Goal: Task Accomplishment & Management: Use online tool/utility

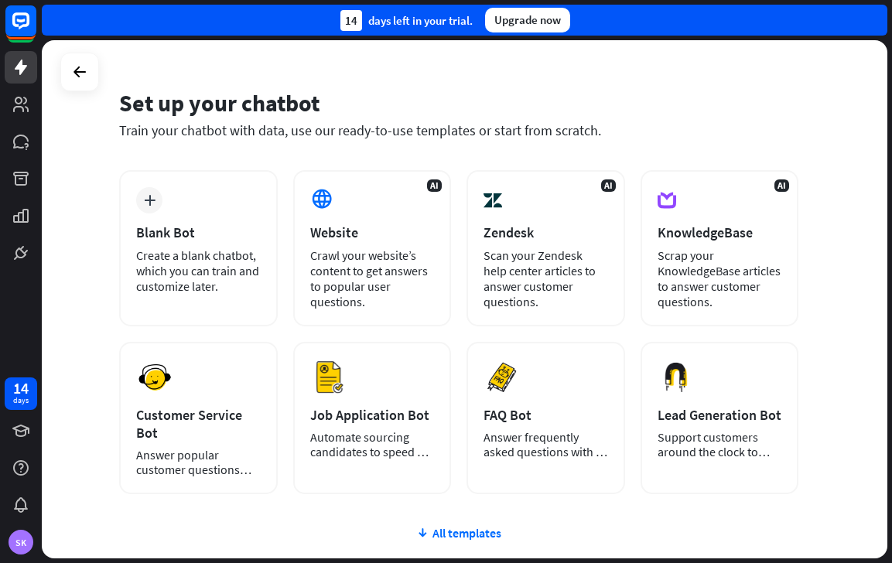
scroll to position [34, 0]
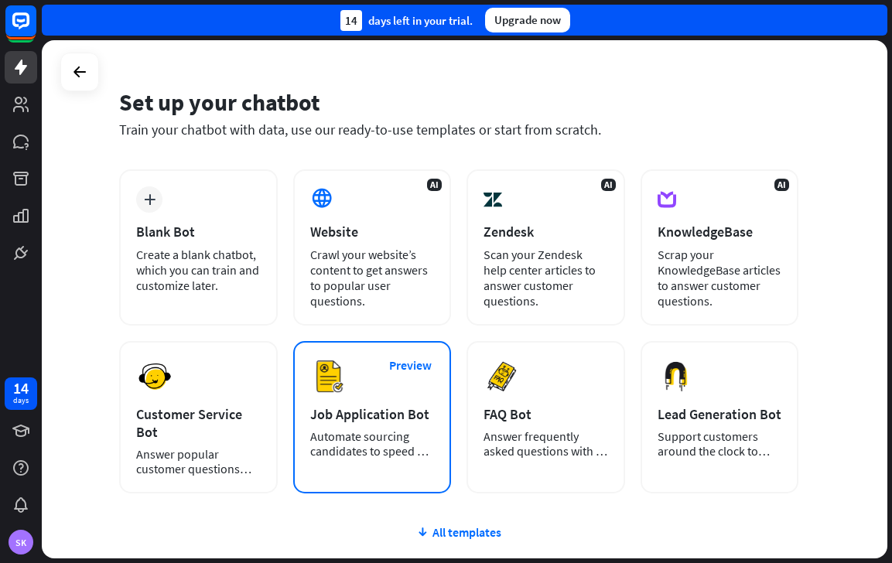
click at [319, 464] on div "Preview Job Application Bot Automate sourcing candidates to speed up your hirin…" at bounding box center [372, 417] width 159 height 152
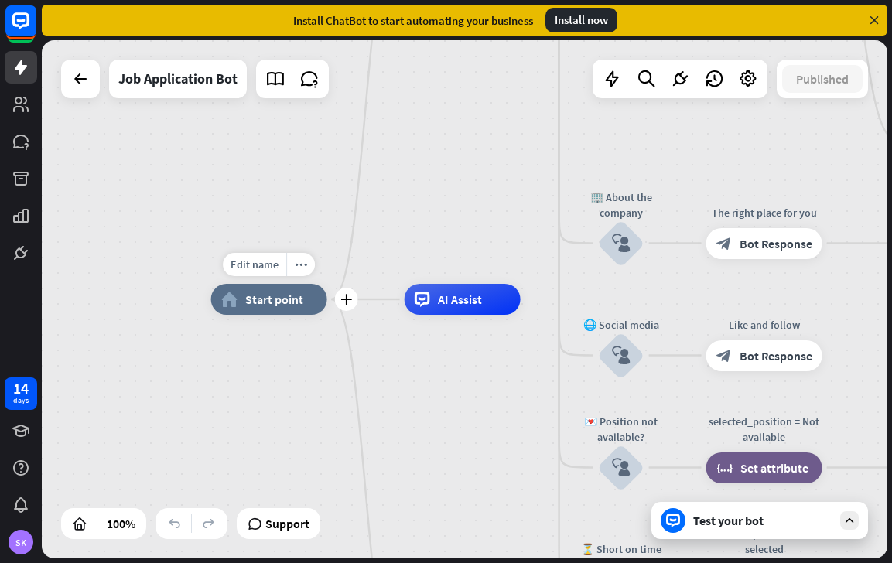
click at [278, 309] on div "home_2 Start point" at bounding box center [269, 299] width 116 height 31
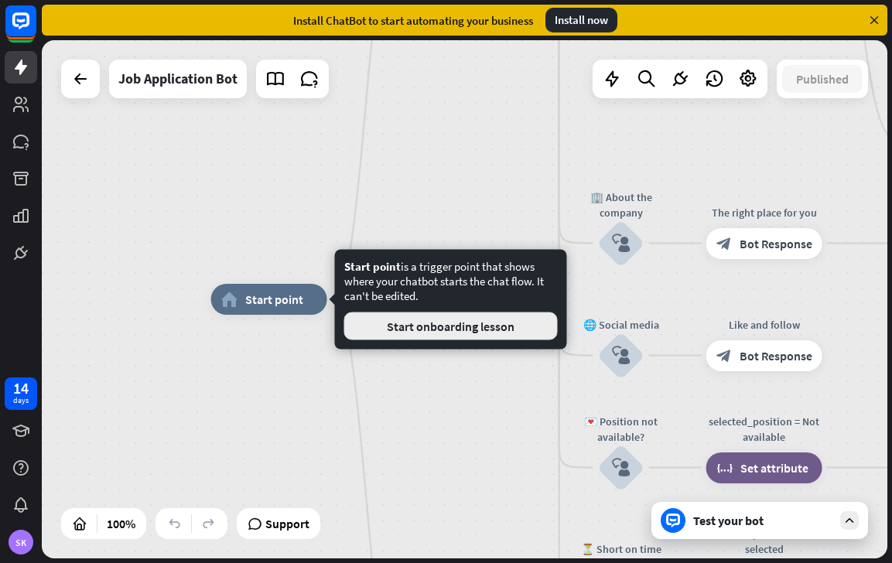
click at [364, 323] on button "Start onboarding lesson" at bounding box center [450, 327] width 213 height 28
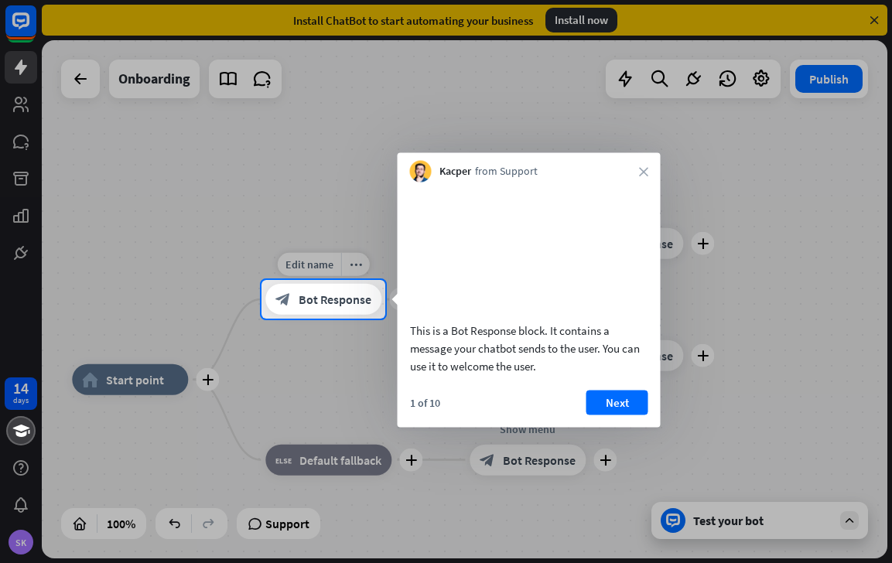
click at [346, 305] on span "Bot Response" at bounding box center [335, 299] width 73 height 15
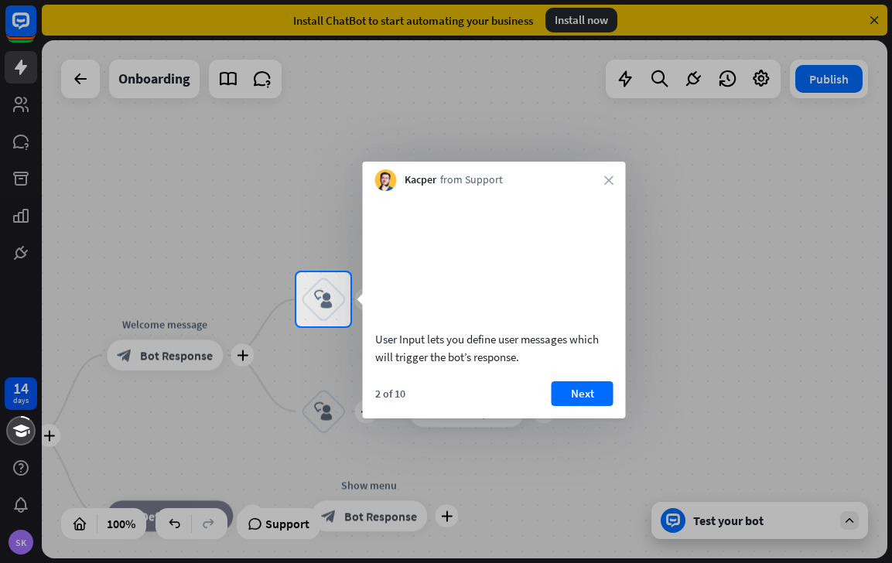
click at [458, 307] on video at bounding box center [494, 258] width 238 height 119
click at [572, 406] on button "Next" at bounding box center [583, 393] width 62 height 25
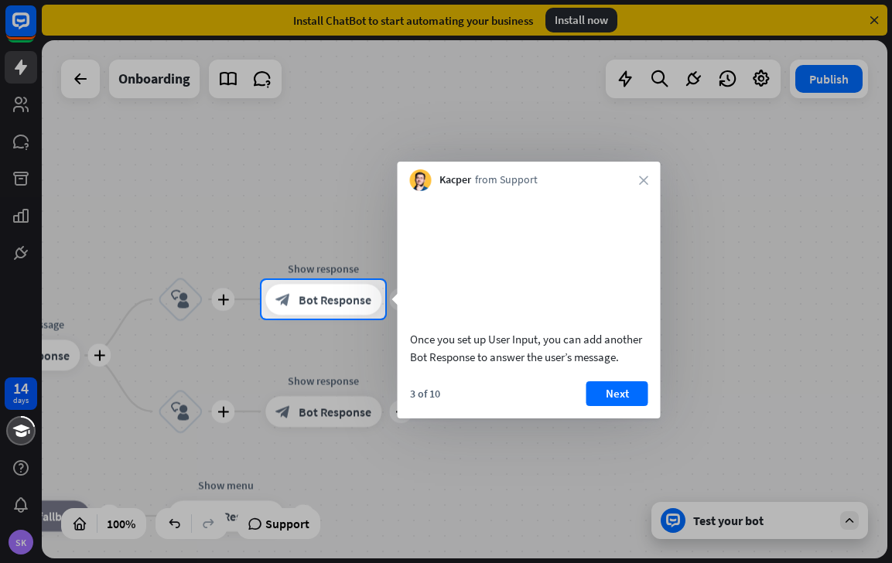
click at [521, 256] on video at bounding box center [529, 258] width 238 height 119
drag, startPoint x: 500, startPoint y: 271, endPoint x: 565, endPoint y: 333, distance: 89.7
click at [501, 271] on video at bounding box center [529, 258] width 238 height 119
click at [607, 406] on button "Next" at bounding box center [617, 393] width 62 height 25
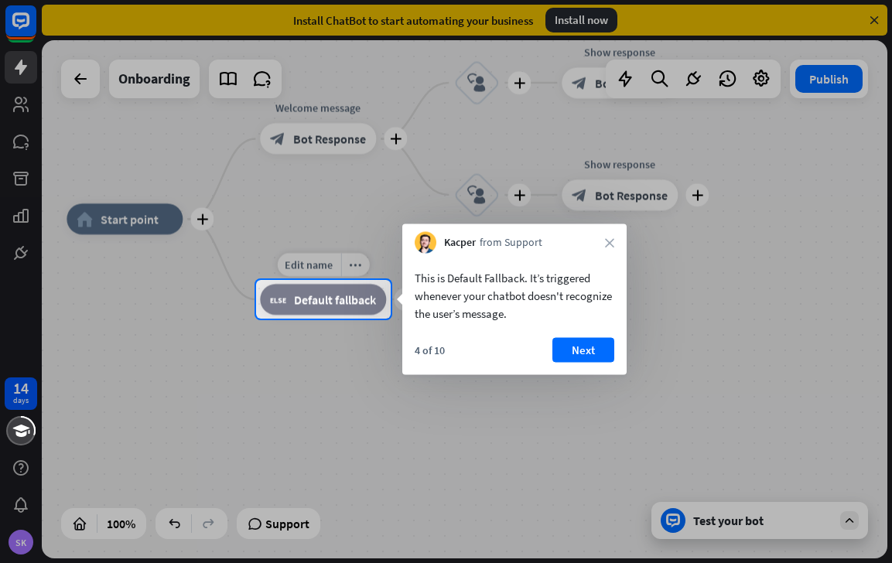
click at [355, 295] on span "Default fallback" at bounding box center [335, 299] width 82 height 15
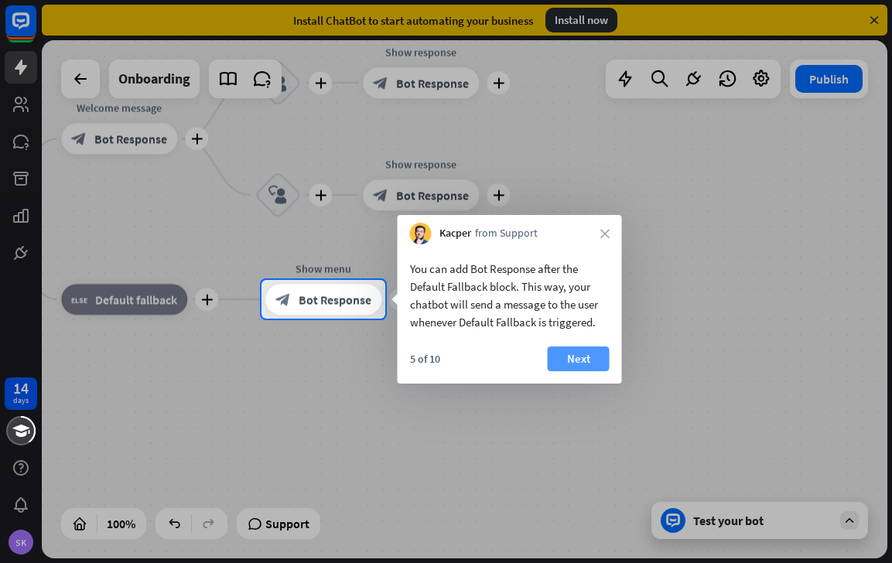
click at [571, 361] on button "Next" at bounding box center [579, 359] width 62 height 25
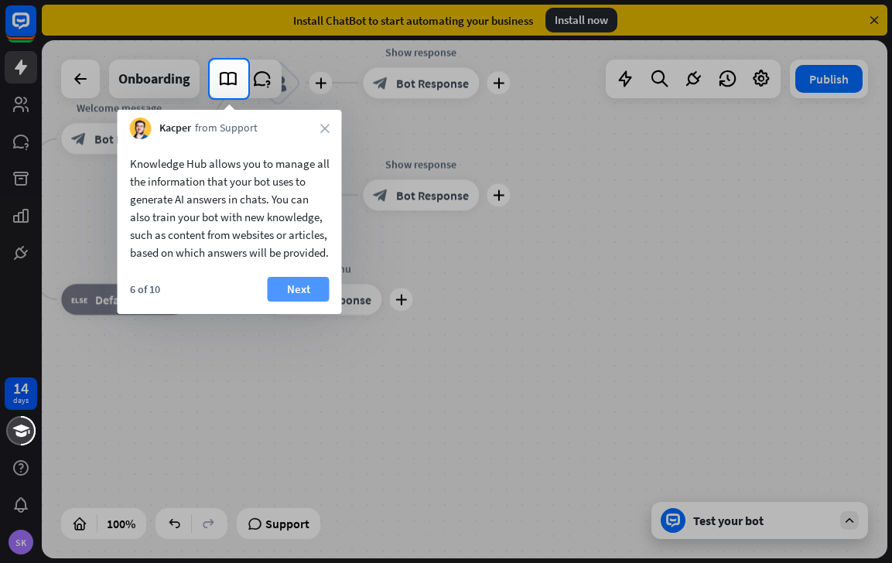
click at [308, 302] on button "Next" at bounding box center [299, 289] width 62 height 25
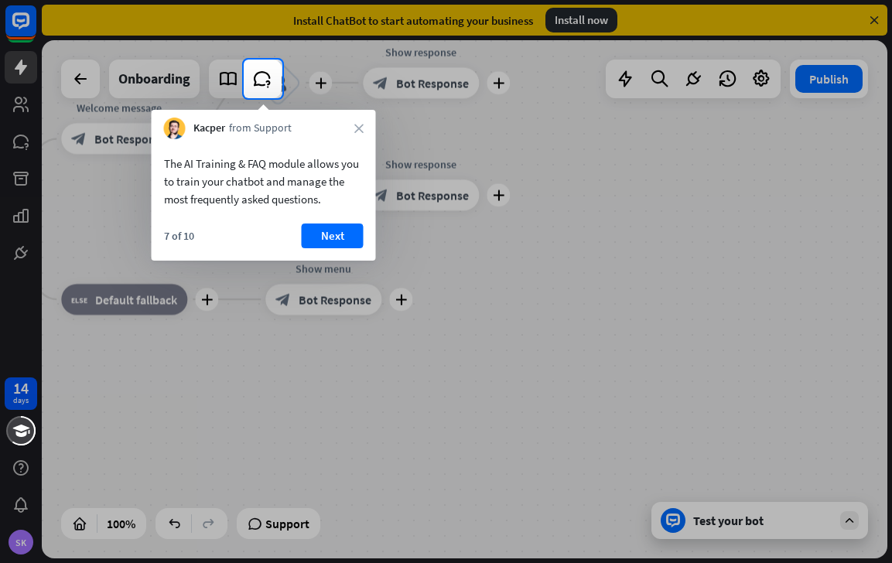
click at [319, 251] on div "7 of 10 Next" at bounding box center [264, 242] width 224 height 37
drag, startPoint x: 319, startPoint y: 251, endPoint x: 319, endPoint y: 240, distance: 11.6
click at [319, 248] on div "7 of 10 Next" at bounding box center [264, 242] width 224 height 37
click at [319, 240] on button "Next" at bounding box center [333, 236] width 62 height 25
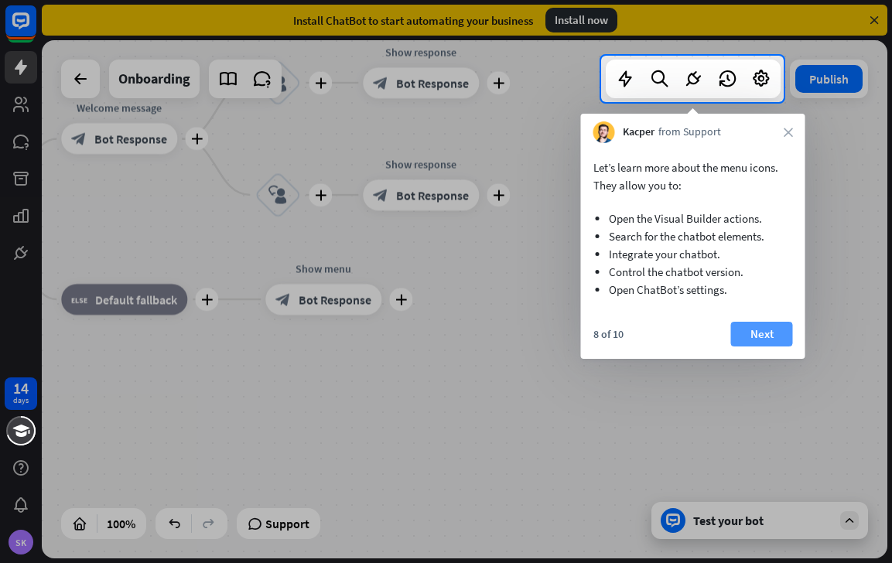
click at [758, 340] on button "Next" at bounding box center [762, 334] width 62 height 25
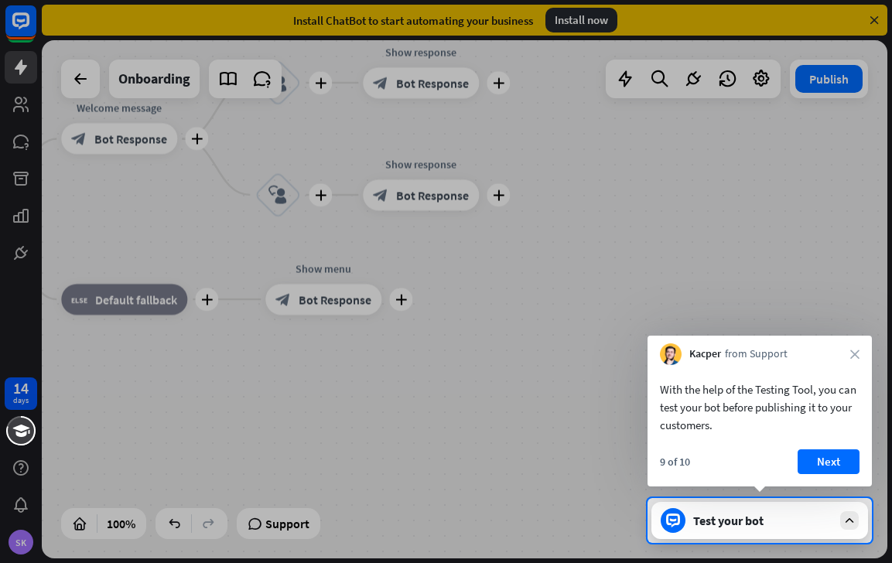
click at [753, 524] on div "Test your bot" at bounding box center [762, 520] width 139 height 15
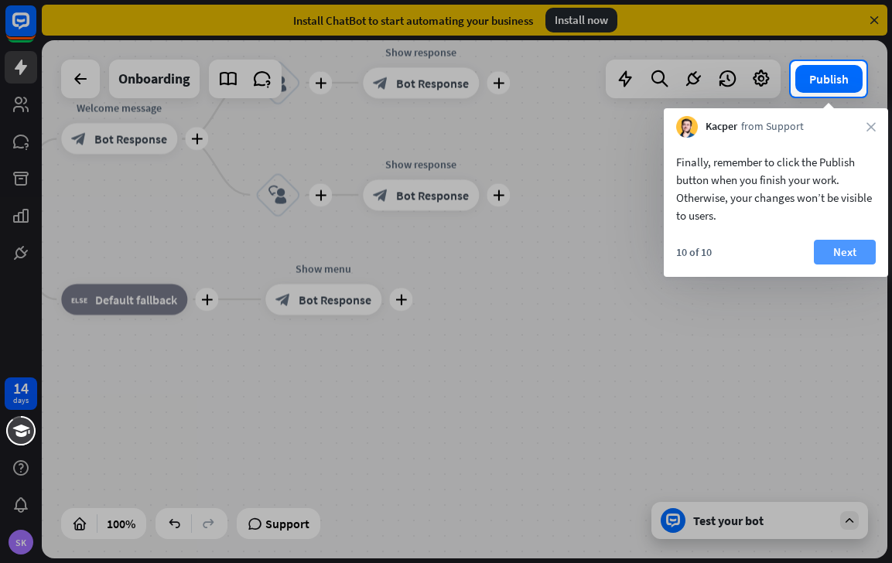
click at [821, 244] on button "Next" at bounding box center [845, 252] width 62 height 25
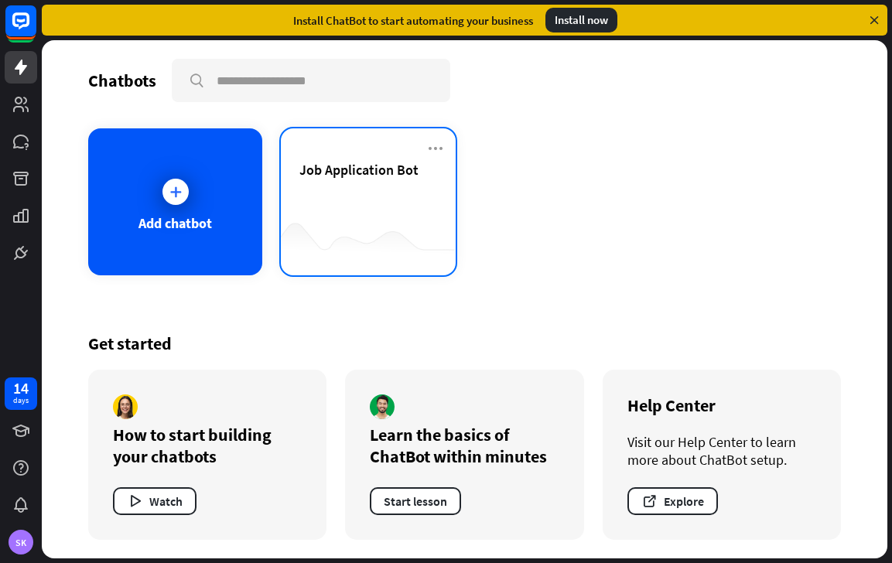
click at [381, 195] on div "Job Application Bot" at bounding box center [367, 188] width 137 height 54
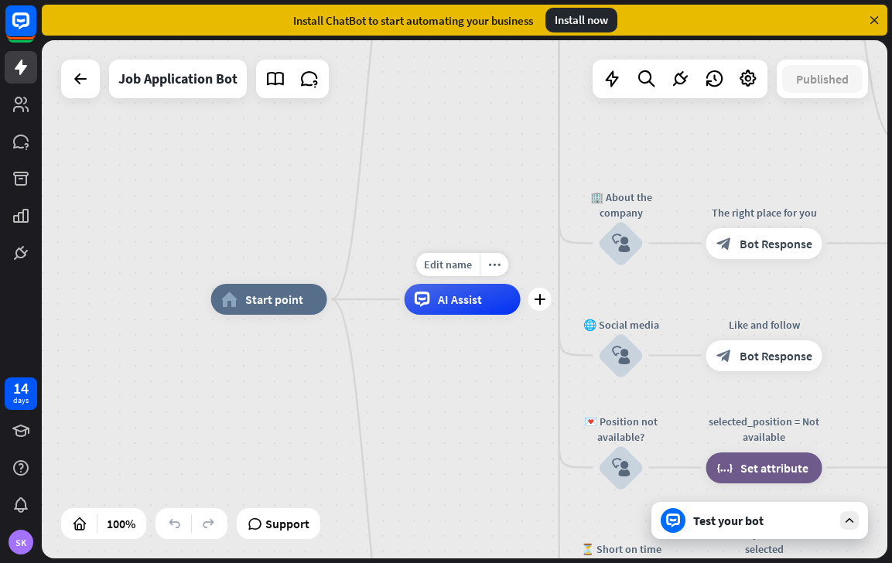
click at [465, 311] on div "AI Assist" at bounding box center [463, 299] width 116 height 31
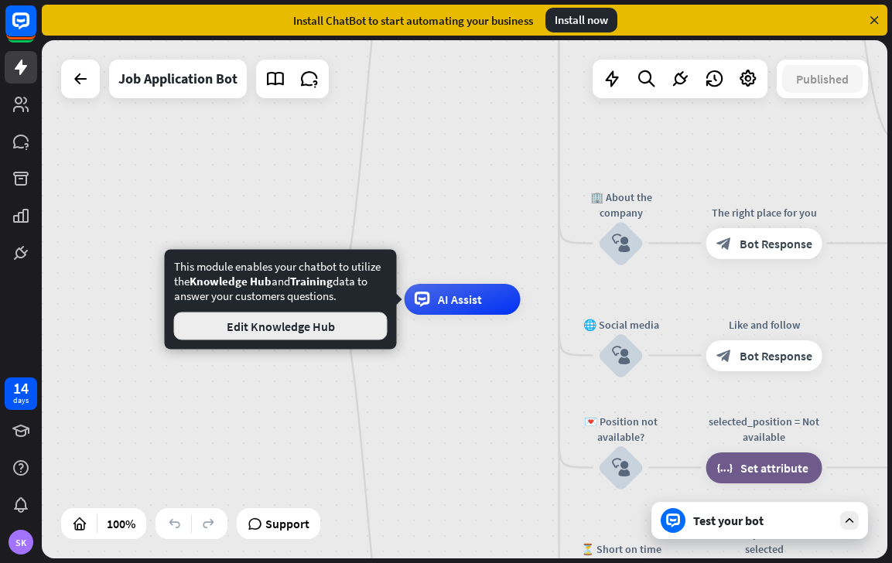
click at [360, 328] on button "Edit Knowledge Hub" at bounding box center [280, 327] width 213 height 28
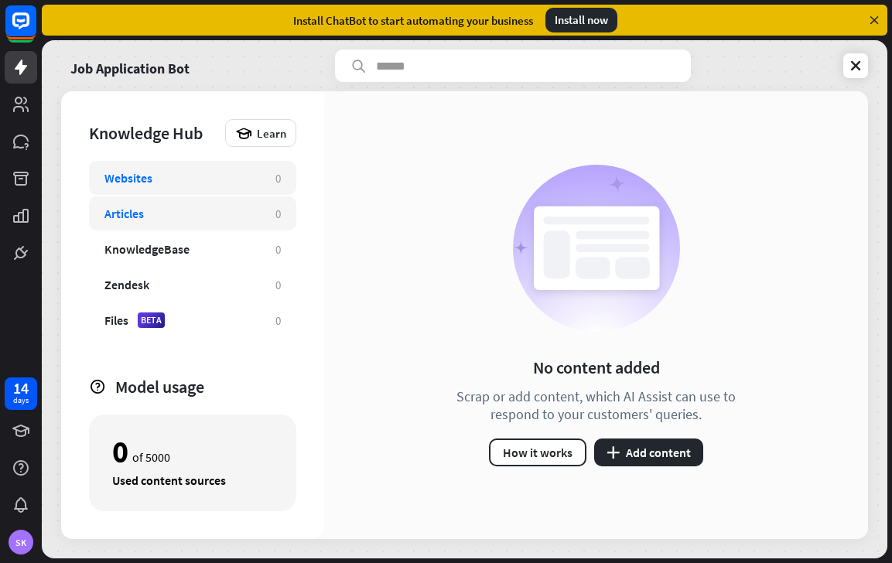
click at [161, 217] on div "Articles" at bounding box center [181, 213] width 155 height 15
click at [163, 190] on div "Websites 0" at bounding box center [192, 178] width 207 height 34
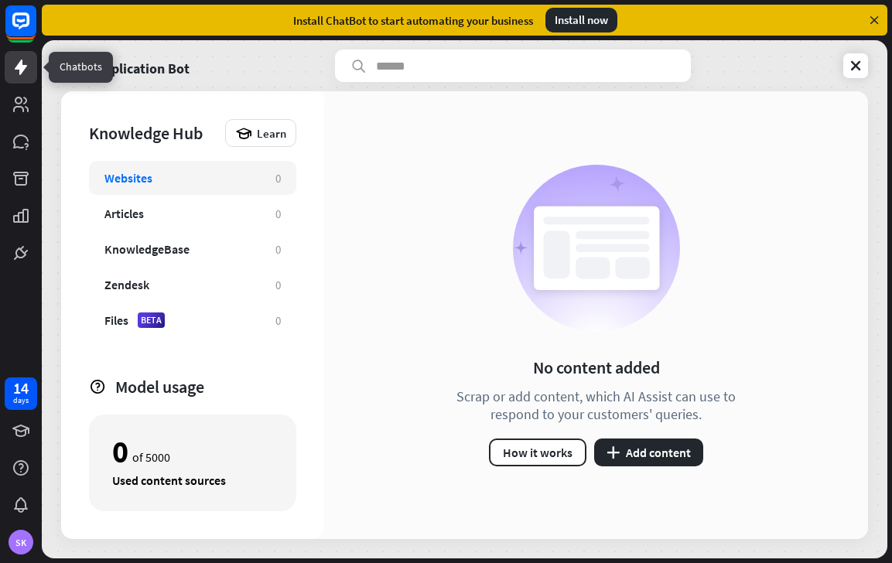
click at [24, 61] on icon at bounding box center [21, 67] width 19 height 19
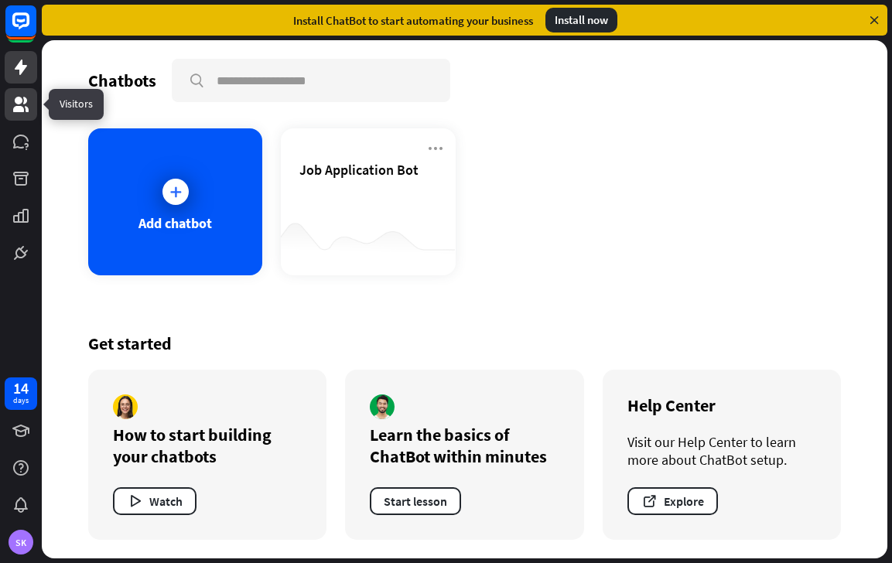
click at [20, 110] on icon at bounding box center [20, 104] width 15 height 15
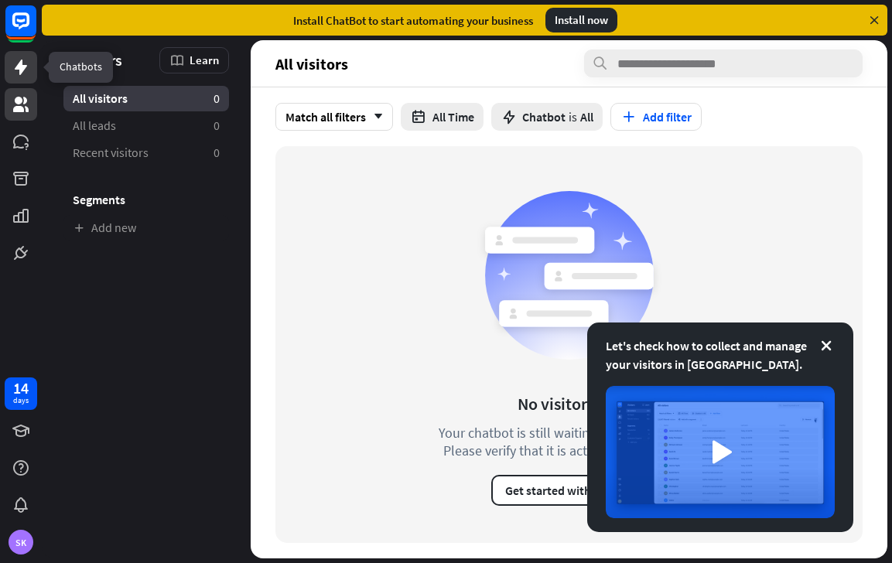
click at [23, 72] on icon at bounding box center [21, 67] width 19 height 19
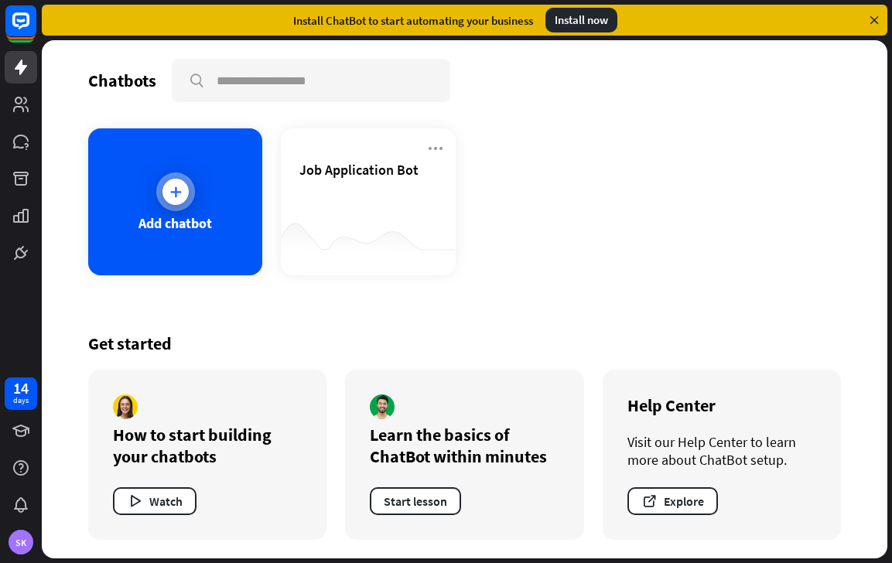
click at [206, 234] on div "Add chatbot" at bounding box center [175, 201] width 174 height 147
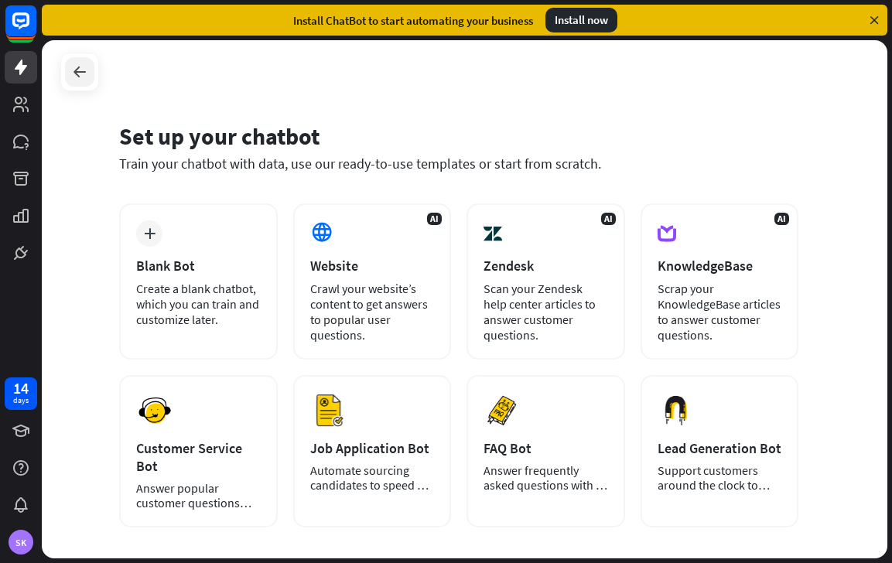
click at [87, 82] on div at bounding box center [79, 71] width 29 height 29
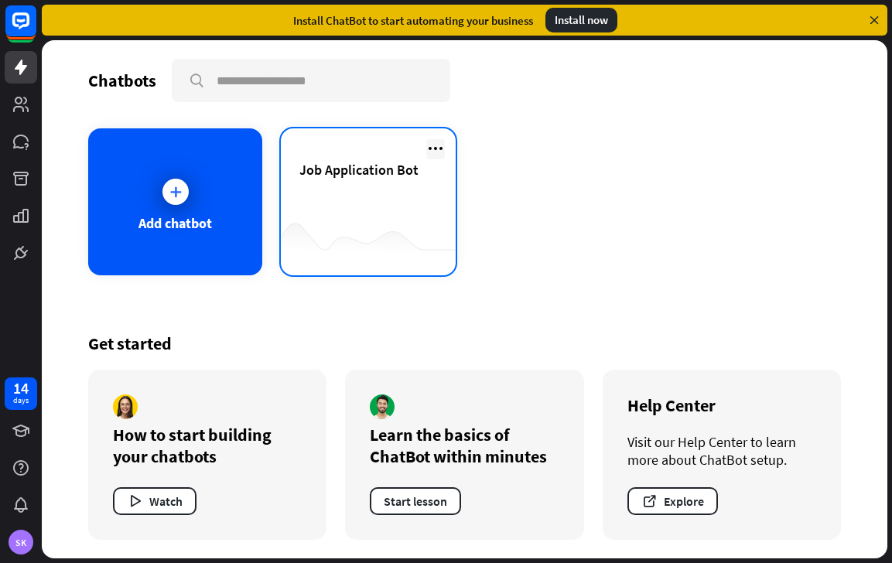
click at [436, 145] on icon at bounding box center [435, 148] width 19 height 19
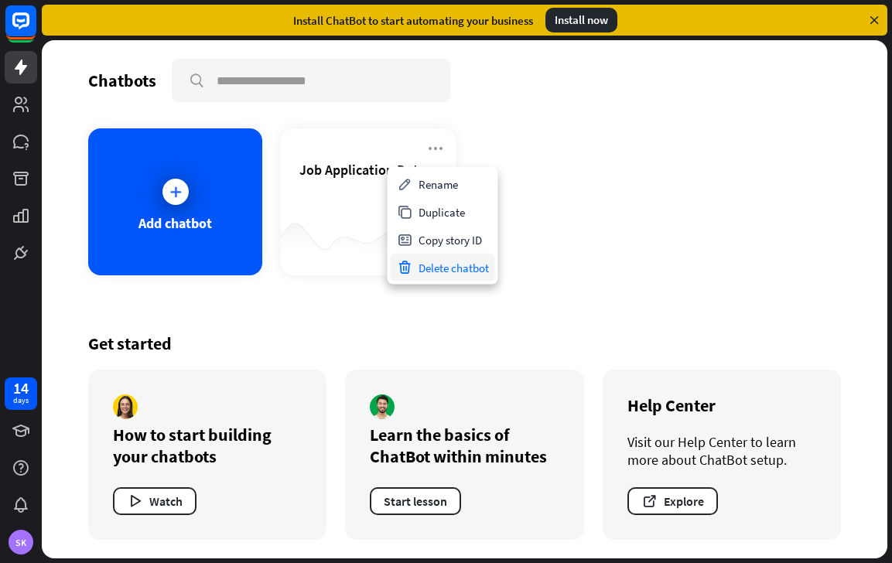
click at [469, 273] on div "Delete chatbot" at bounding box center [443, 268] width 104 height 28
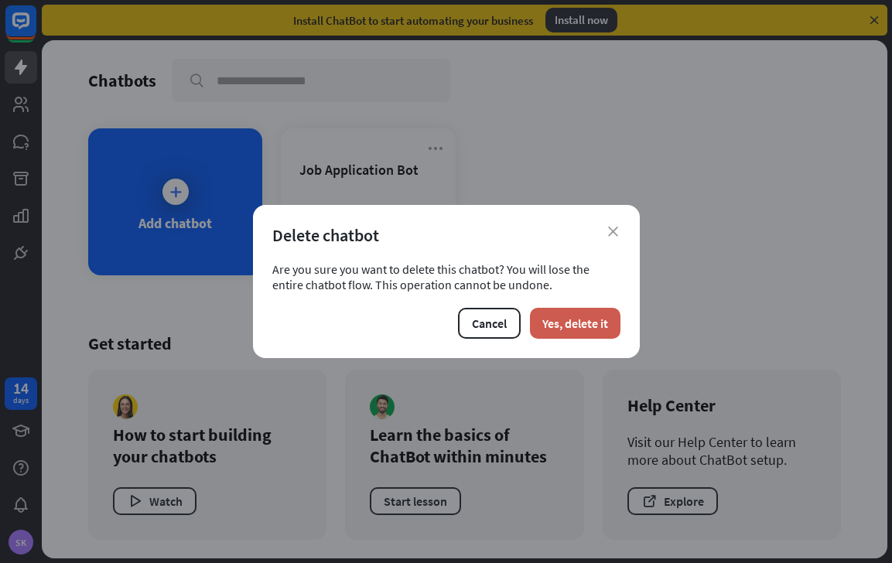
click at [575, 326] on button "Yes, delete it" at bounding box center [575, 323] width 91 height 31
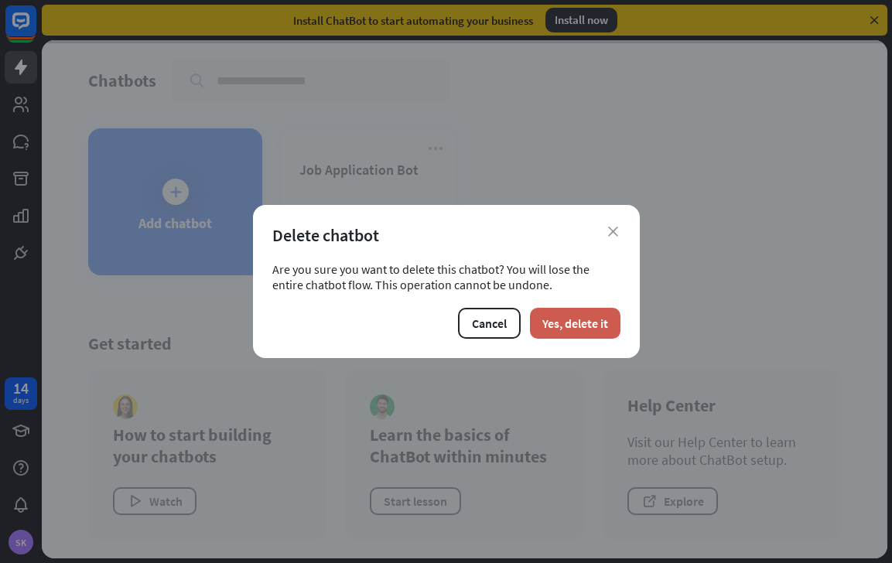
click at [575, 326] on button "Yes, delete it" at bounding box center [575, 323] width 91 height 31
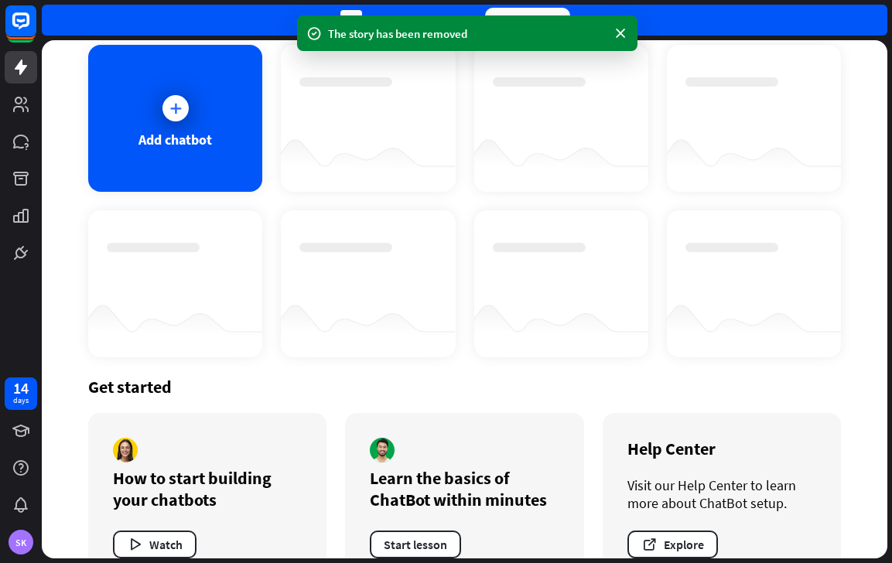
scroll to position [127, 0]
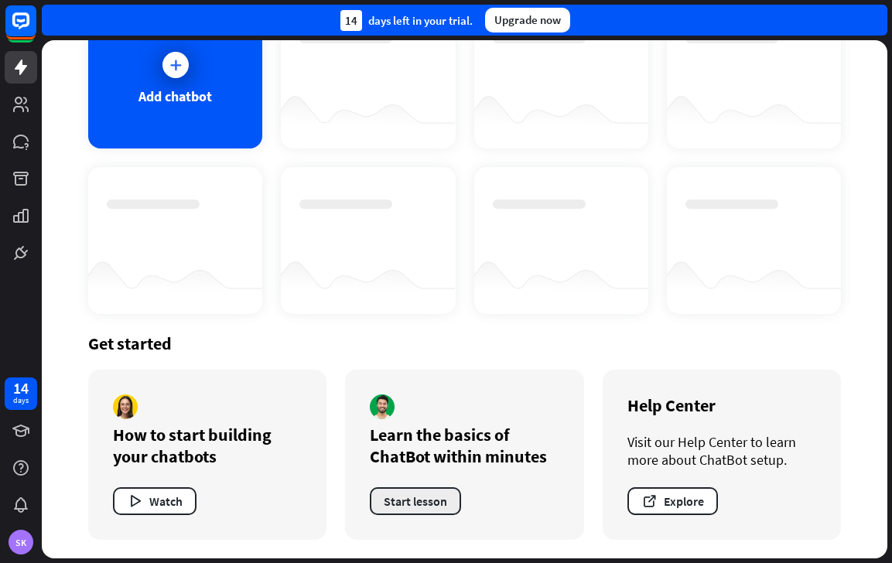
click at [428, 503] on button "Start lesson" at bounding box center [415, 501] width 91 height 28
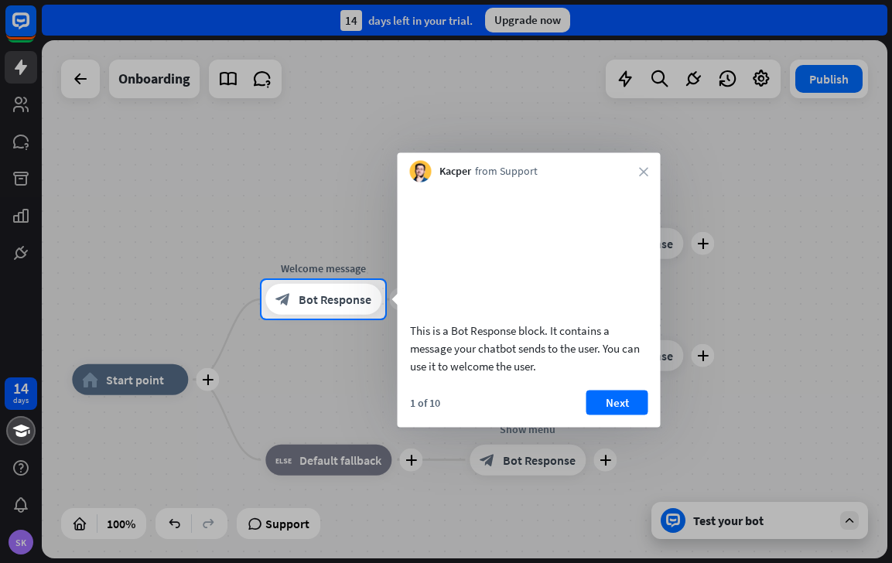
click at [500, 267] on video at bounding box center [529, 249] width 238 height 119
click at [504, 234] on video at bounding box center [529, 249] width 238 height 119
drag, startPoint x: 504, startPoint y: 234, endPoint x: 507, endPoint y: 282, distance: 48.8
click at [504, 262] on video at bounding box center [529, 249] width 238 height 119
click at [610, 415] on button "Next" at bounding box center [617, 402] width 62 height 25
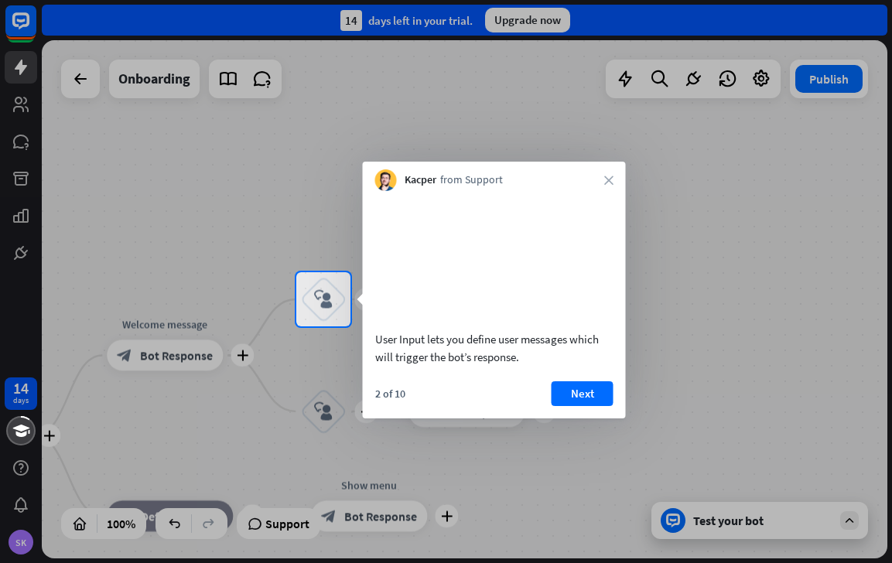
click at [398, 401] on div "2 of 10" at bounding box center [390, 394] width 30 height 14
click at [456, 310] on video at bounding box center [494, 258] width 238 height 119
drag, startPoint x: 456, startPoint y: 310, endPoint x: 586, endPoint y: 401, distance: 159.0
click at [586, 401] on div "User Input lets you define user messages which will trigger the bot’s response.…" at bounding box center [494, 304] width 263 height 227
click at [832, 104] on div at bounding box center [446, 136] width 892 height 272
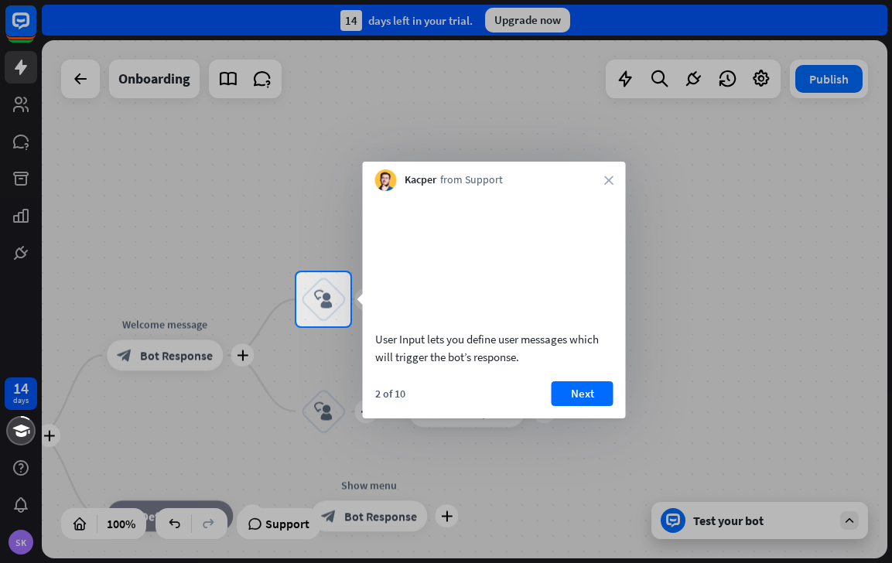
click at [613, 183] on div "Kacper from Support close" at bounding box center [494, 176] width 263 height 29
click at [610, 182] on icon "close" at bounding box center [608, 180] width 9 height 9
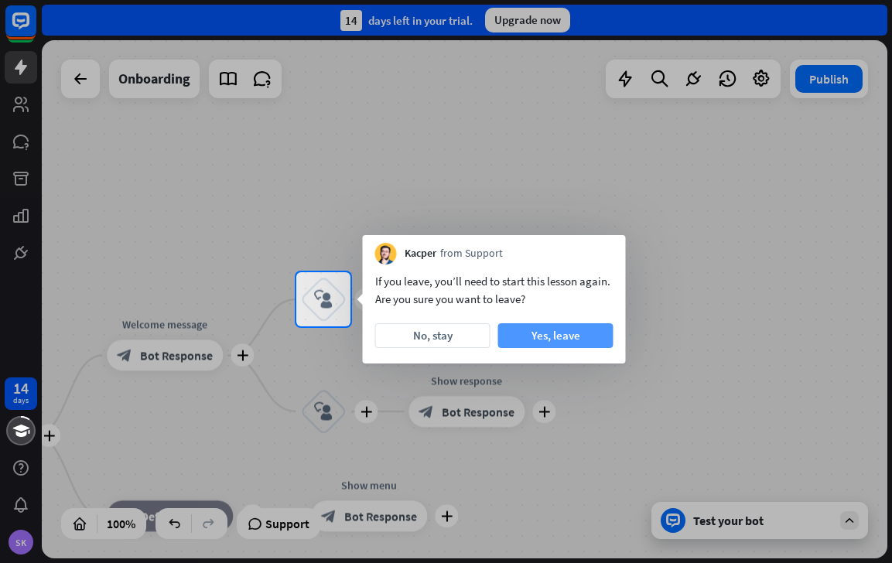
click at [550, 344] on button "Yes, leave" at bounding box center [555, 335] width 115 height 25
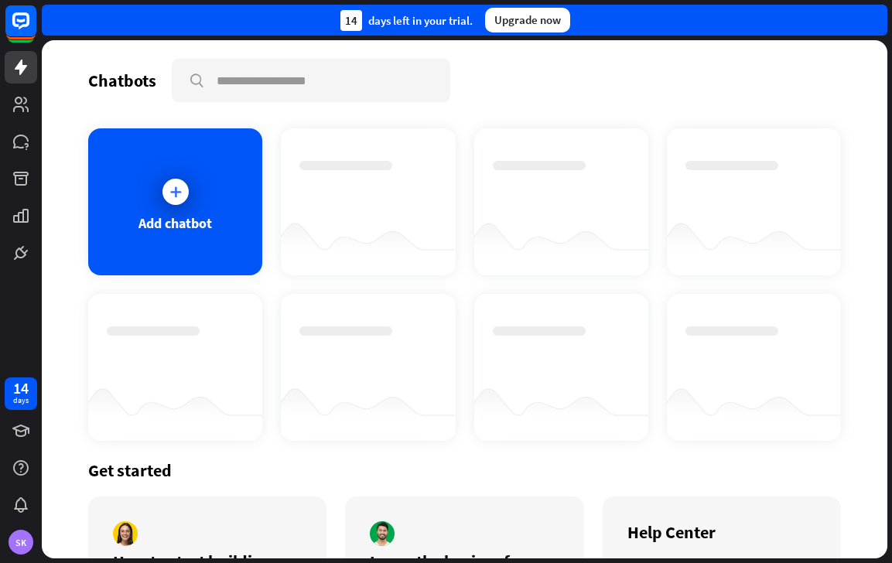
click at [387, 176] on div at bounding box center [367, 188] width 137 height 54
click at [388, 209] on div at bounding box center [367, 188] width 137 height 54
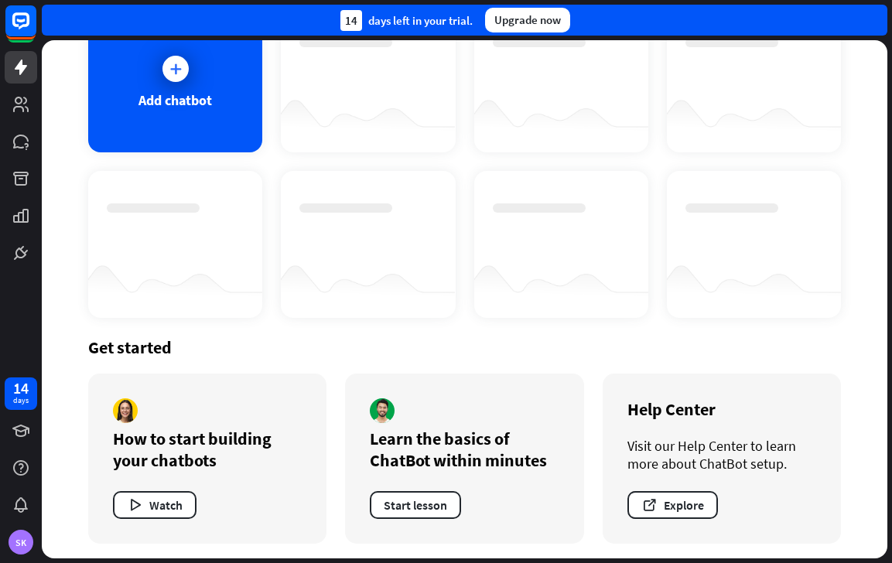
scroll to position [127, 0]
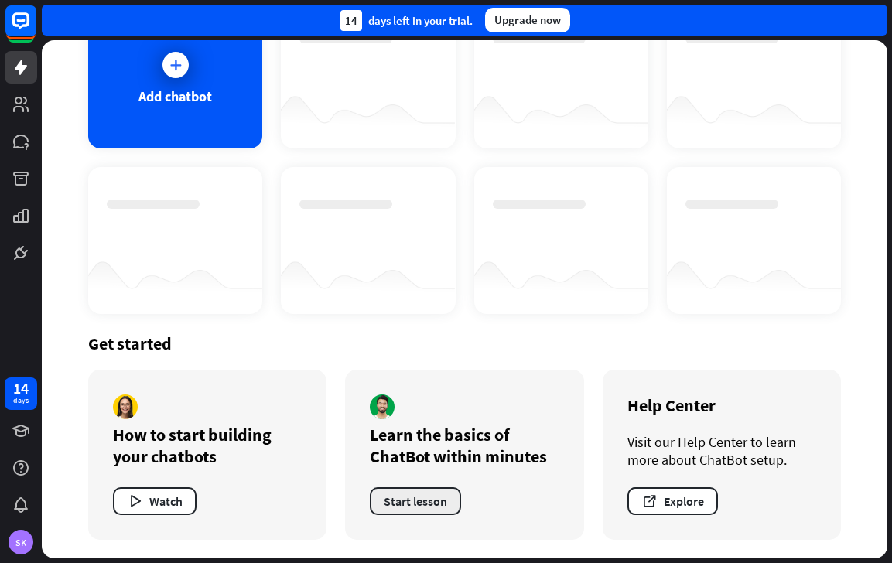
click at [442, 494] on button "Start lesson" at bounding box center [415, 501] width 91 height 28
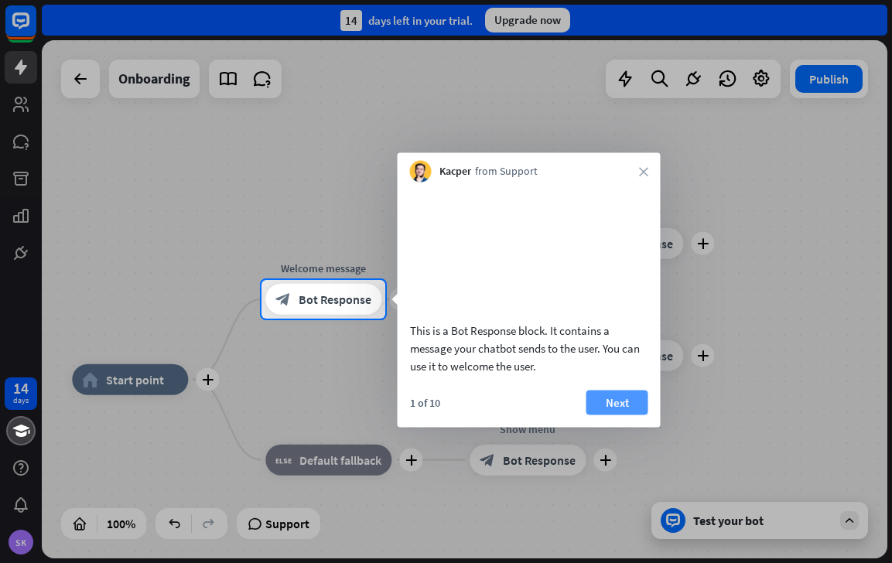
click at [620, 415] on button "Next" at bounding box center [617, 402] width 62 height 25
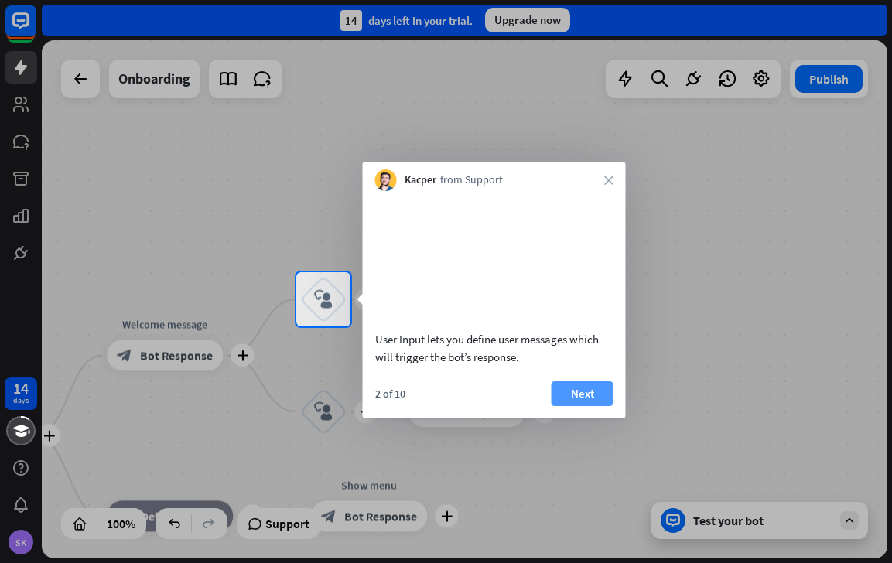
click at [559, 406] on button "Next" at bounding box center [583, 393] width 62 height 25
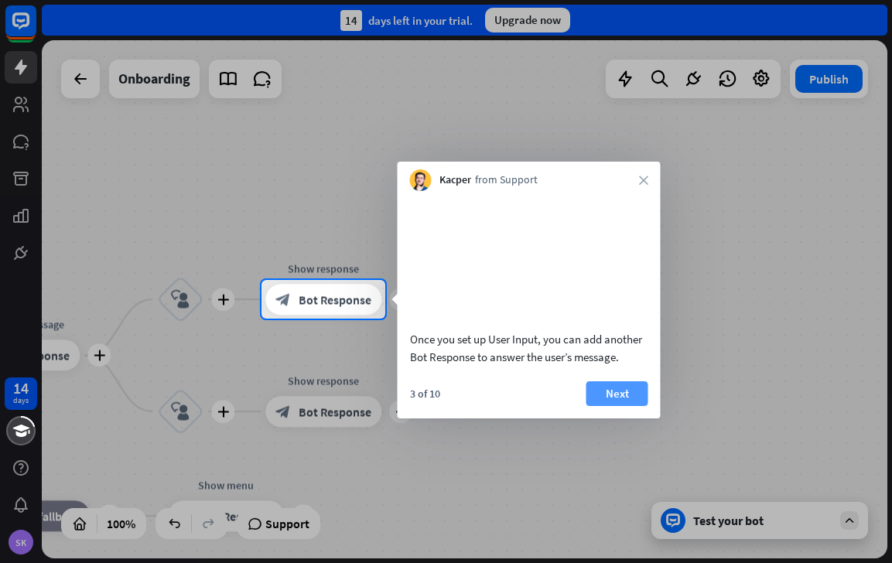
click at [614, 406] on button "Next" at bounding box center [617, 393] width 62 height 25
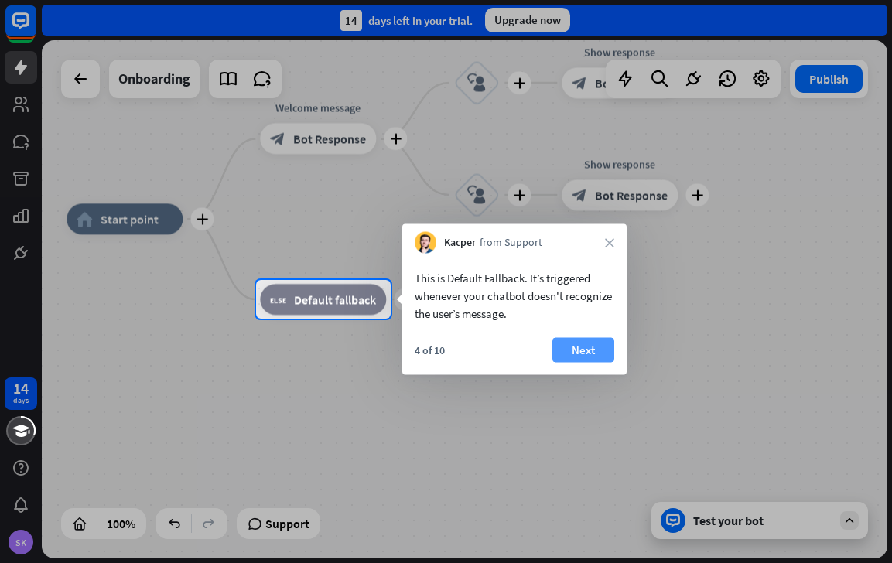
click at [582, 353] on button "Next" at bounding box center [583, 350] width 62 height 25
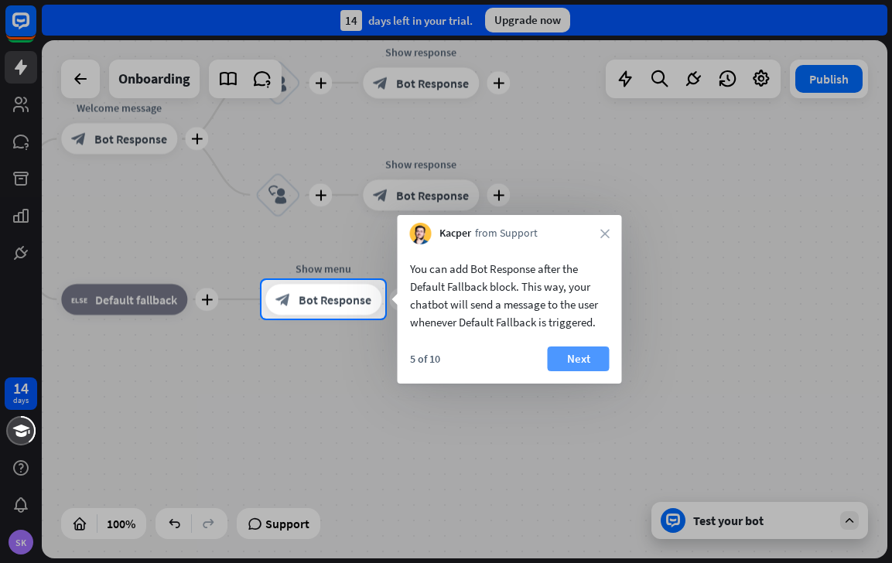
click at [575, 357] on button "Next" at bounding box center [579, 359] width 62 height 25
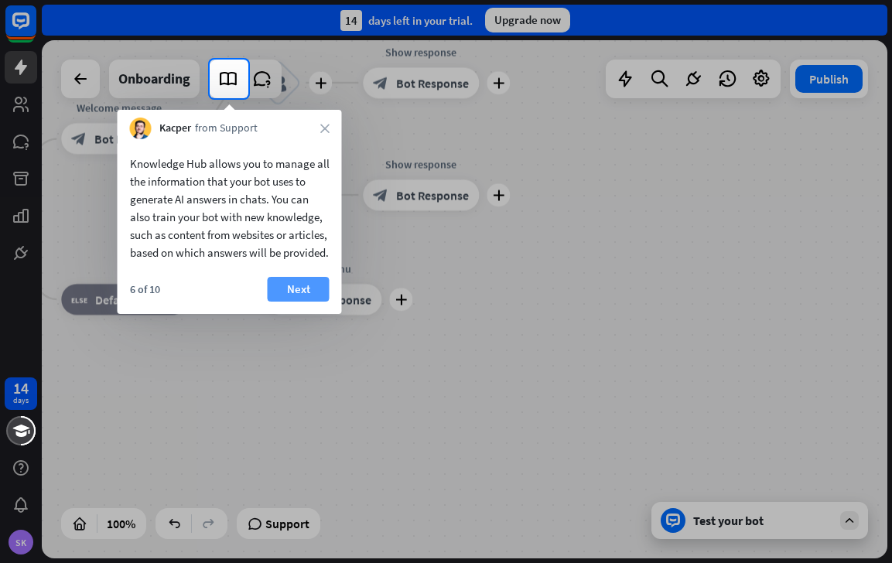
click at [297, 302] on button "Next" at bounding box center [299, 289] width 62 height 25
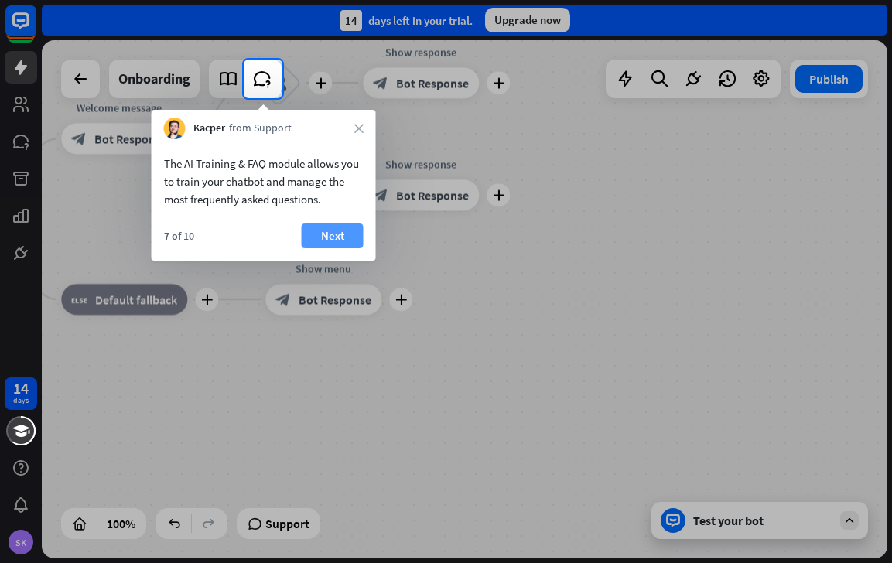
click at [321, 231] on button "Next" at bounding box center [333, 236] width 62 height 25
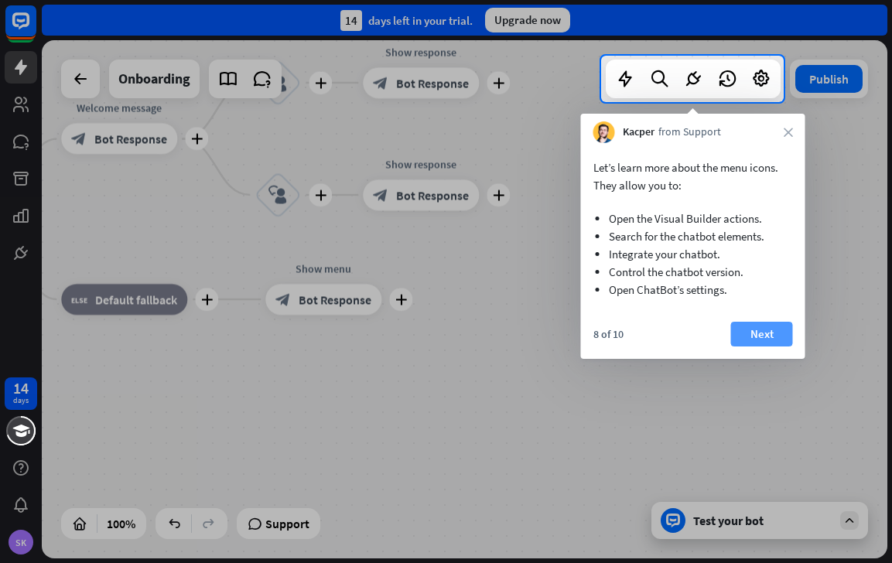
click at [760, 333] on button "Next" at bounding box center [762, 334] width 62 height 25
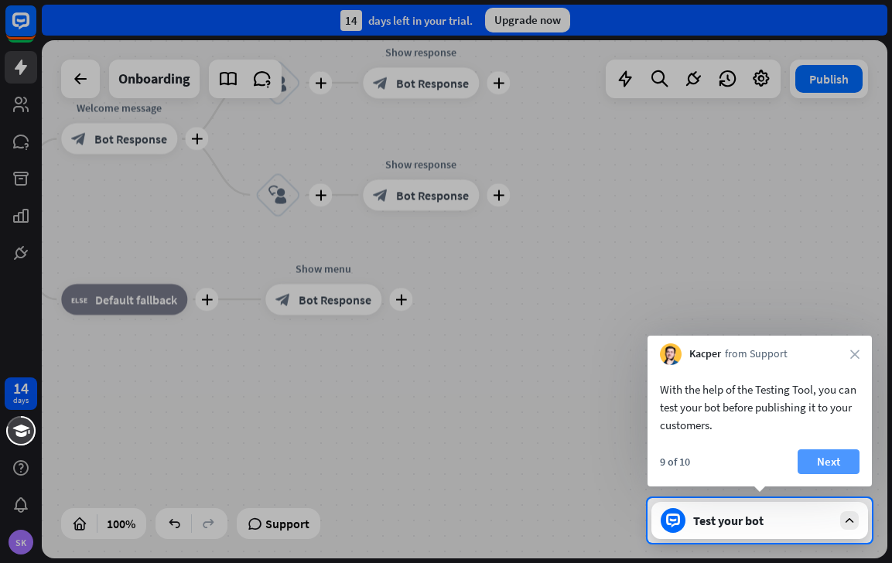
click at [836, 459] on button "Next" at bounding box center [828, 461] width 62 height 25
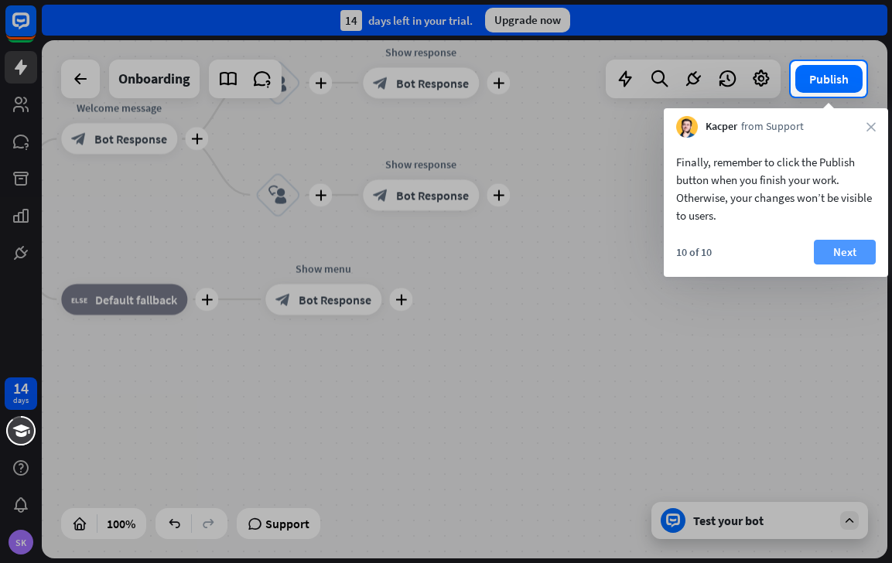
click at [827, 249] on button "Next" at bounding box center [845, 252] width 62 height 25
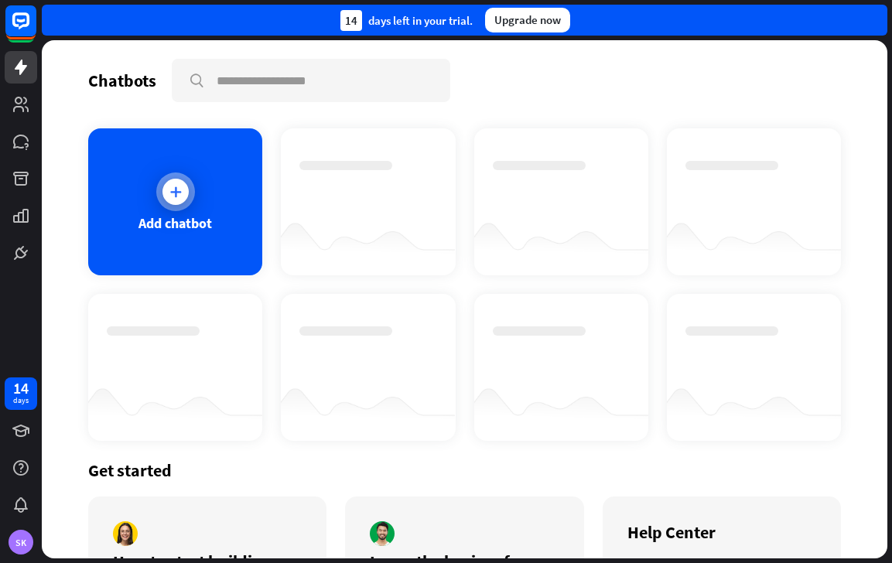
click at [231, 247] on div "Add chatbot" at bounding box center [175, 201] width 174 height 147
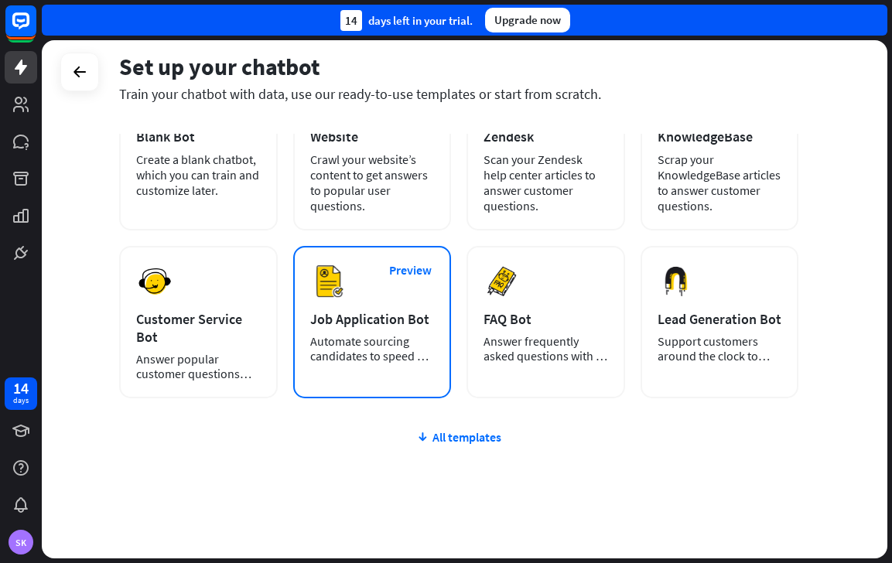
scroll to position [155, 0]
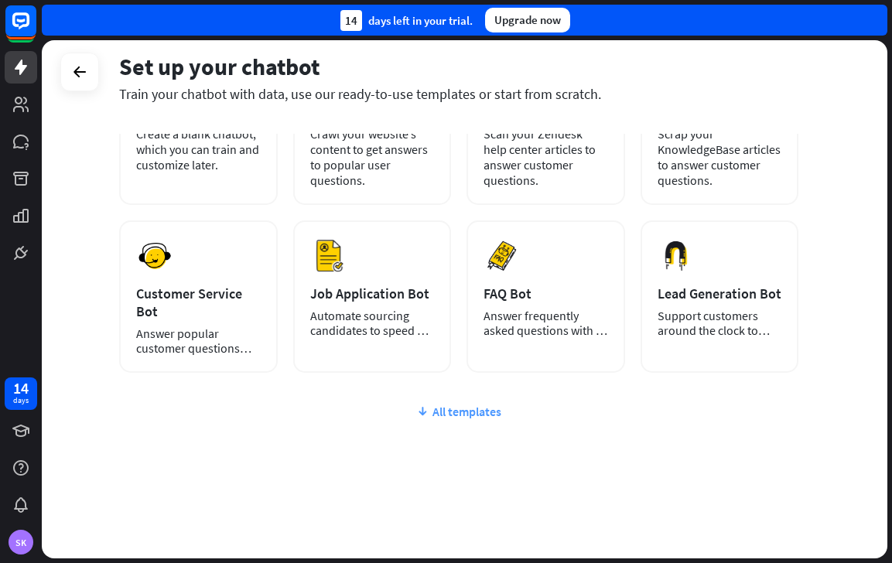
click at [440, 406] on div "All templates" at bounding box center [458, 411] width 679 height 15
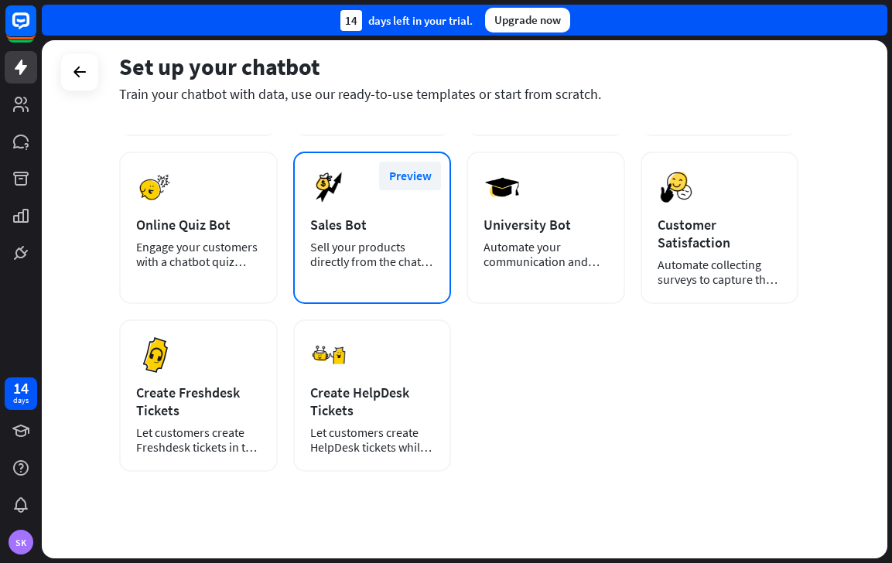
scroll to position [393, 0]
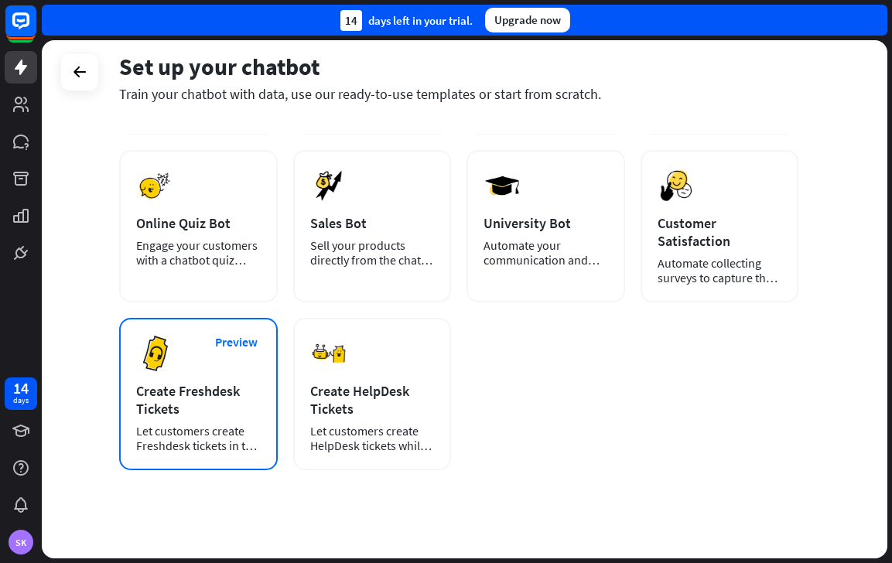
click at [166, 441] on div "Let customers create Freshdesk tickets in the [GEOGRAPHIC_DATA]." at bounding box center [198, 438] width 125 height 29
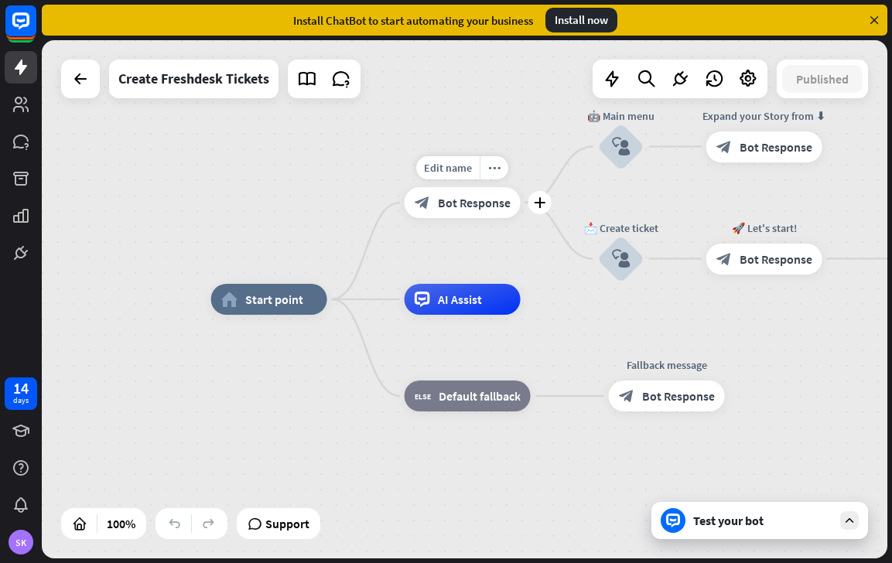
click at [452, 213] on div "block_bot_response Bot Response" at bounding box center [463, 202] width 116 height 31
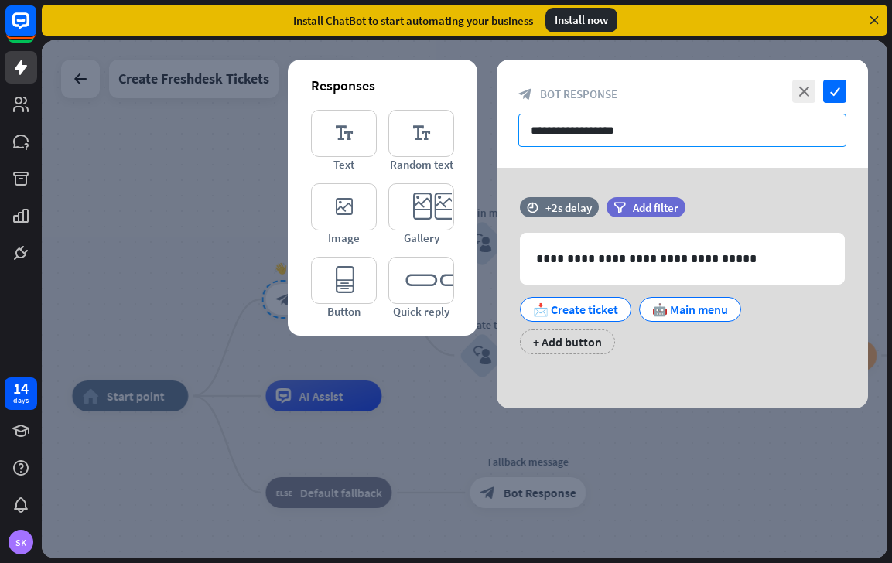
click at [578, 126] on input "**********" at bounding box center [682, 130] width 328 height 33
click at [648, 127] on input "**********" at bounding box center [682, 130] width 328 height 33
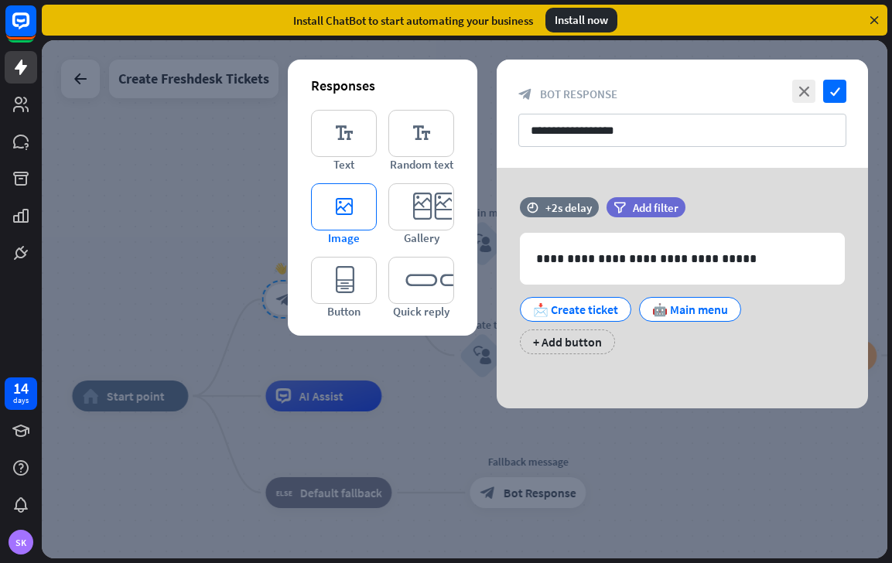
click at [349, 217] on icon "editor_image" at bounding box center [344, 206] width 66 height 47
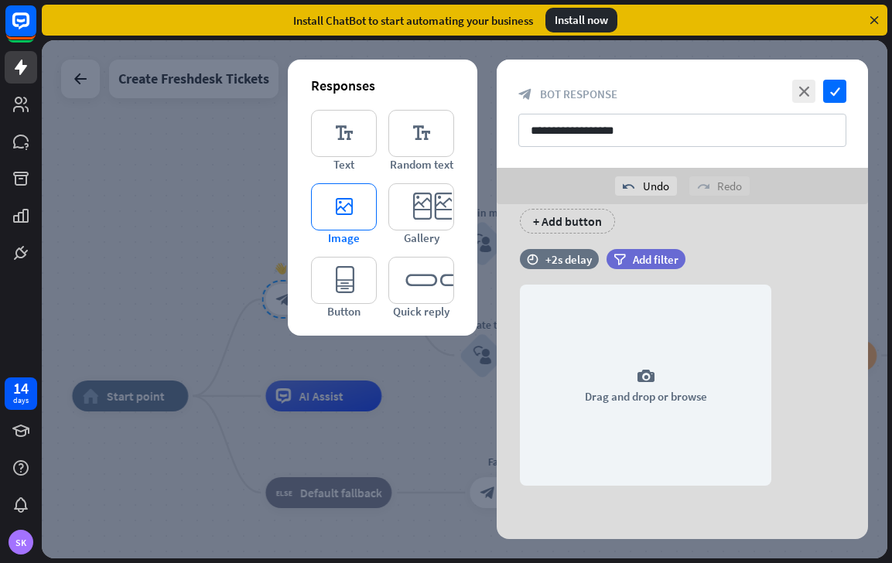
scroll to position [158, 0]
click at [335, 145] on icon "editor_text" at bounding box center [344, 133] width 66 height 47
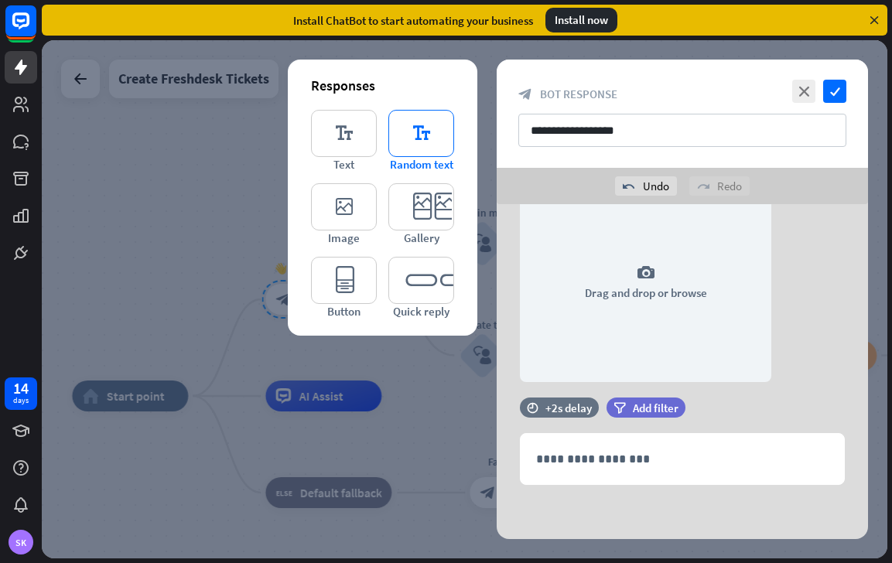
click at [428, 155] on icon "editor_text" at bounding box center [421, 133] width 66 height 47
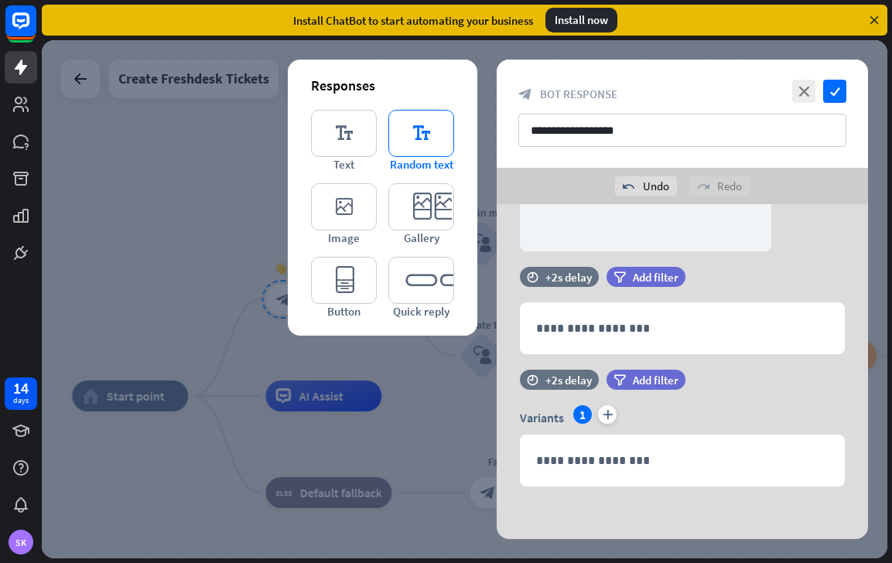
scroll to position [393, 0]
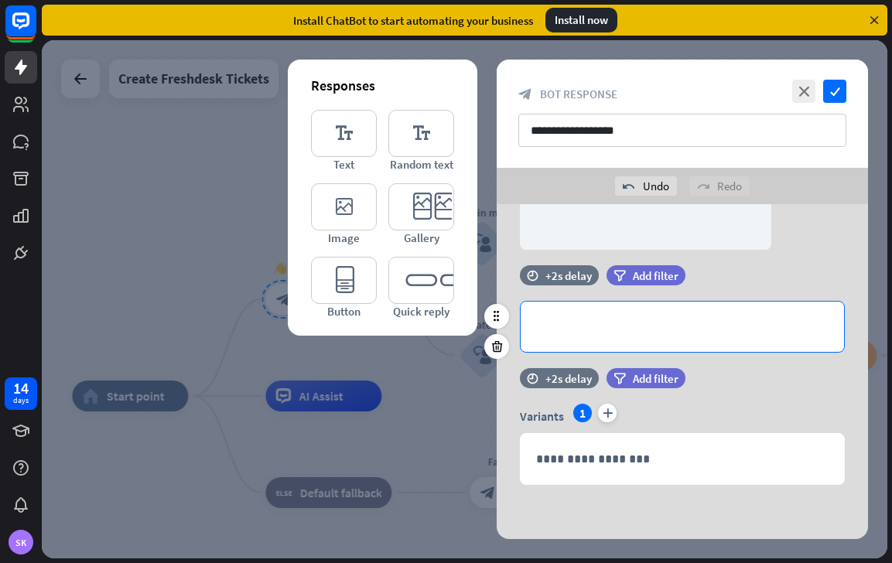
click at [587, 323] on p "**********" at bounding box center [682, 326] width 292 height 19
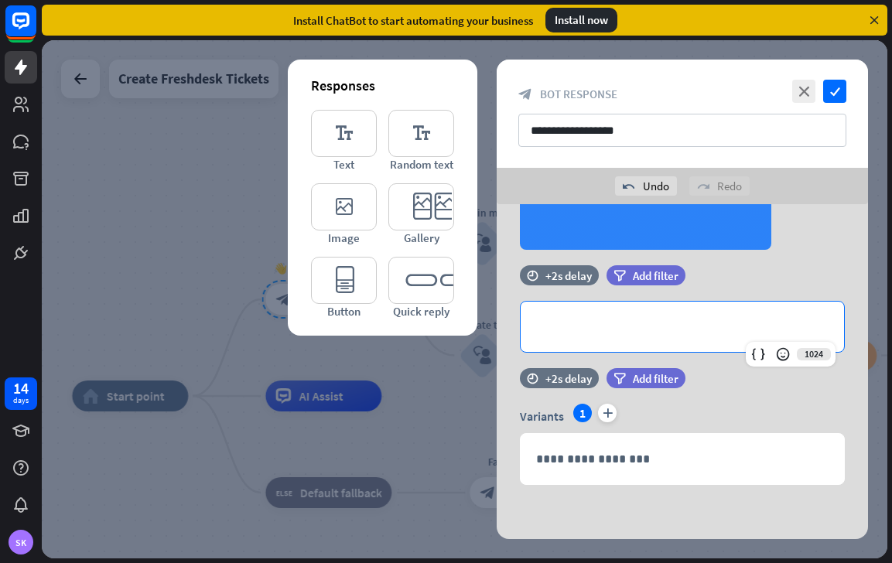
scroll to position [389, 0]
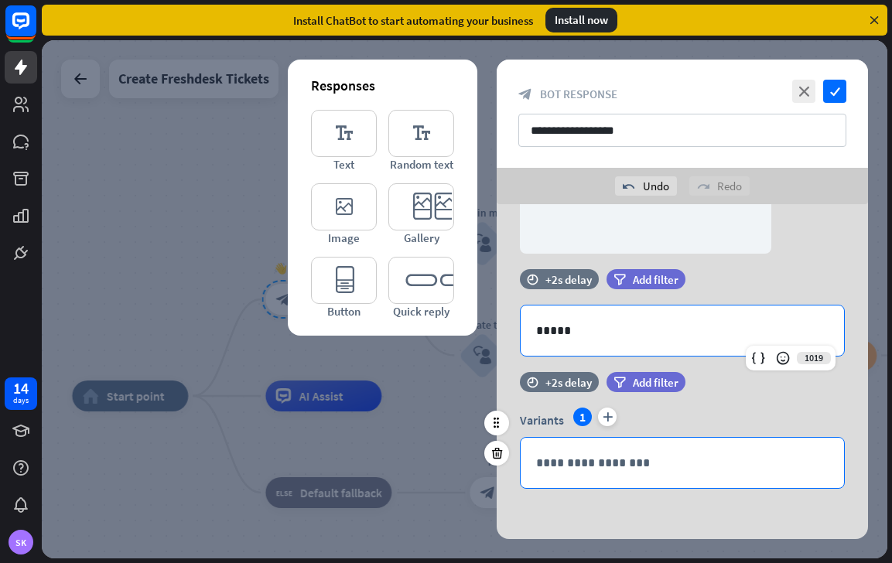
click at [634, 453] on div "**********" at bounding box center [682, 463] width 323 height 50
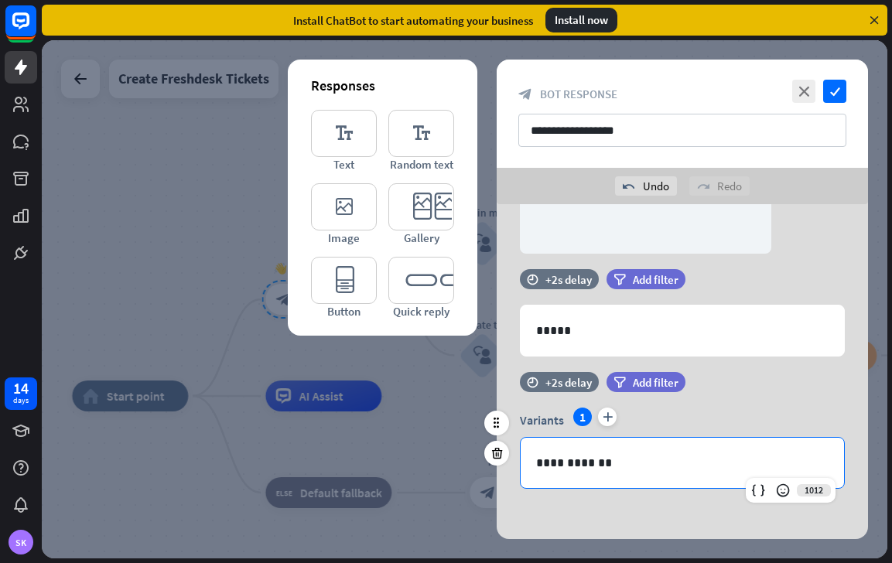
scroll to position [393, 0]
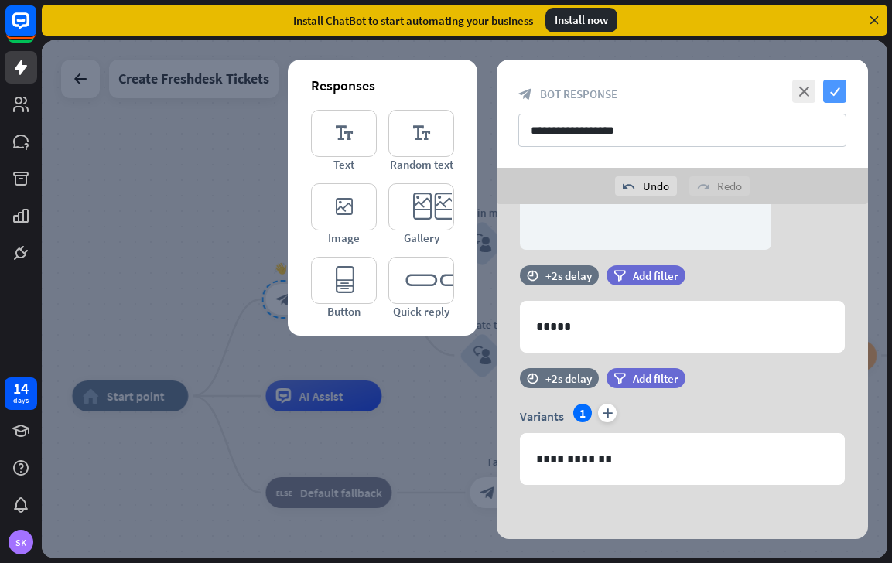
click at [838, 88] on icon "check" at bounding box center [834, 91] width 23 height 23
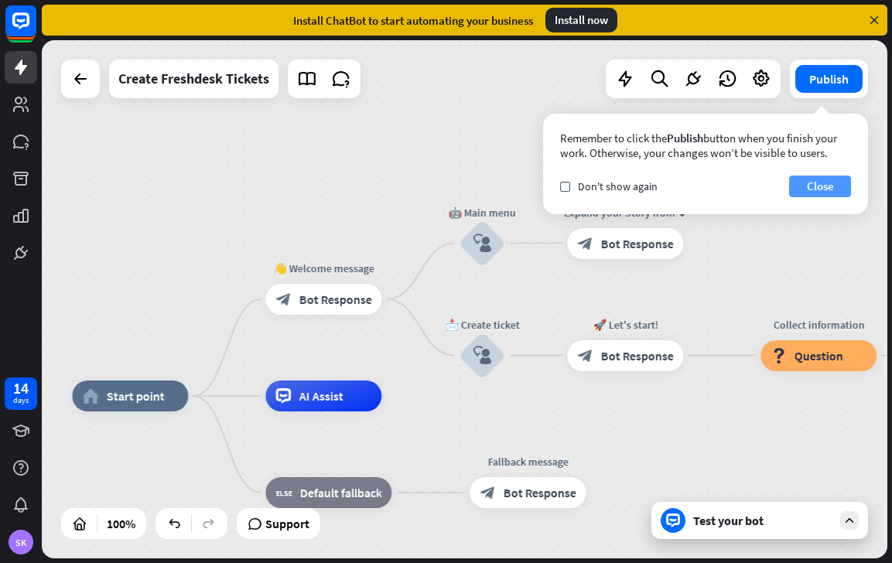
click at [842, 180] on button "Close" at bounding box center [820, 187] width 62 height 22
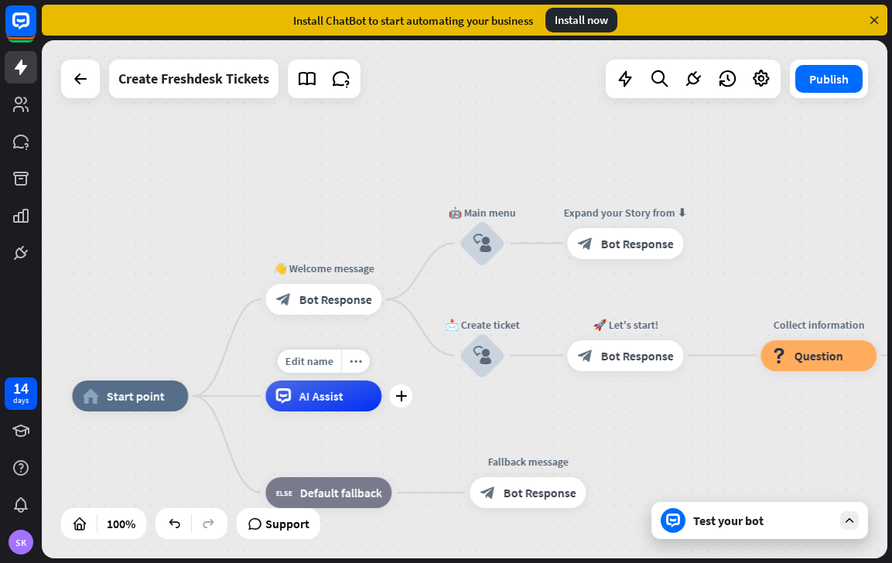
click at [319, 392] on span "AI Assist" at bounding box center [321, 395] width 44 height 15
click at [210, 281] on div "home_2 Start point 👋 Welcome message block_bot_response Bot Response 🤖 Main men…" at bounding box center [464, 299] width 845 height 518
click at [304, 311] on div "block_bot_response Bot Response" at bounding box center [323, 299] width 116 height 31
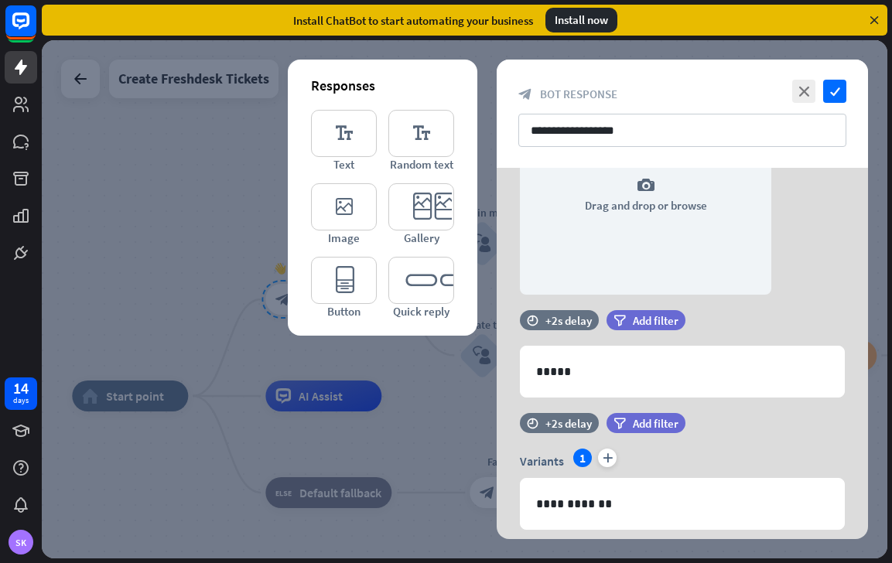
scroll to position [357, 0]
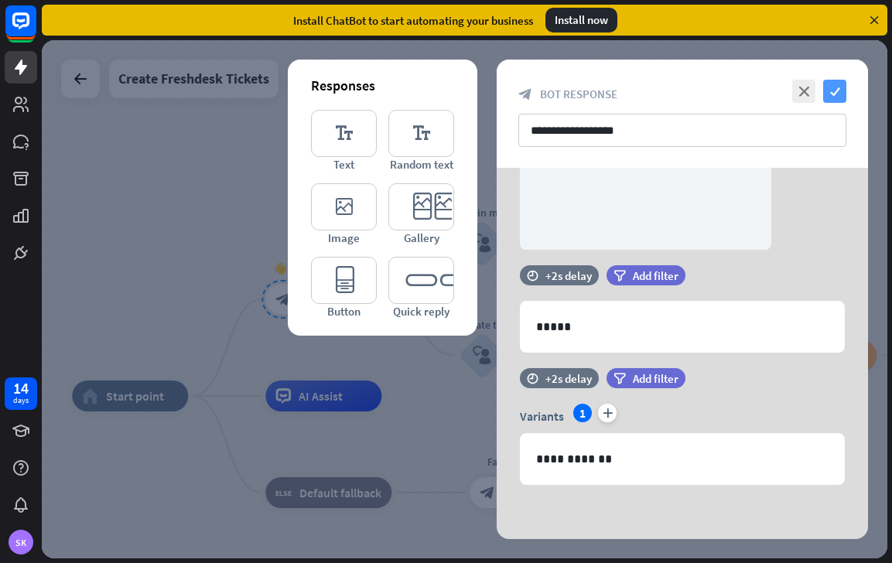
click at [834, 93] on icon "check" at bounding box center [834, 91] width 23 height 23
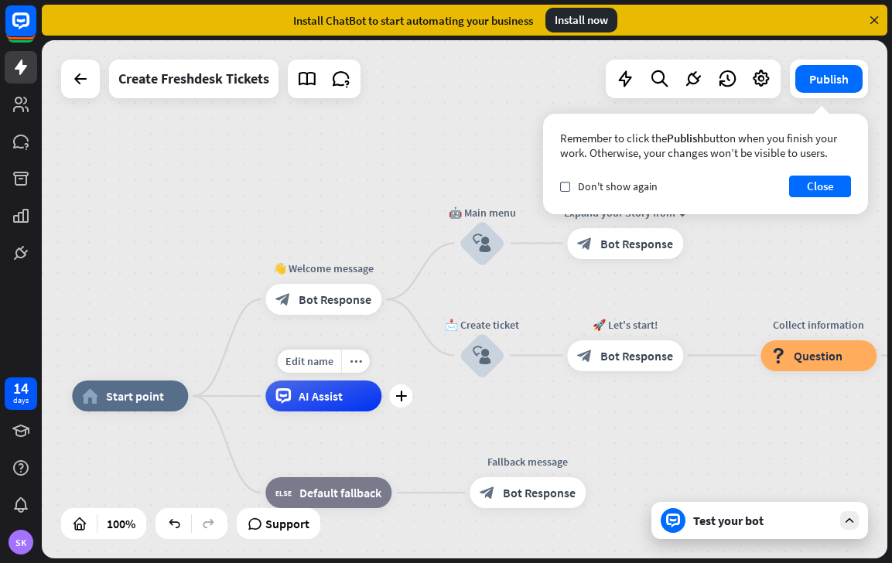
click at [340, 404] on div "AI Assist" at bounding box center [323, 396] width 116 height 31
click at [821, 182] on button "Close" at bounding box center [820, 187] width 62 height 22
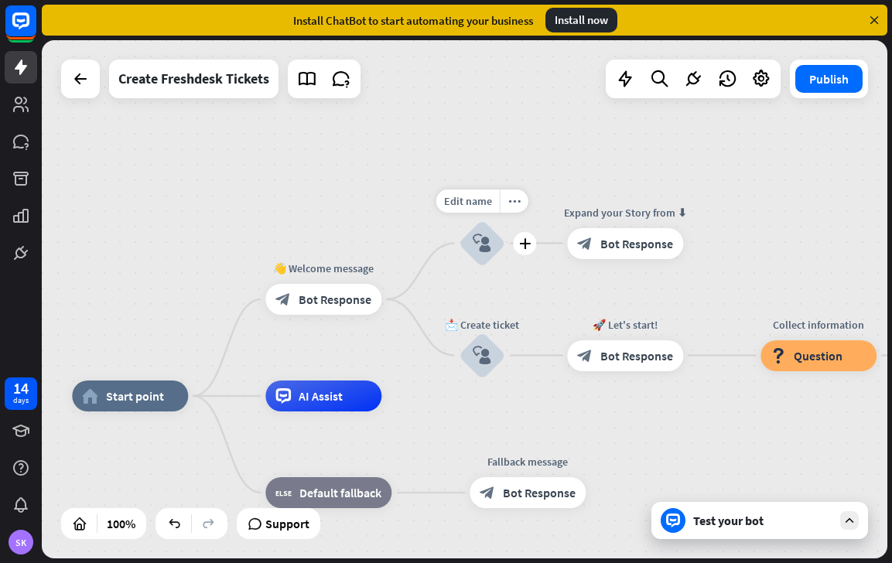
click at [483, 247] on icon "block_user_input" at bounding box center [482, 243] width 19 height 19
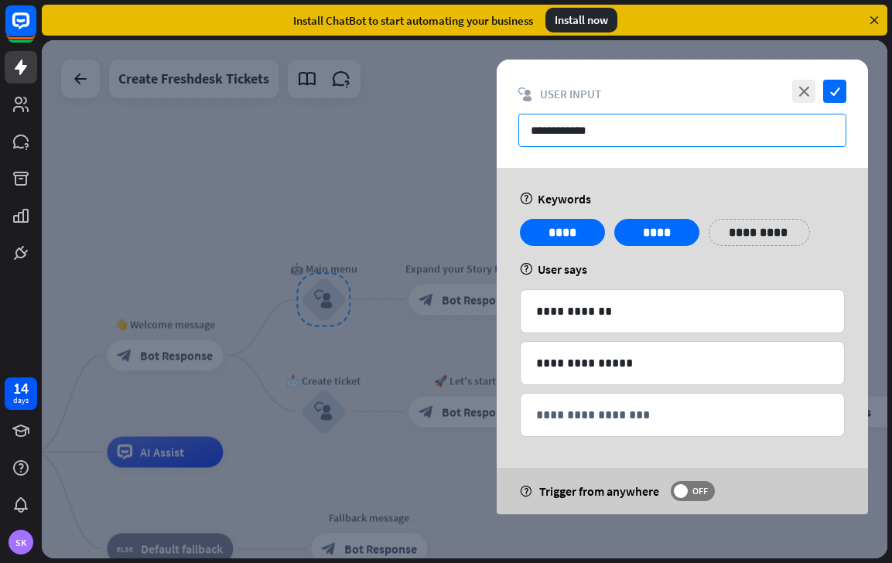
click at [605, 131] on input "**********" at bounding box center [682, 130] width 328 height 33
drag, startPoint x: 605, startPoint y: 131, endPoint x: 550, endPoint y: 142, distance: 56.0
click at [546, 135] on input "**********" at bounding box center [682, 130] width 328 height 33
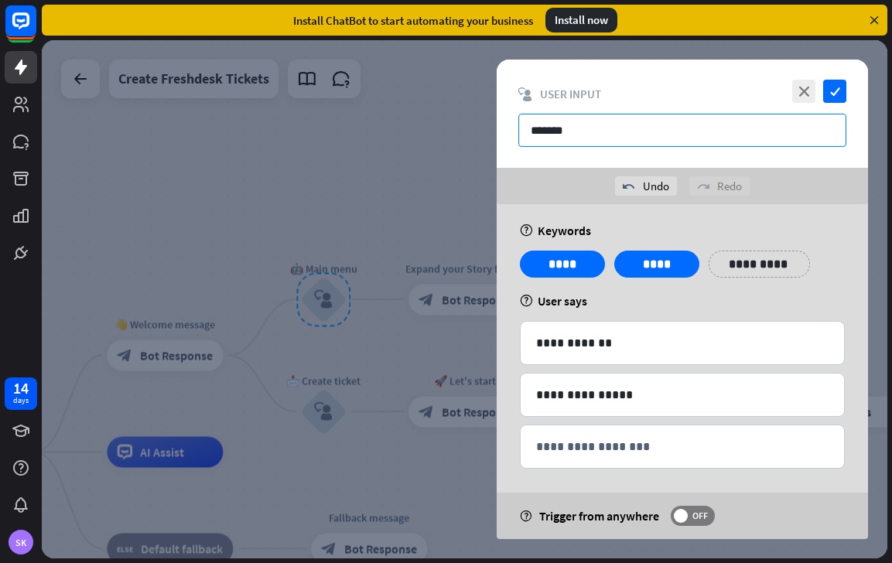
scroll to position [12, 0]
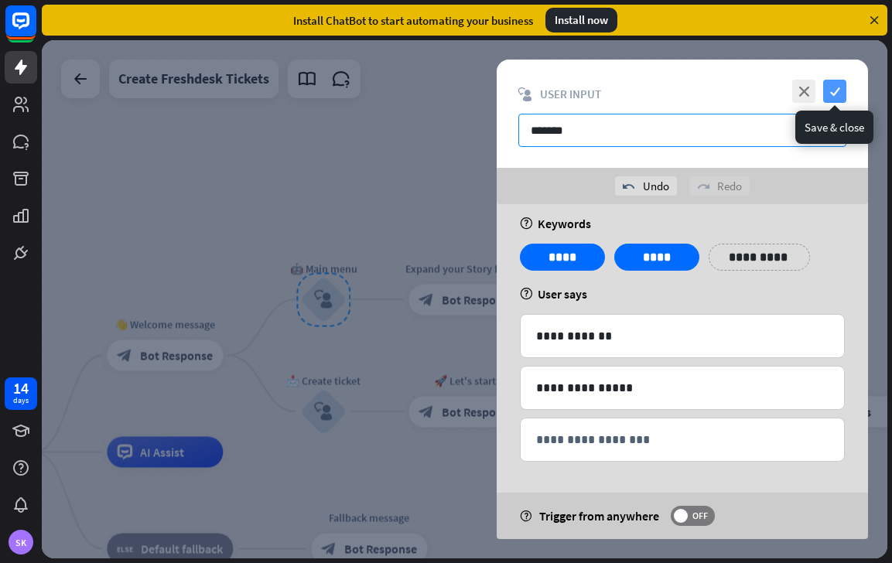
type input "*******"
click at [832, 93] on icon "check" at bounding box center [834, 91] width 23 height 23
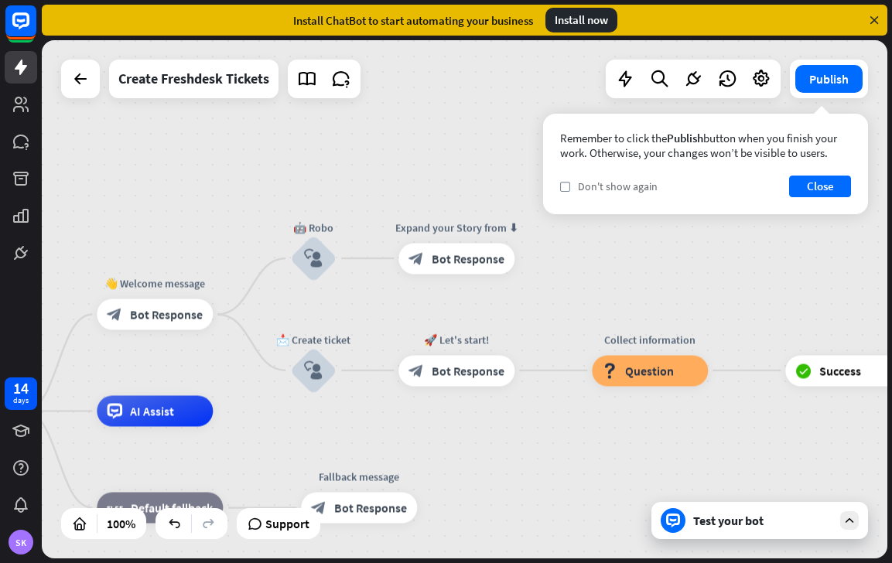
click at [571, 181] on div "check Don't show again" at bounding box center [608, 186] width 97 height 14
click at [808, 183] on button "Close" at bounding box center [820, 187] width 62 height 22
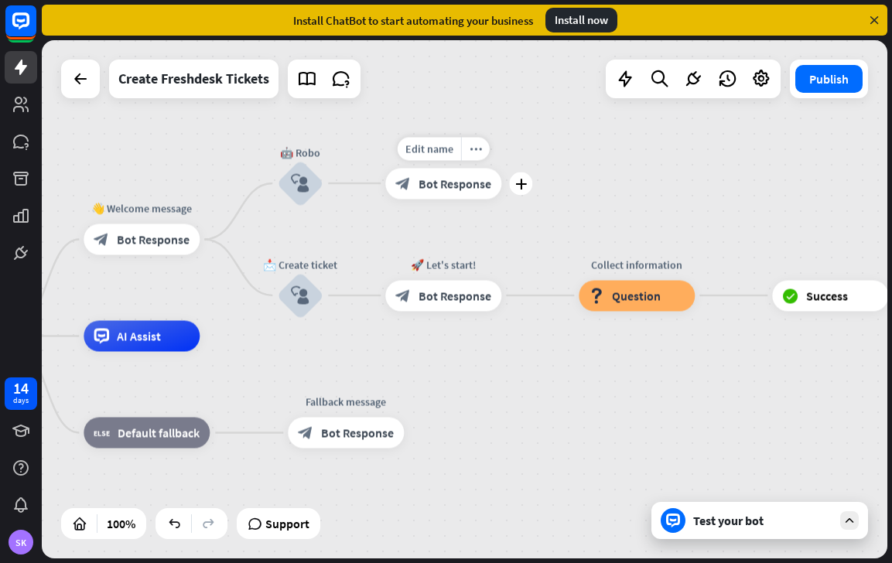
click at [467, 189] on span "Bot Response" at bounding box center [454, 183] width 73 height 15
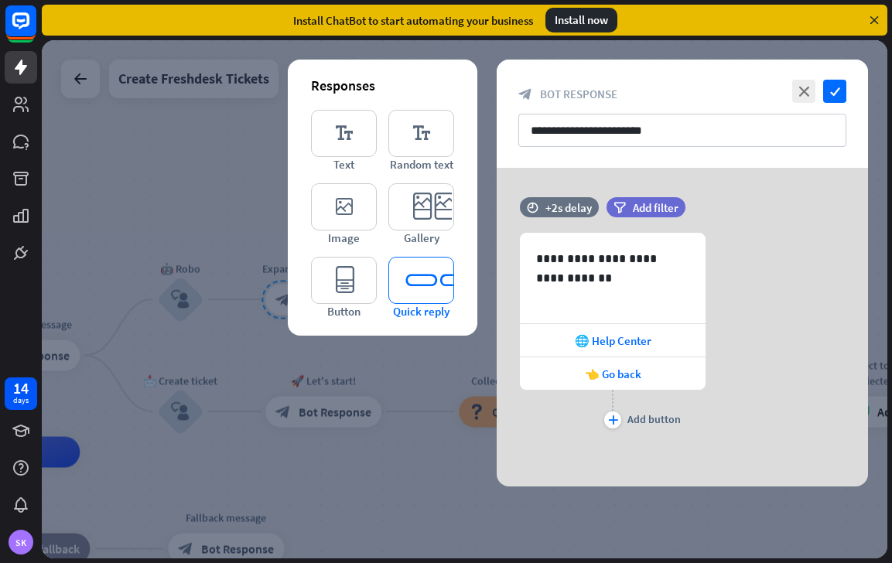
click at [405, 305] on span "Quick reply" at bounding box center [421, 311] width 56 height 15
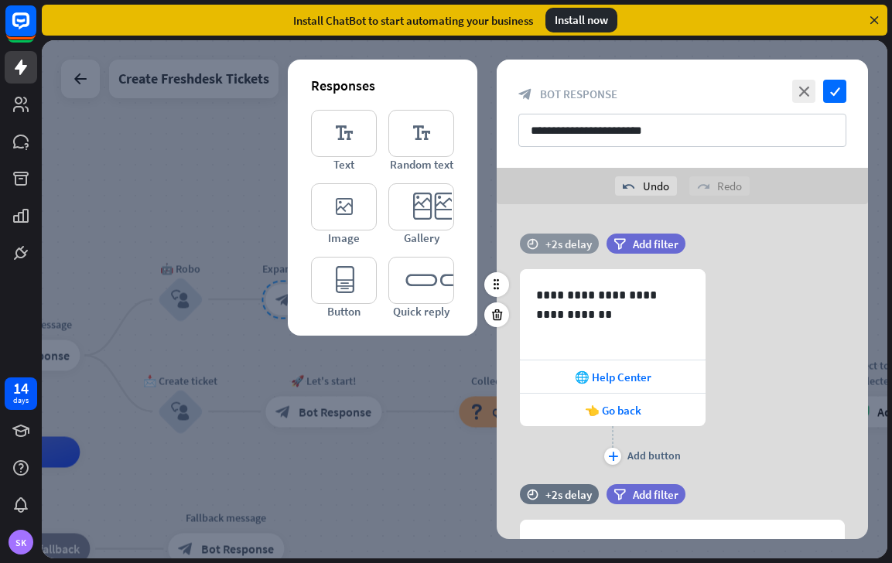
scroll to position [124, 0]
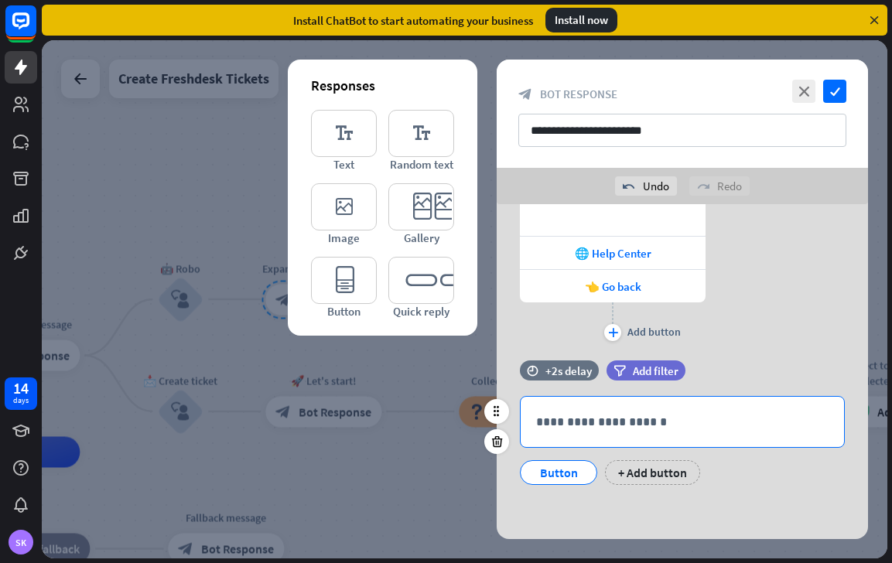
click at [589, 432] on div "**********" at bounding box center [682, 422] width 323 height 50
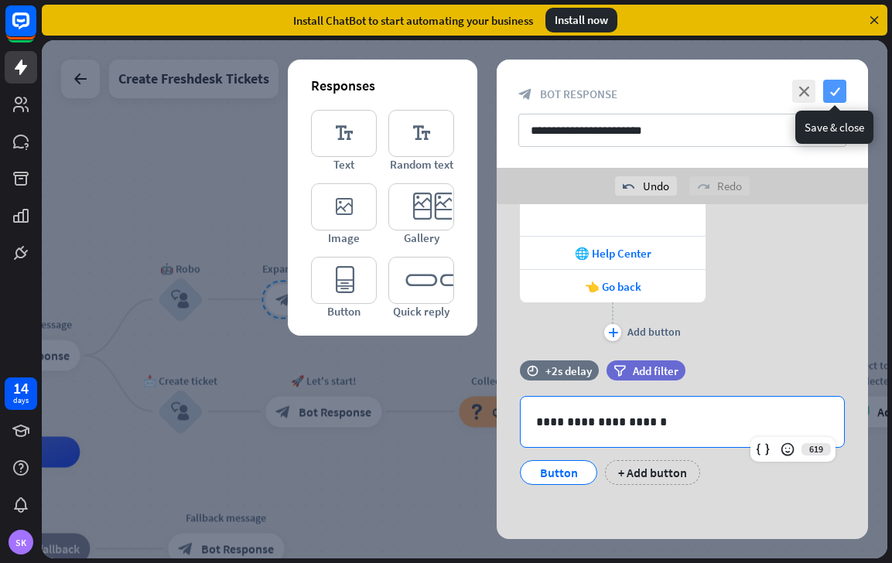
click at [832, 93] on icon "check" at bounding box center [834, 91] width 23 height 23
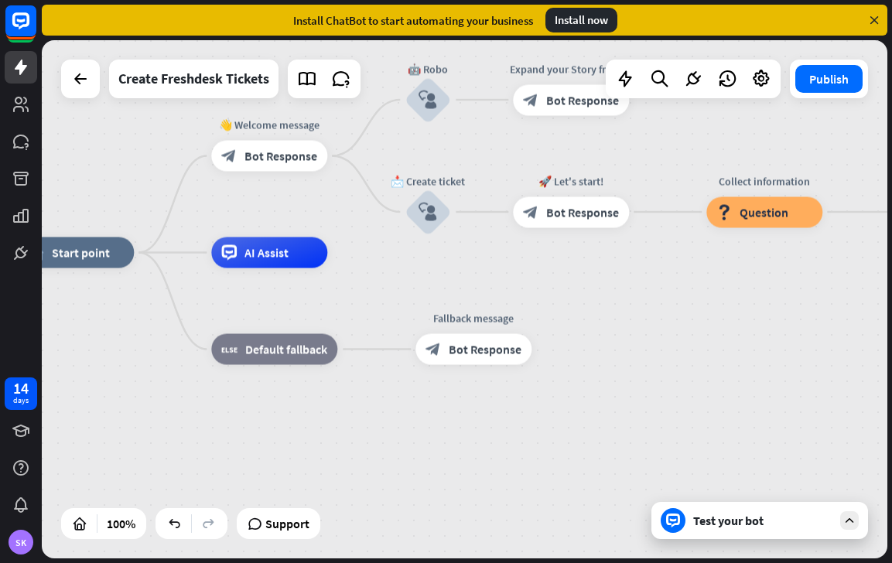
click at [697, 514] on div "Test your bot" at bounding box center [762, 520] width 139 height 15
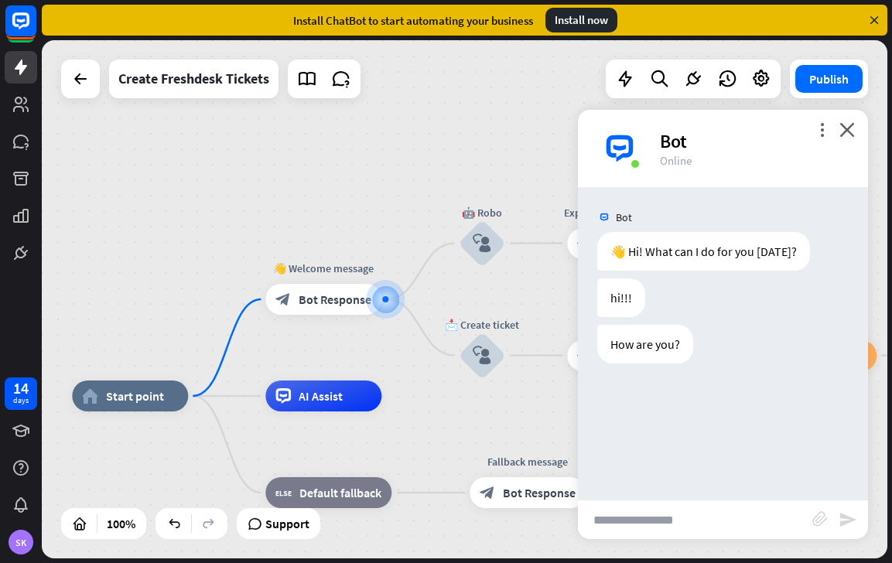
click at [639, 526] on input "text" at bounding box center [695, 519] width 234 height 39
type input "***"
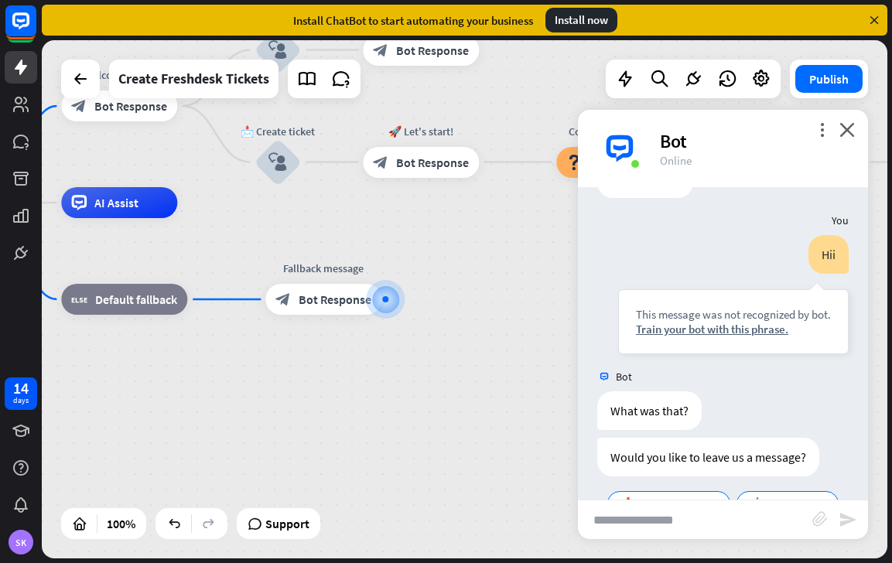
scroll to position [208, 0]
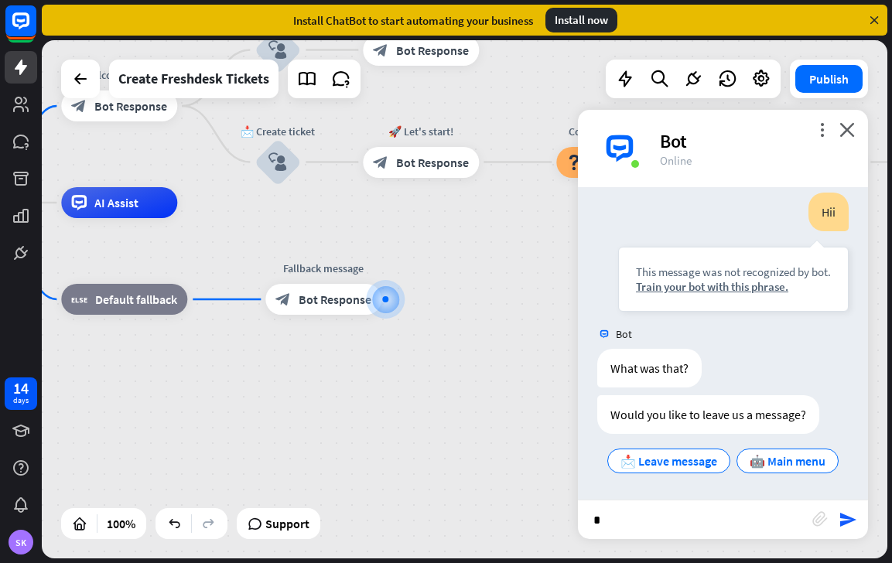
type input "**"
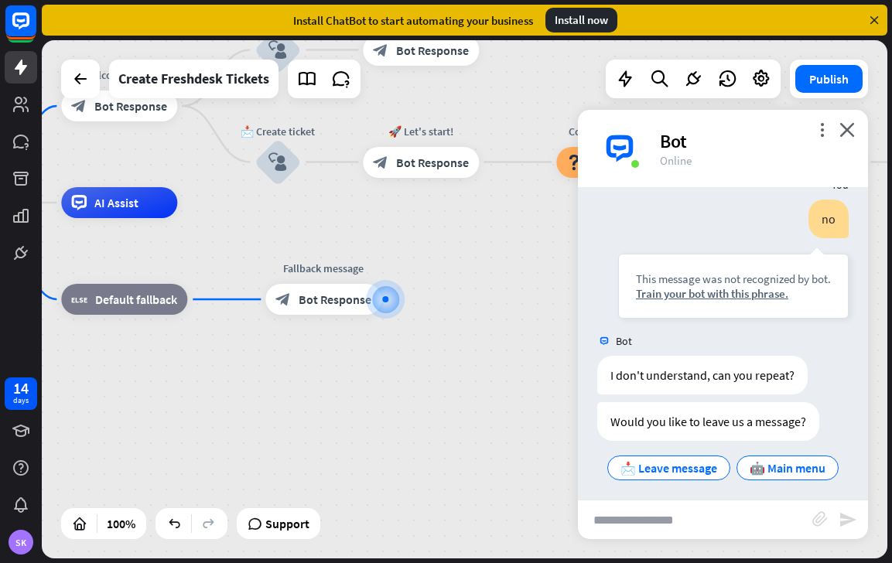
scroll to position [487, 0]
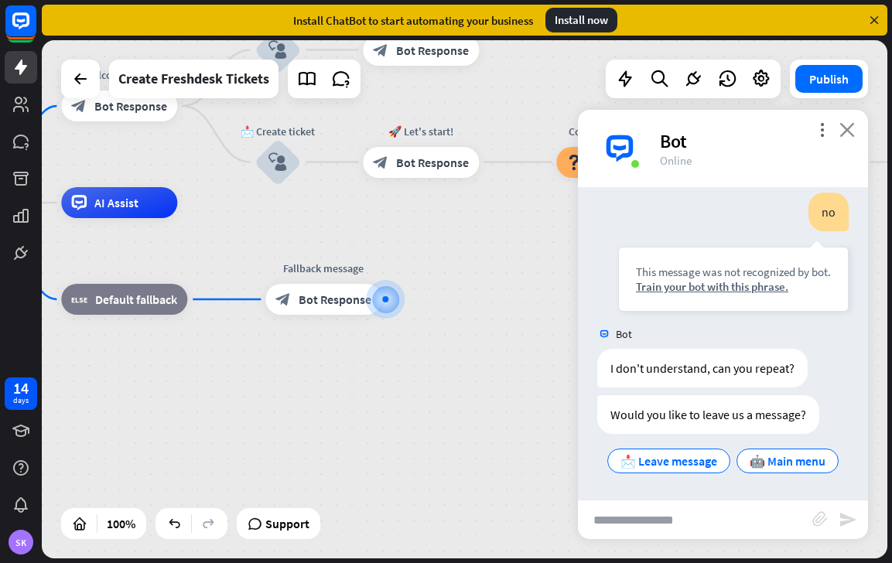
click at [845, 131] on icon "close" at bounding box center [846, 129] width 15 height 15
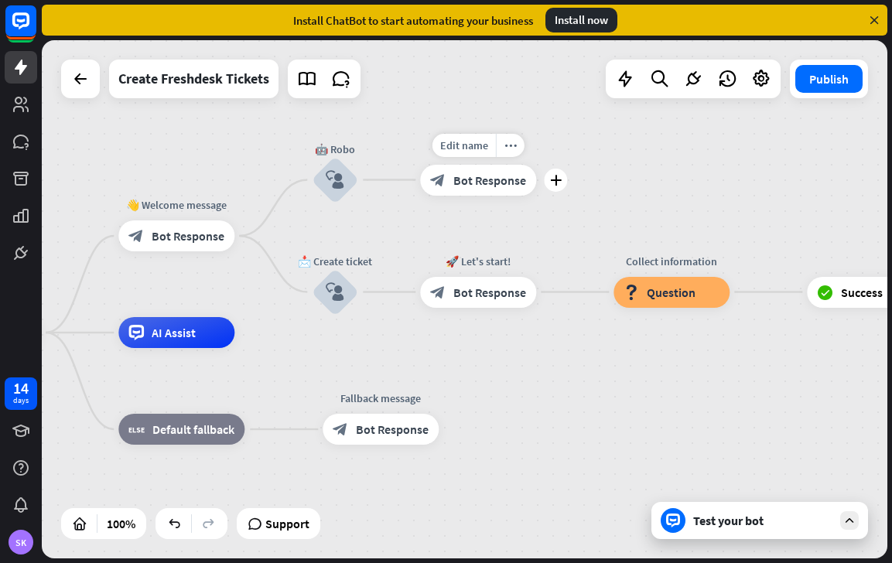
click at [494, 187] on span "Bot Response" at bounding box center [489, 179] width 73 height 15
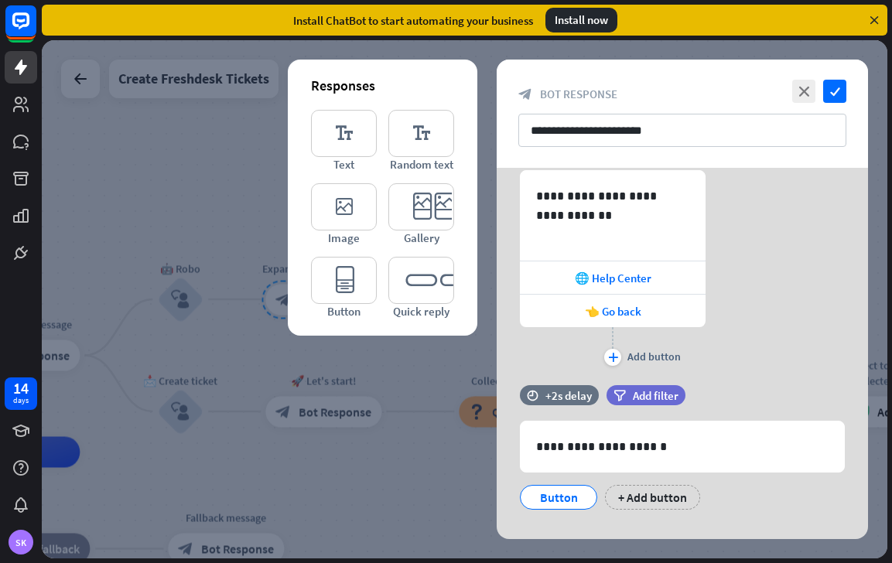
scroll to position [67, 0]
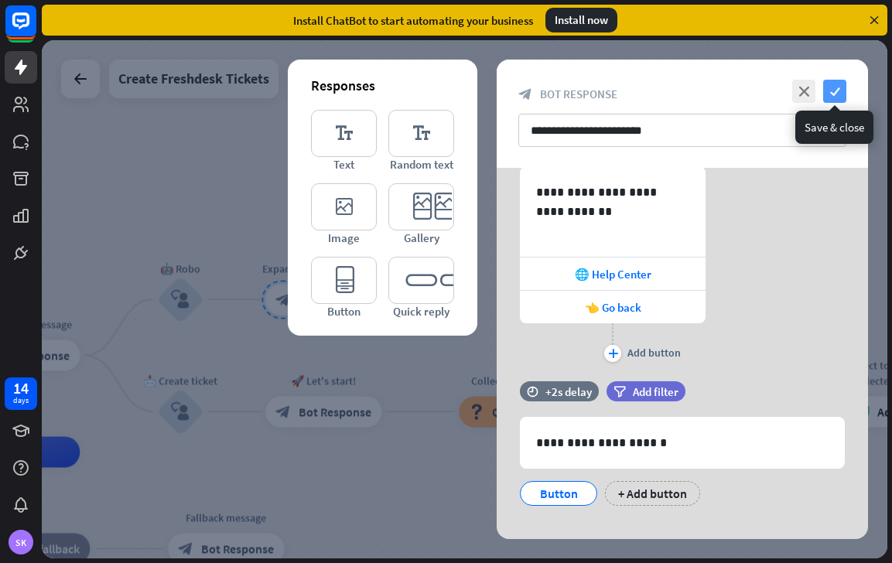
click at [836, 85] on icon "check" at bounding box center [834, 91] width 23 height 23
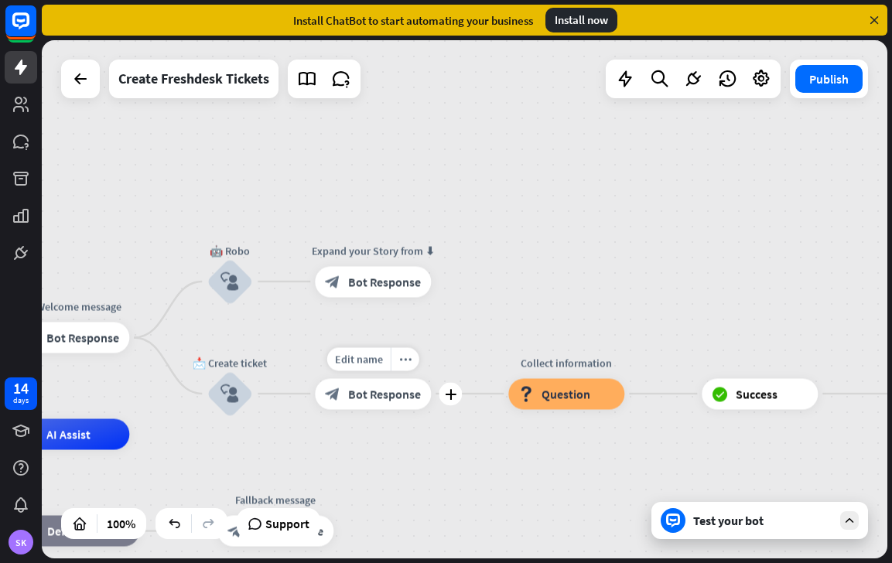
click at [374, 386] on span "Bot Response" at bounding box center [384, 393] width 73 height 15
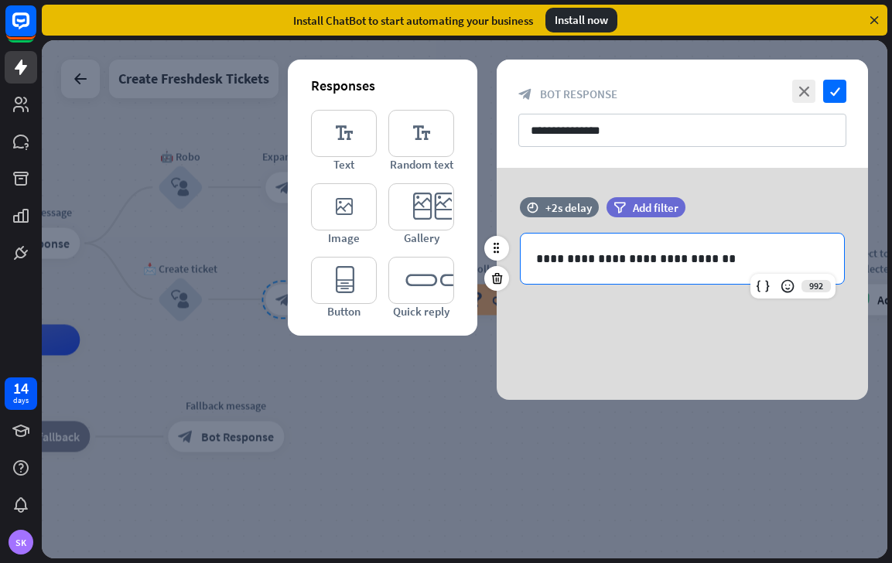
click at [708, 262] on p "**********" at bounding box center [682, 258] width 292 height 19
click at [835, 97] on icon "check" at bounding box center [834, 91] width 23 height 23
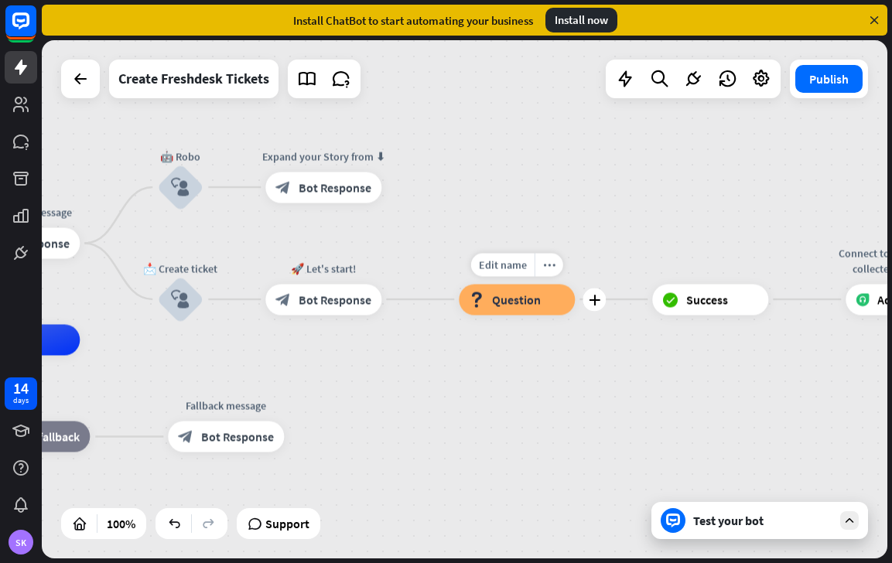
click at [528, 296] on span "Question" at bounding box center [516, 299] width 49 height 15
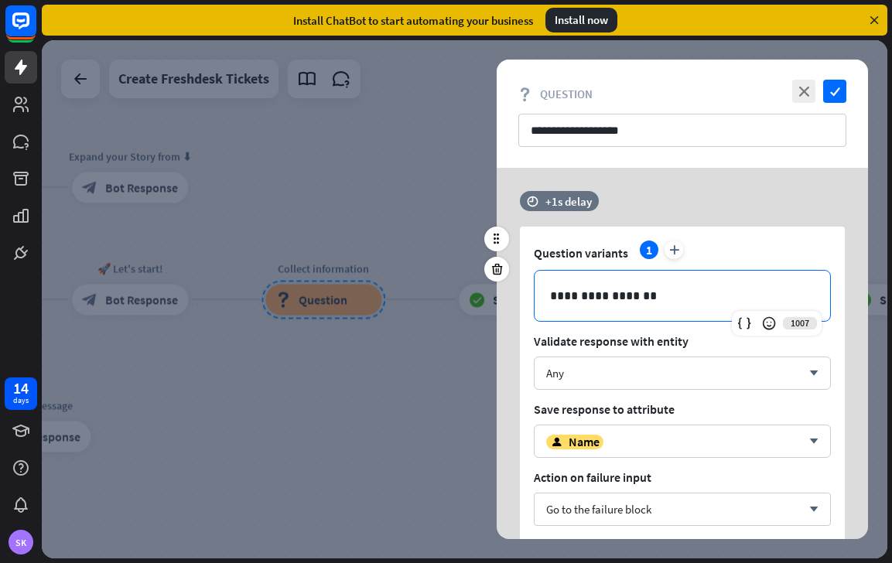
click at [576, 292] on p "**********" at bounding box center [682, 295] width 265 height 19
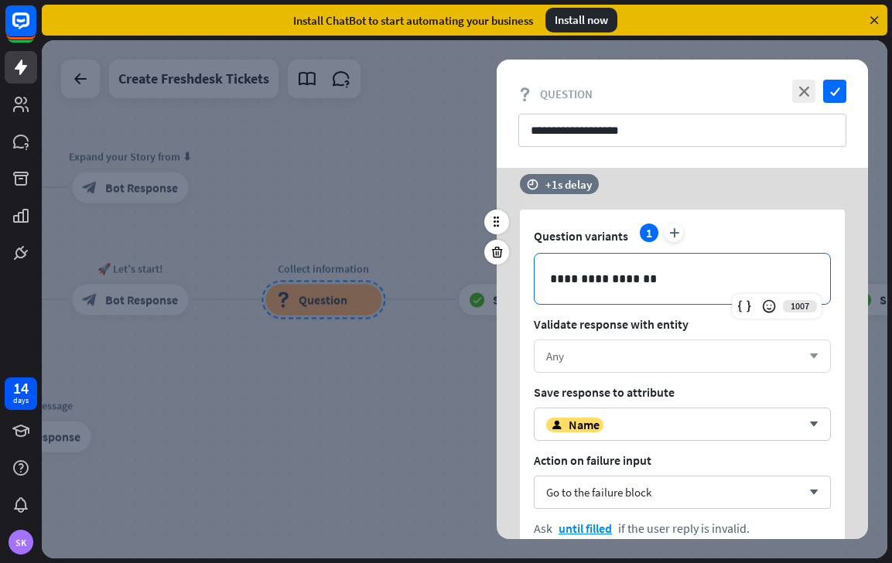
scroll to position [21, 0]
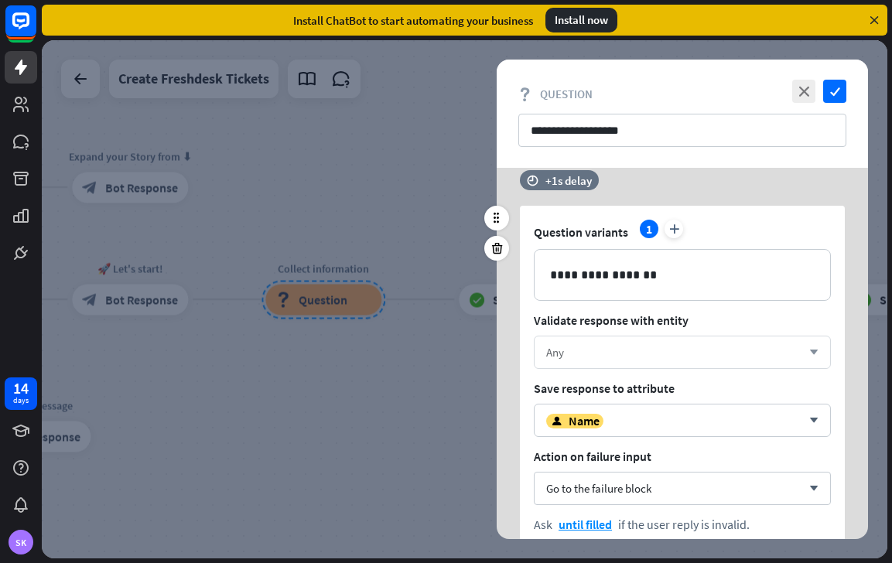
click at [599, 362] on div "Any arrow_down" at bounding box center [682, 352] width 297 height 33
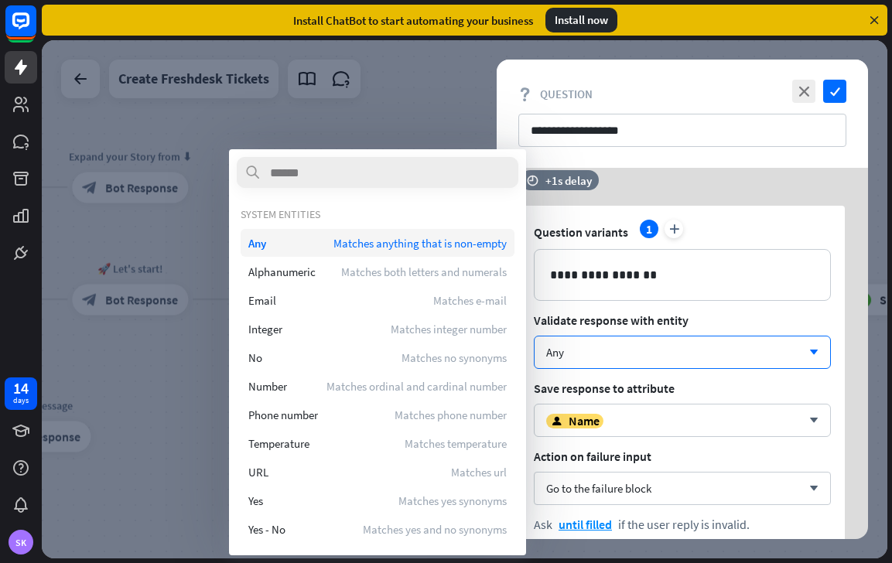
click at [388, 250] on span "Matches anything that is non-empty" at bounding box center [419, 243] width 173 height 15
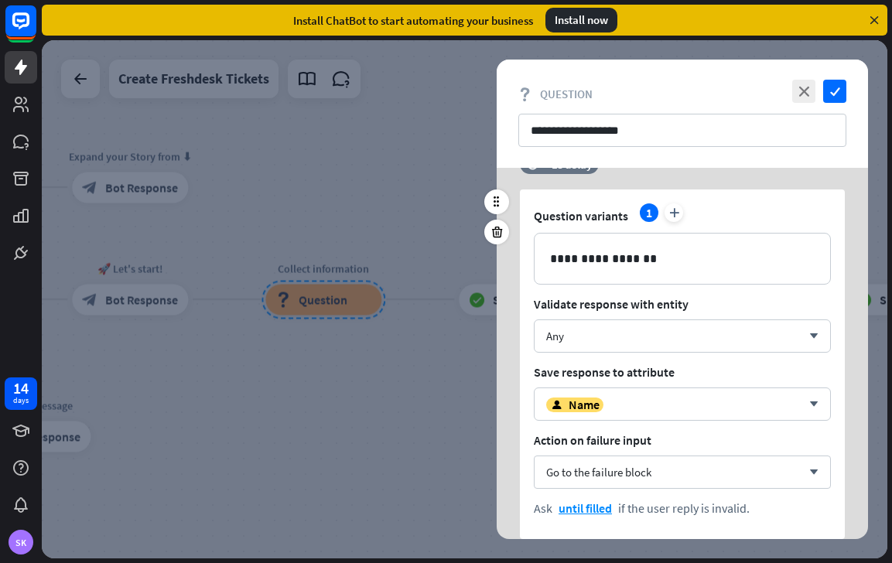
scroll to position [43, 0]
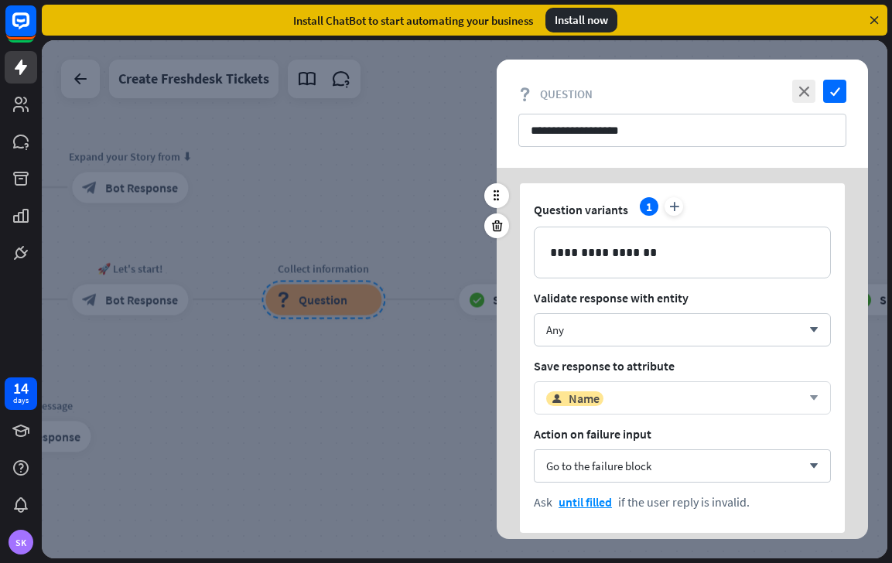
click at [621, 398] on div "user Name" at bounding box center [673, 398] width 255 height 15
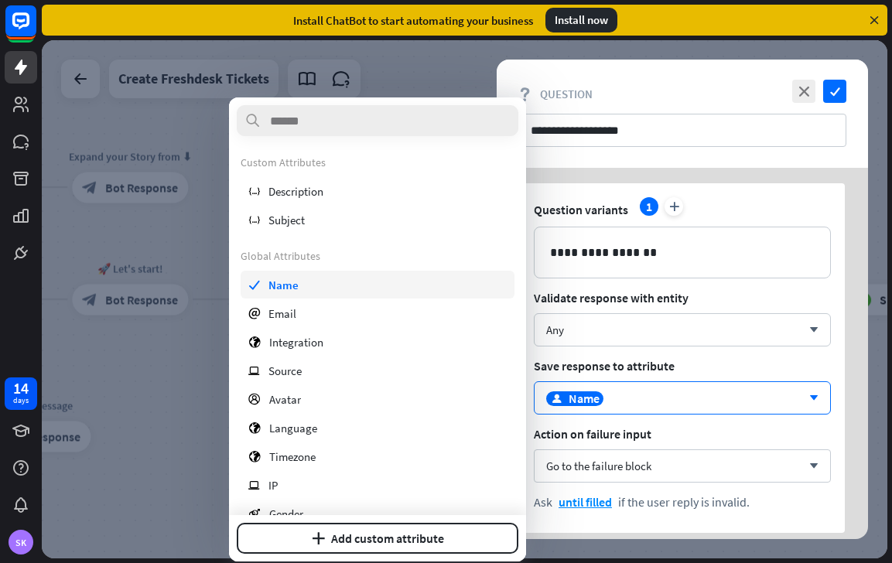
click at [340, 288] on div "check Name" at bounding box center [378, 285] width 274 height 28
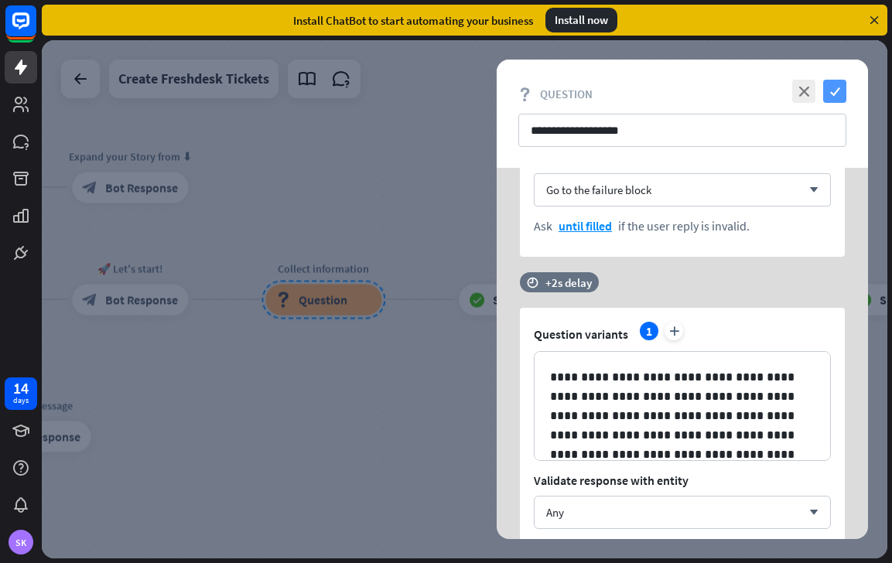
scroll to position [1176, 0]
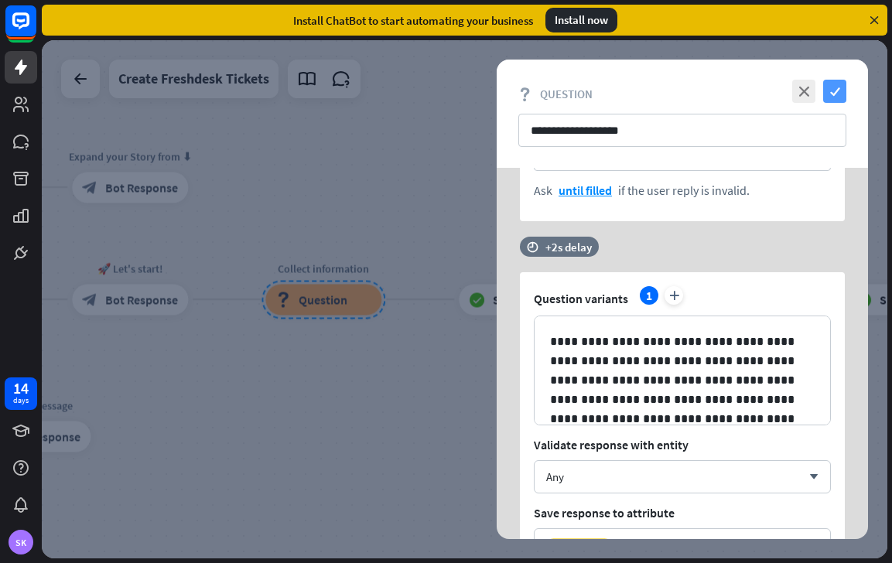
click at [832, 90] on icon "check" at bounding box center [834, 91] width 23 height 23
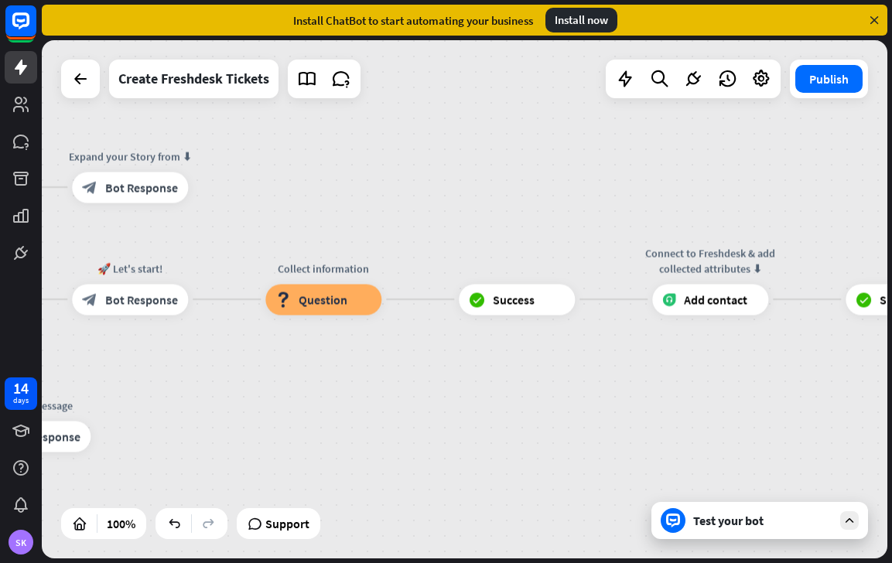
click at [732, 524] on div "Test your bot" at bounding box center [762, 520] width 139 height 15
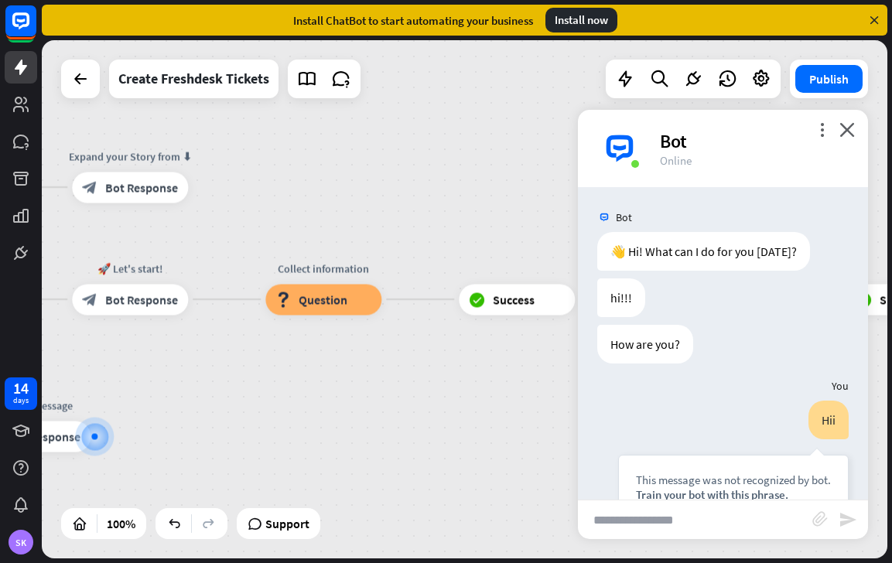
scroll to position [487, 0]
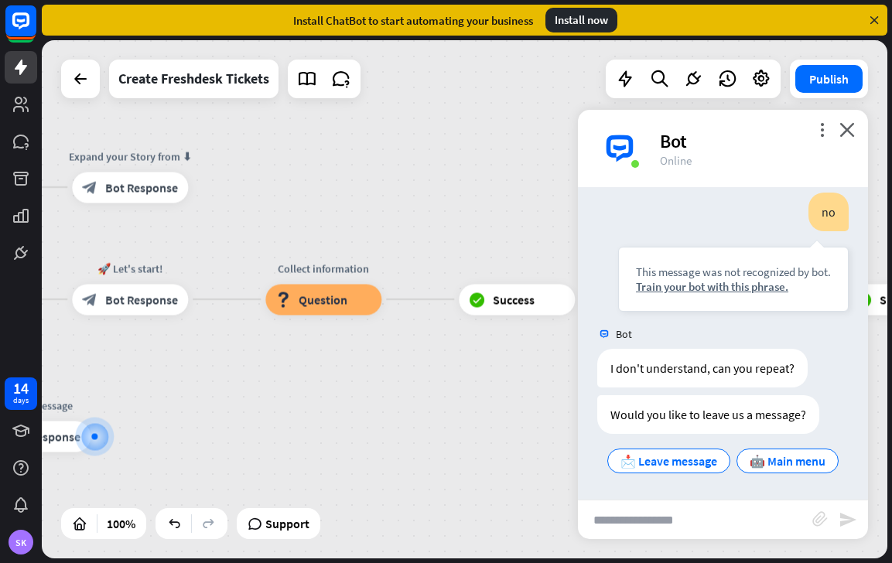
click at [691, 520] on input "text" at bounding box center [695, 519] width 234 height 39
type input "***"
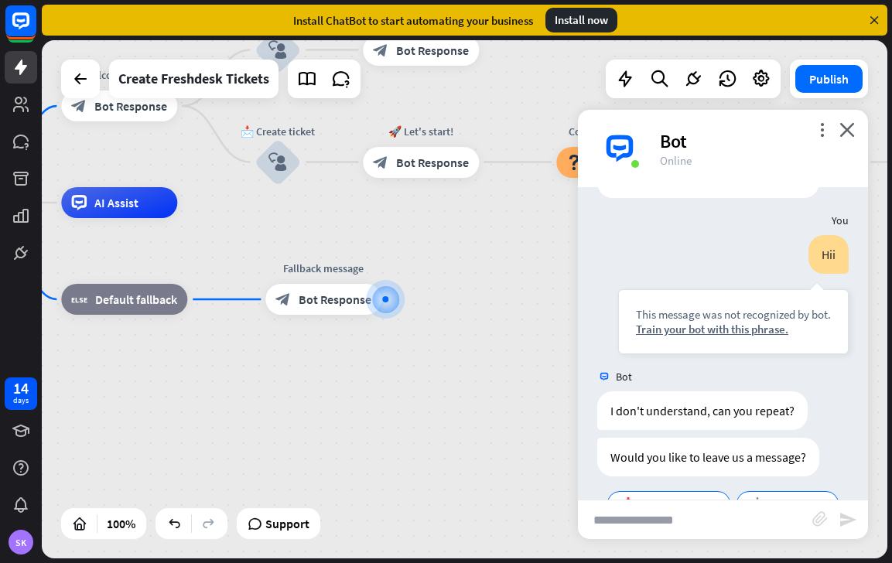
scroll to position [765, 0]
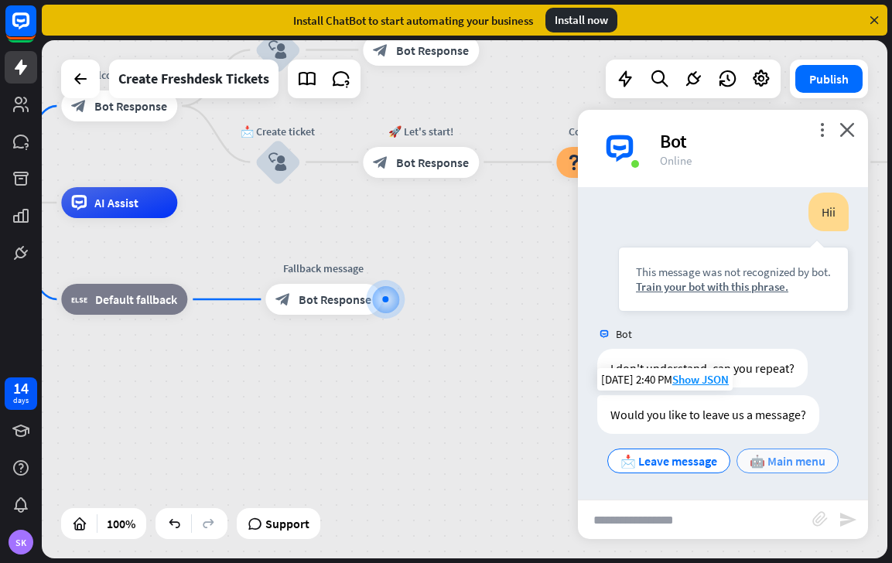
click at [759, 465] on span "🤖 Main menu" at bounding box center [788, 460] width 76 height 15
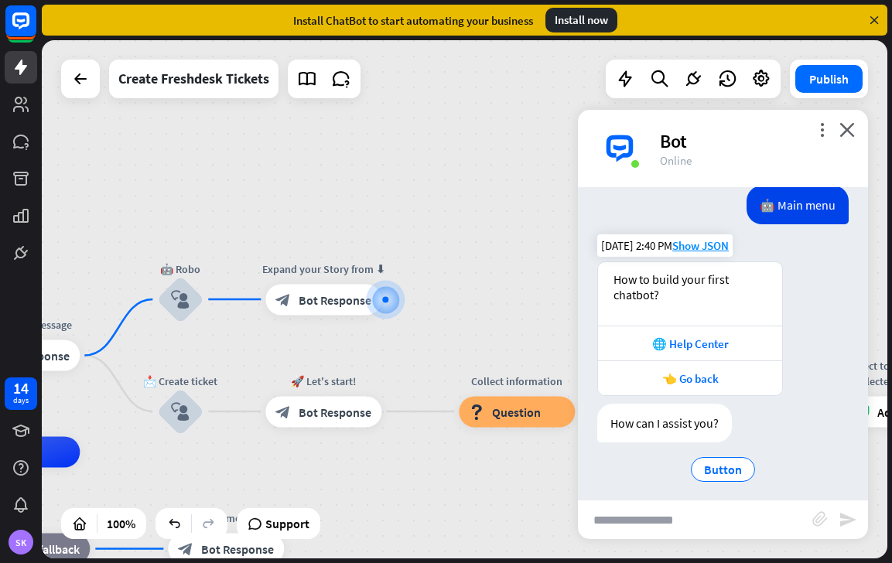
scroll to position [1059, 0]
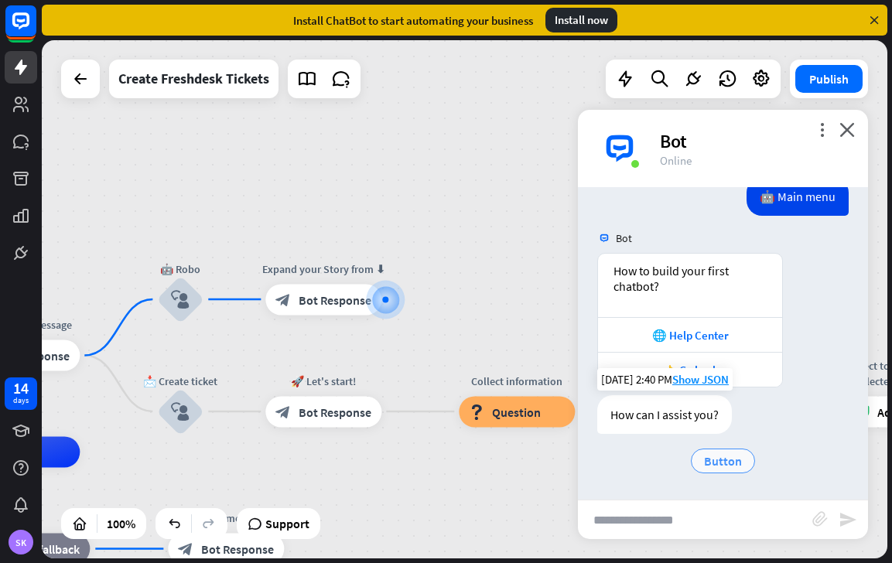
click at [730, 462] on span "Button" at bounding box center [723, 460] width 38 height 15
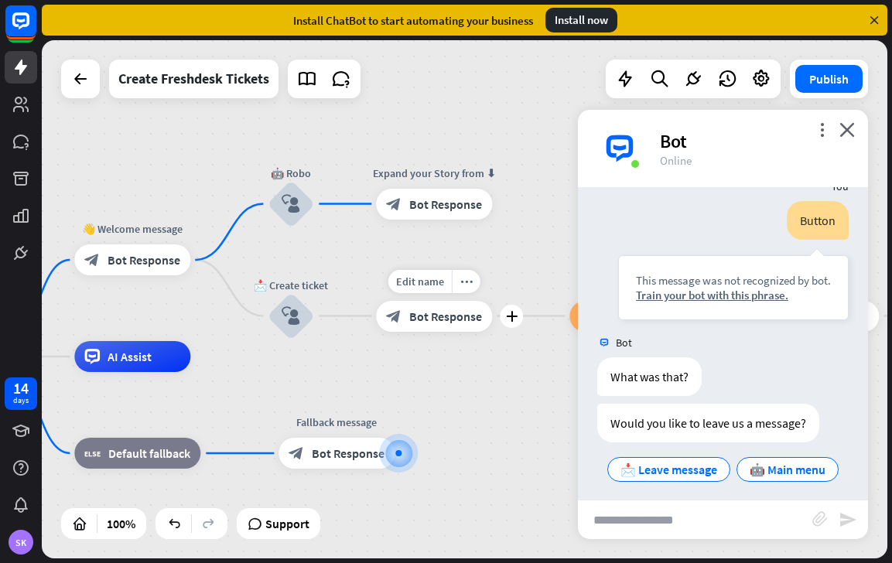
scroll to position [1337, 0]
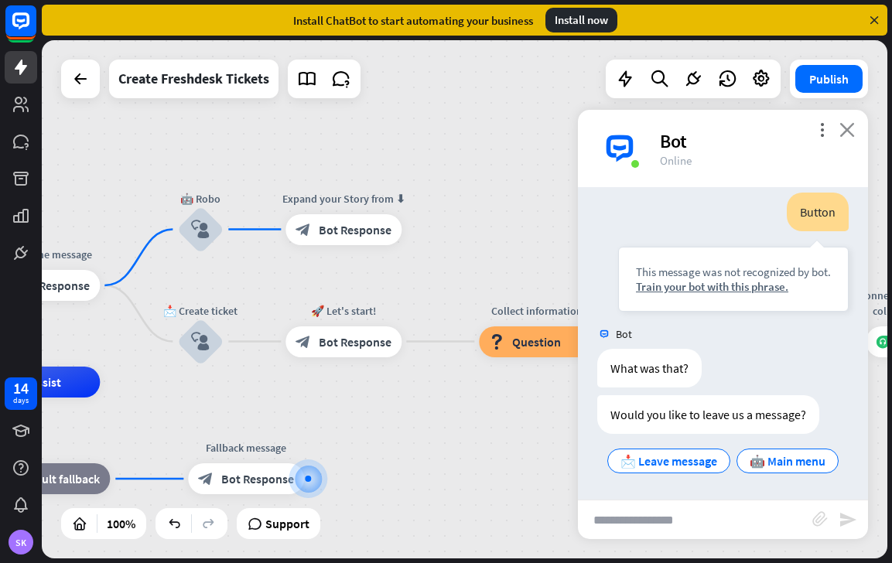
click at [849, 128] on icon "close" at bounding box center [846, 129] width 15 height 15
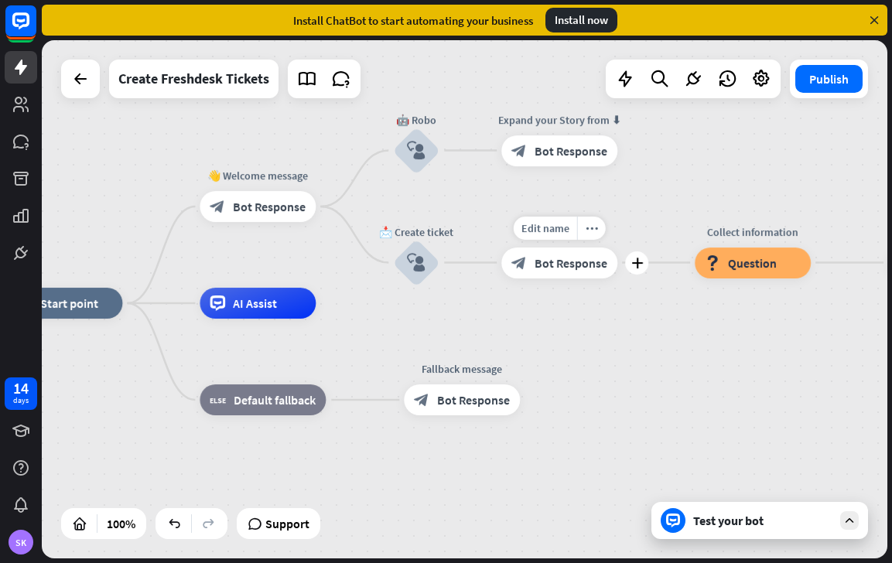
click at [549, 278] on div "Edit name more_horiz plus block_bot_response Bot Response" at bounding box center [559, 263] width 116 height 31
click at [563, 272] on div "block_bot_response Bot Response" at bounding box center [559, 263] width 116 height 31
click at [563, 272] on div at bounding box center [464, 299] width 845 height 518
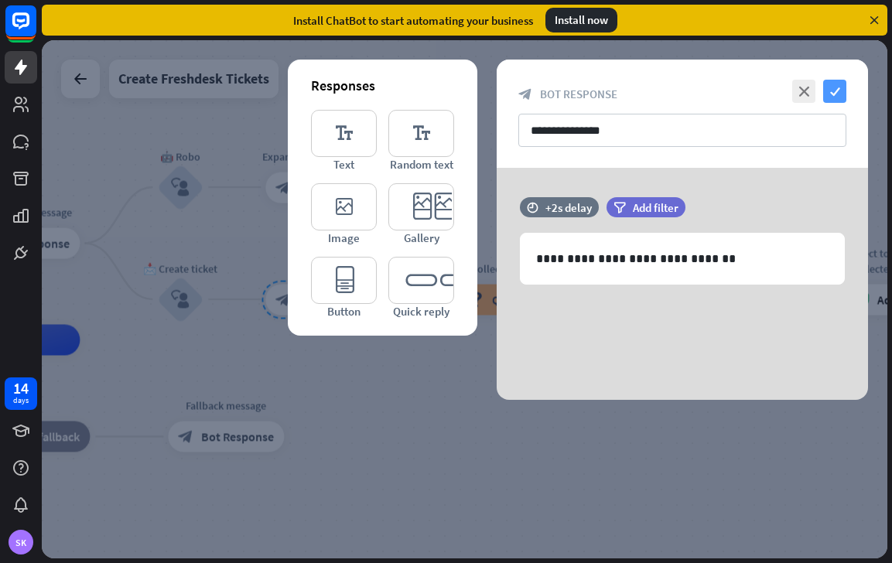
click at [832, 92] on icon "check" at bounding box center [834, 91] width 23 height 23
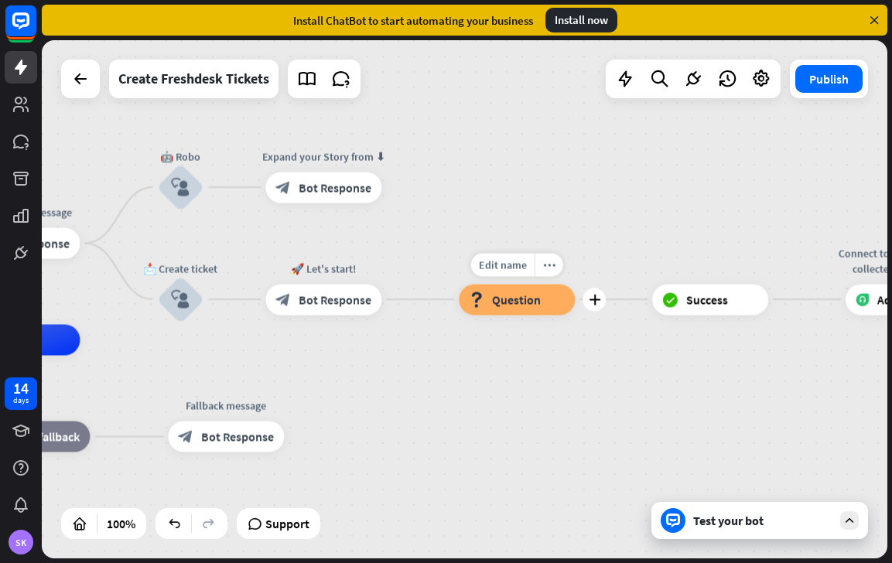
click at [527, 297] on span "Question" at bounding box center [516, 299] width 49 height 15
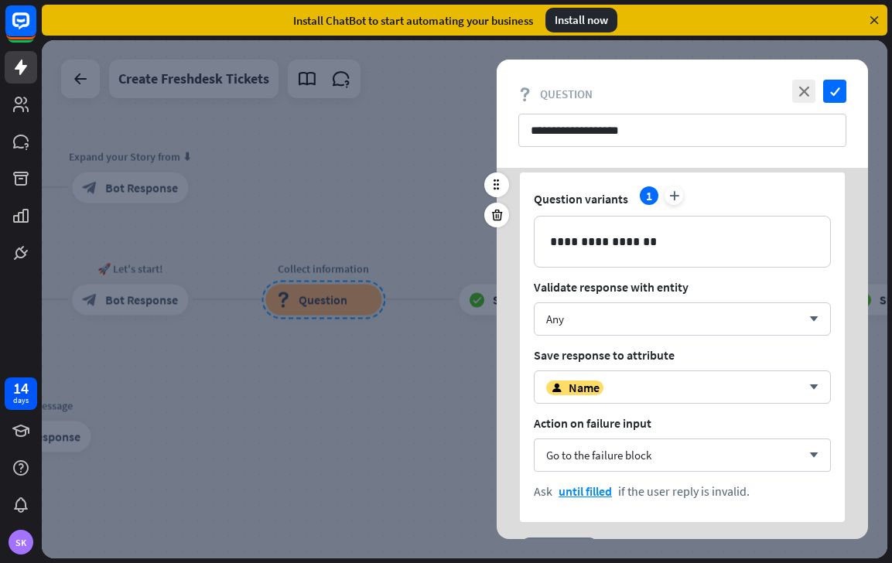
scroll to position [60, 0]
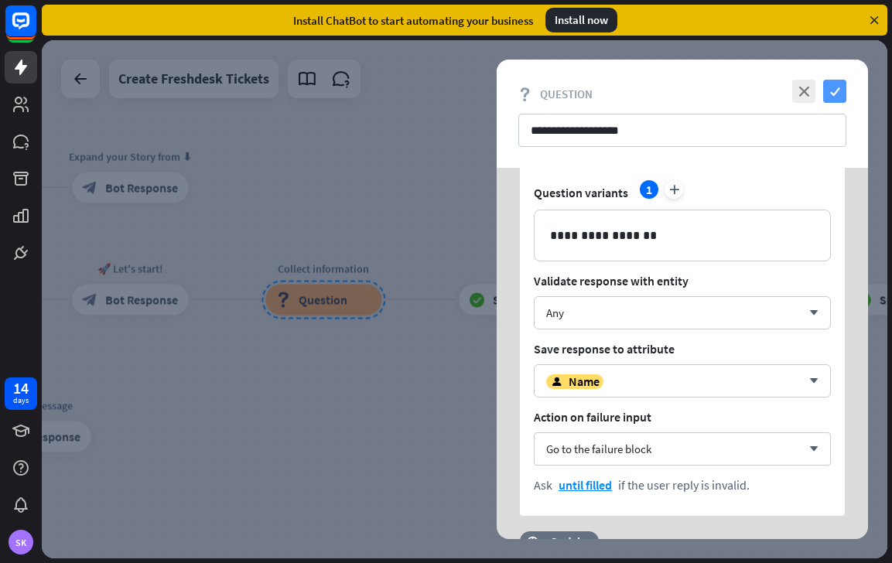
click at [835, 89] on icon "check" at bounding box center [834, 91] width 23 height 23
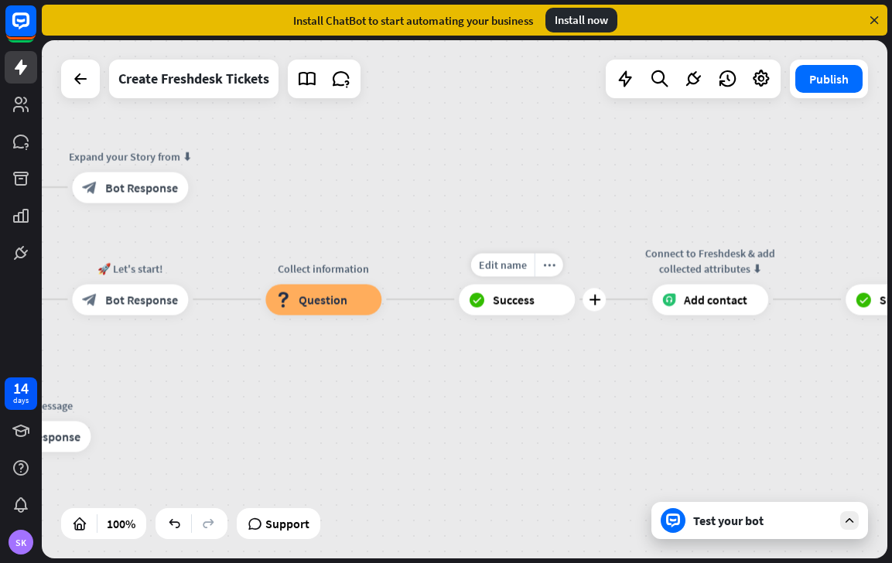
click at [520, 284] on div "block_success Success" at bounding box center [517, 299] width 116 height 31
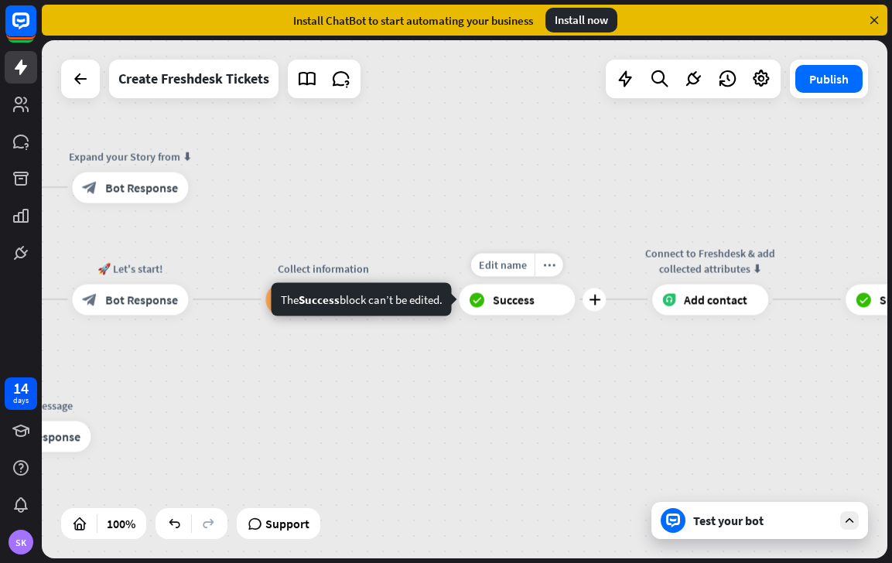
click at [517, 298] on span "Success" at bounding box center [514, 299] width 42 height 15
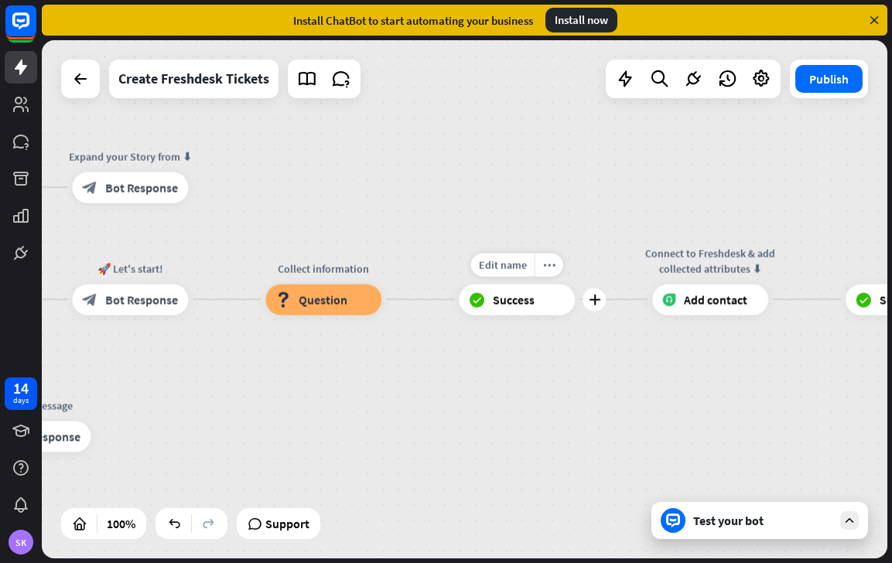
click at [517, 298] on span "Success" at bounding box center [514, 299] width 42 height 15
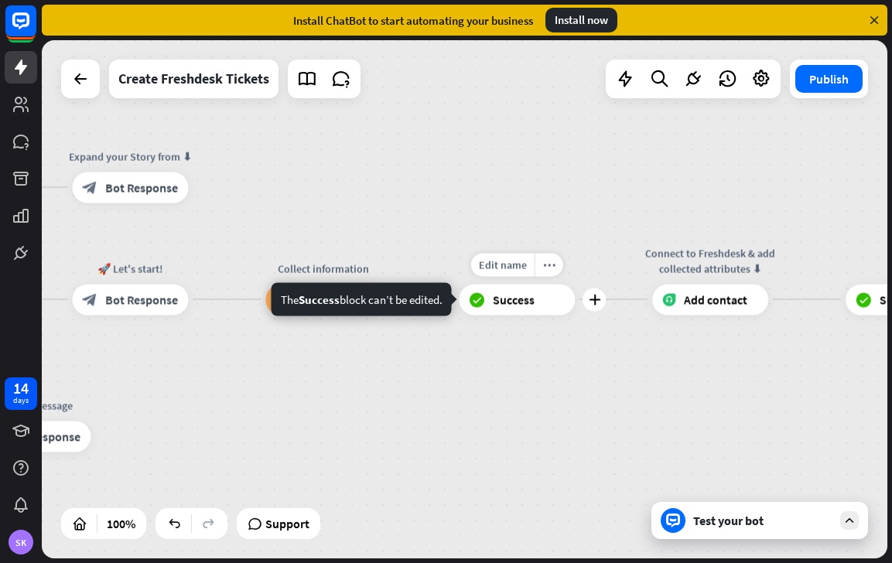
click at [517, 298] on span "Success" at bounding box center [514, 299] width 42 height 15
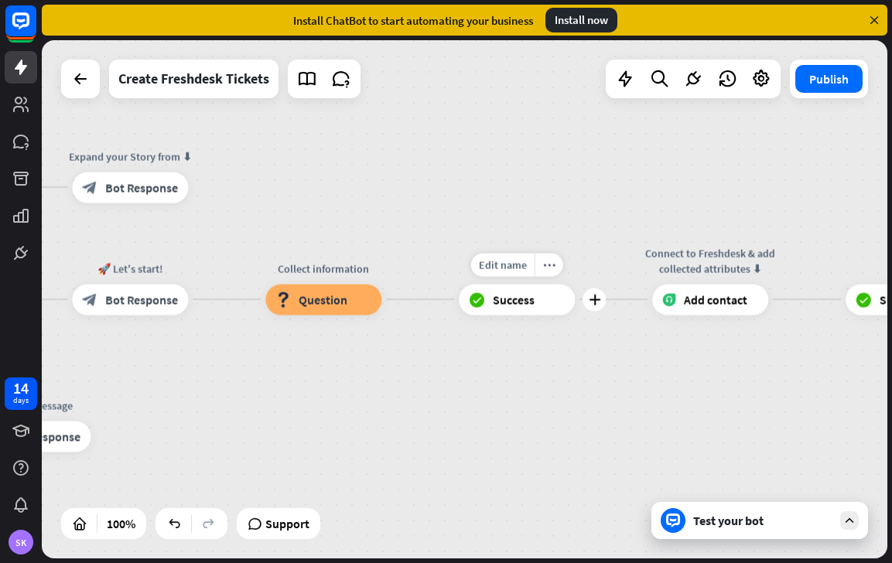
click at [517, 298] on span "Success" at bounding box center [514, 299] width 42 height 15
click at [677, 306] on div "Add contact" at bounding box center [710, 299] width 116 height 31
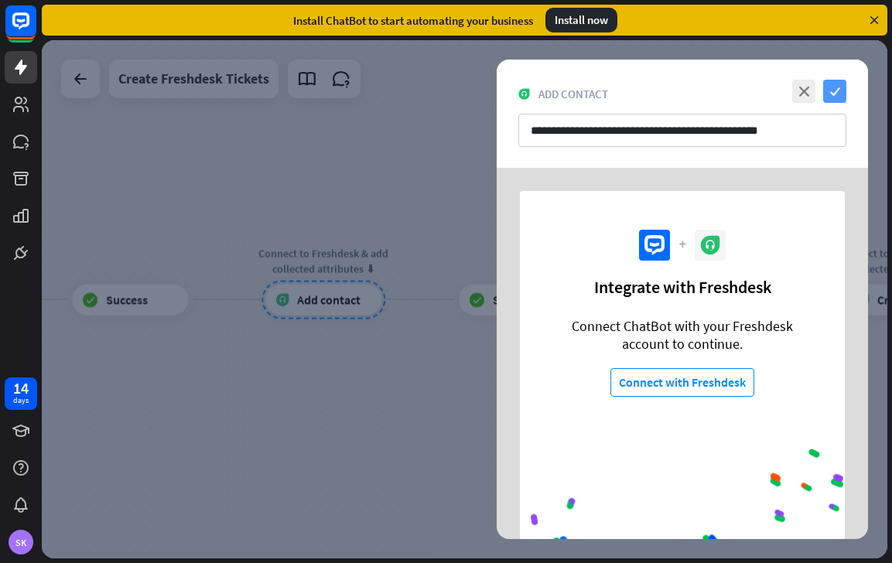
click at [832, 93] on icon "check" at bounding box center [834, 91] width 23 height 23
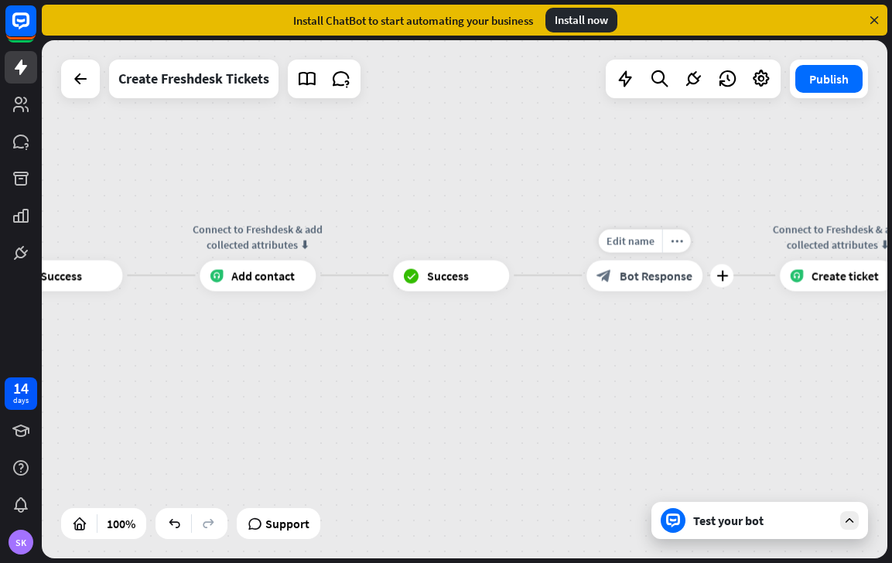
click at [614, 275] on div "block_bot_response Bot Response" at bounding box center [644, 275] width 116 height 31
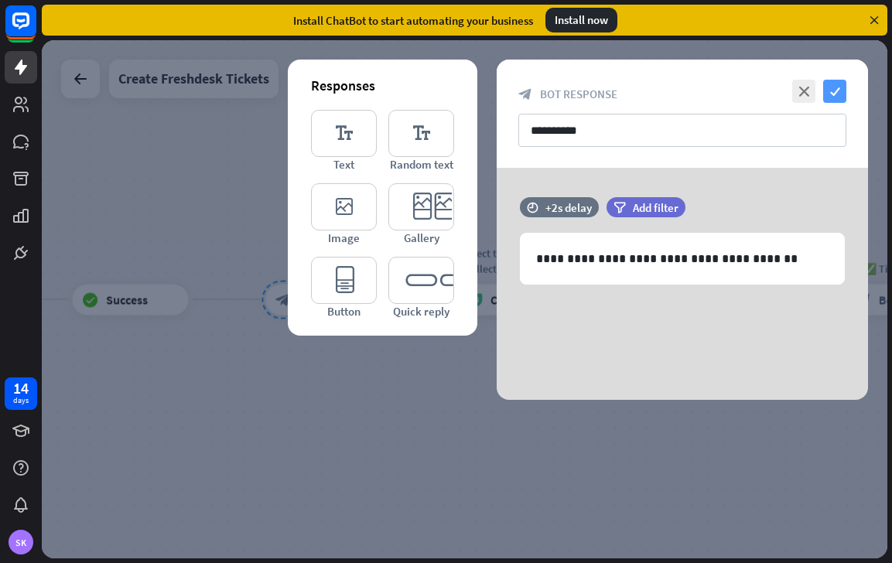
click at [836, 95] on icon "check" at bounding box center [834, 91] width 23 height 23
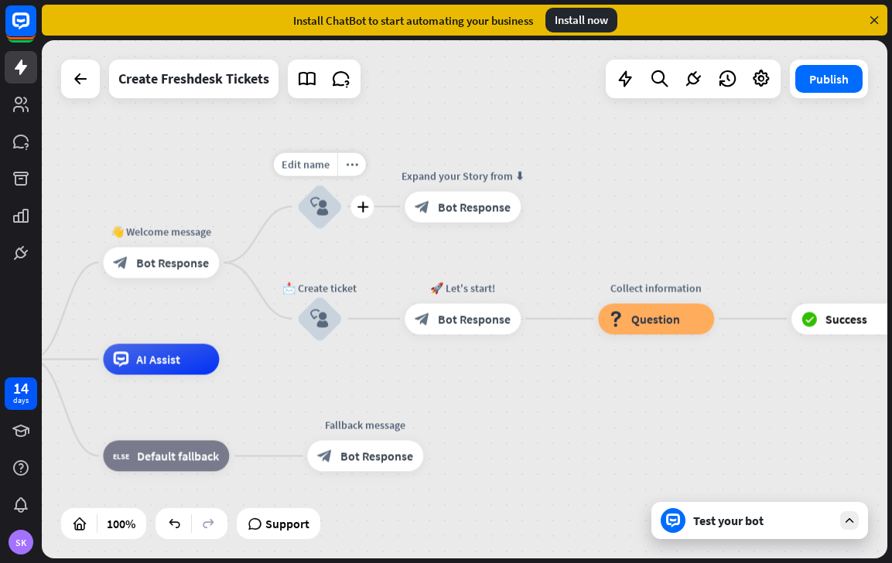
click at [319, 205] on icon "block_user_input" at bounding box center [319, 206] width 19 height 19
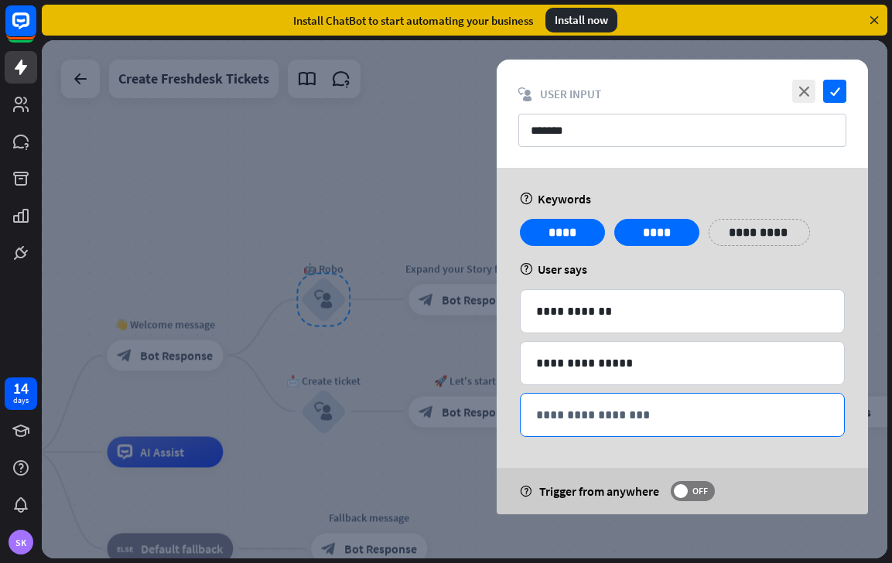
click at [616, 427] on div "**********" at bounding box center [682, 415] width 323 height 43
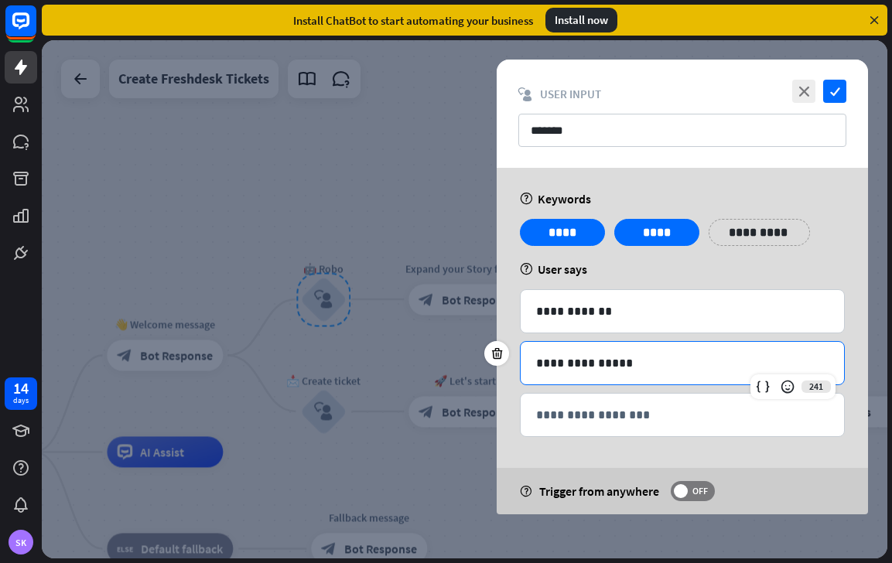
click at [606, 371] on p "**********" at bounding box center [682, 362] width 292 height 19
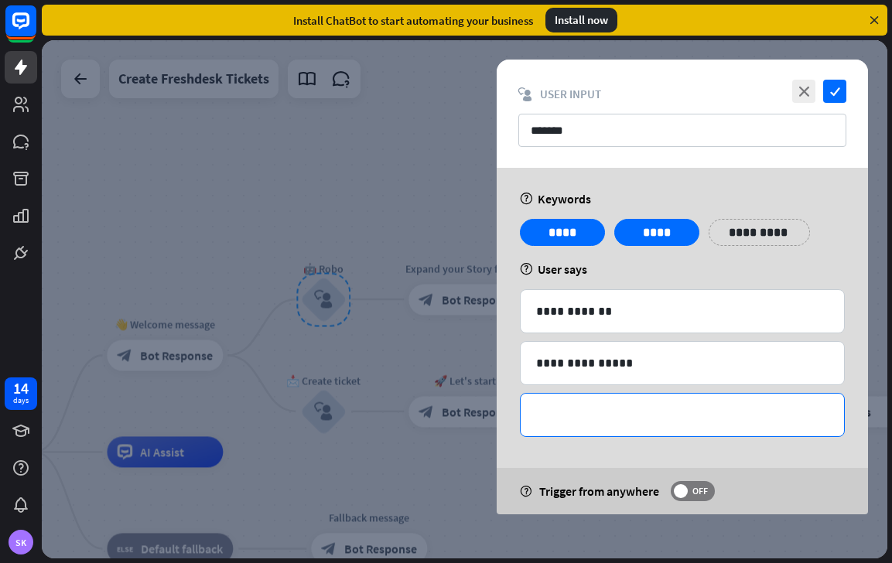
click at [623, 428] on div "**********" at bounding box center [682, 415] width 323 height 43
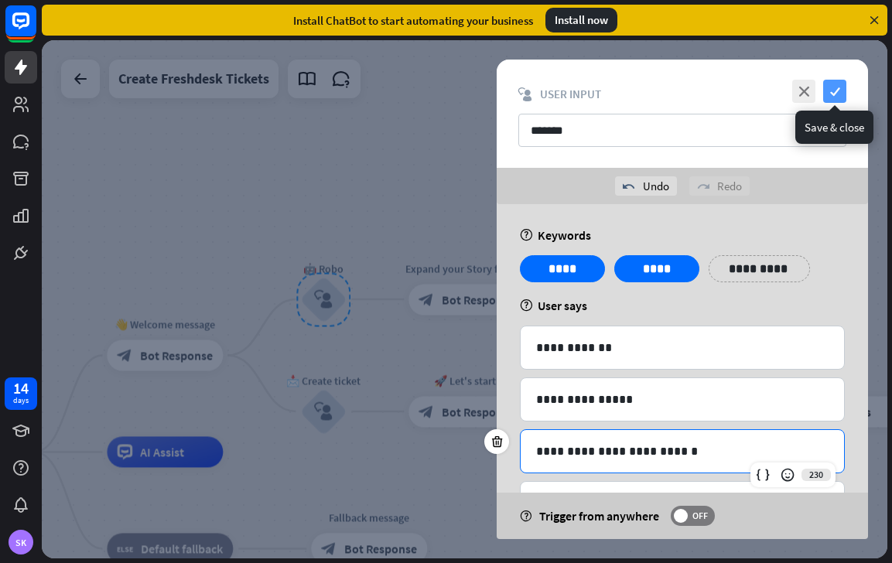
click at [832, 91] on icon "check" at bounding box center [834, 91] width 23 height 23
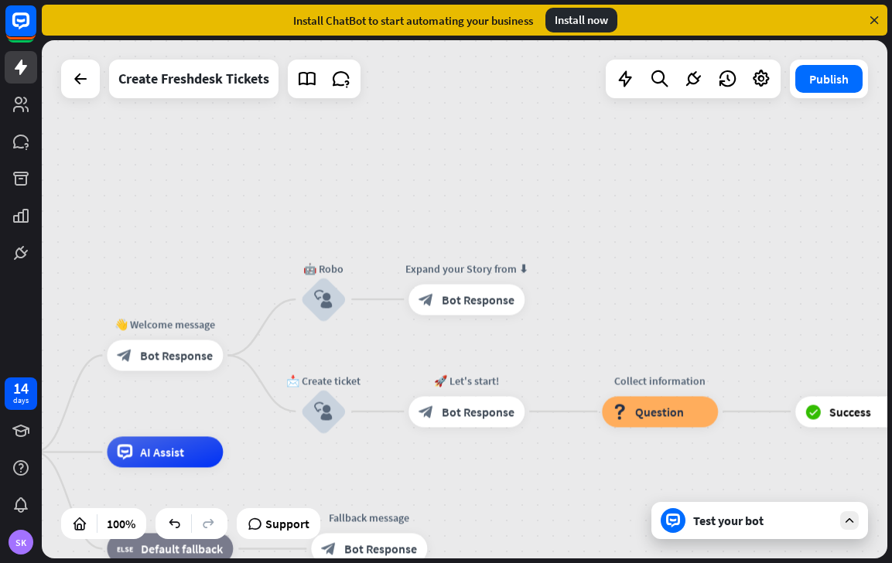
click at [691, 521] on div "Test your bot" at bounding box center [759, 520] width 217 height 37
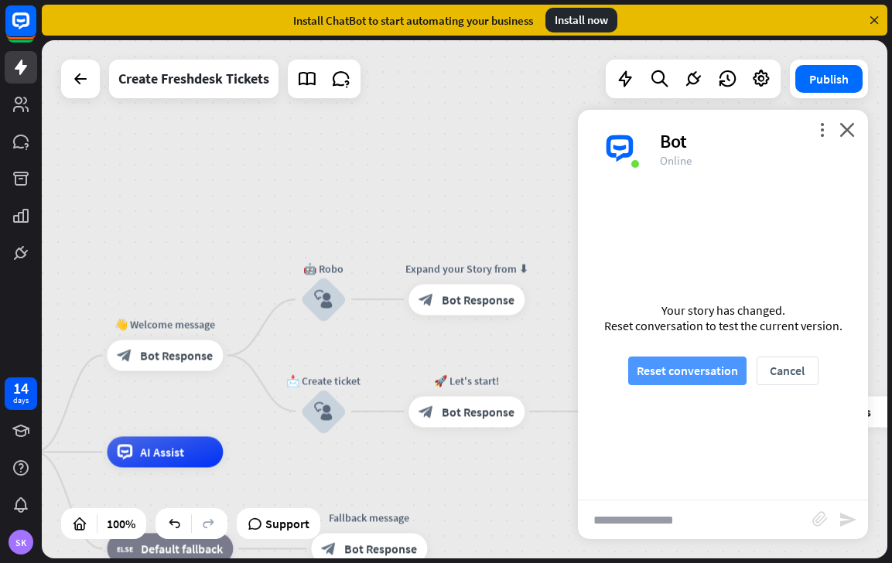
click at [676, 372] on button "Reset conversation" at bounding box center [687, 371] width 118 height 29
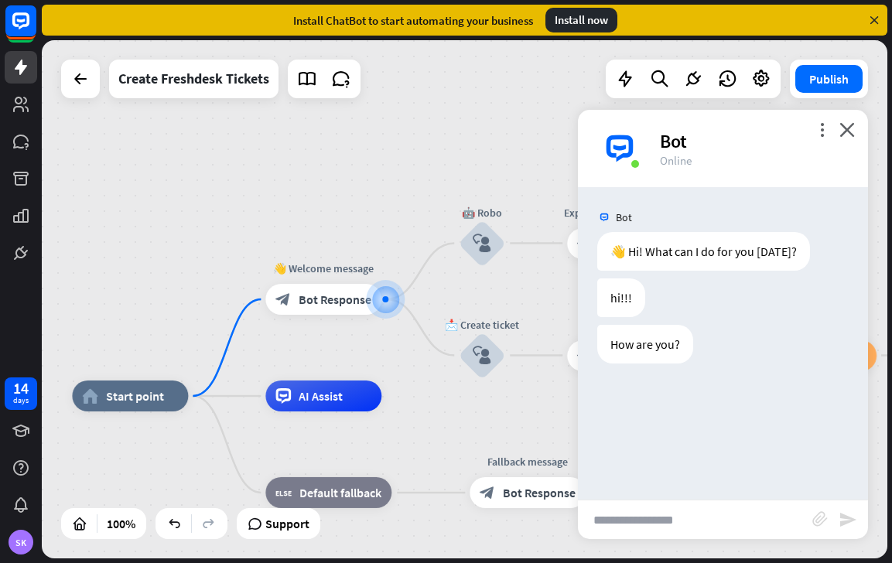
click at [638, 531] on input "text" at bounding box center [695, 519] width 234 height 39
type input "***"
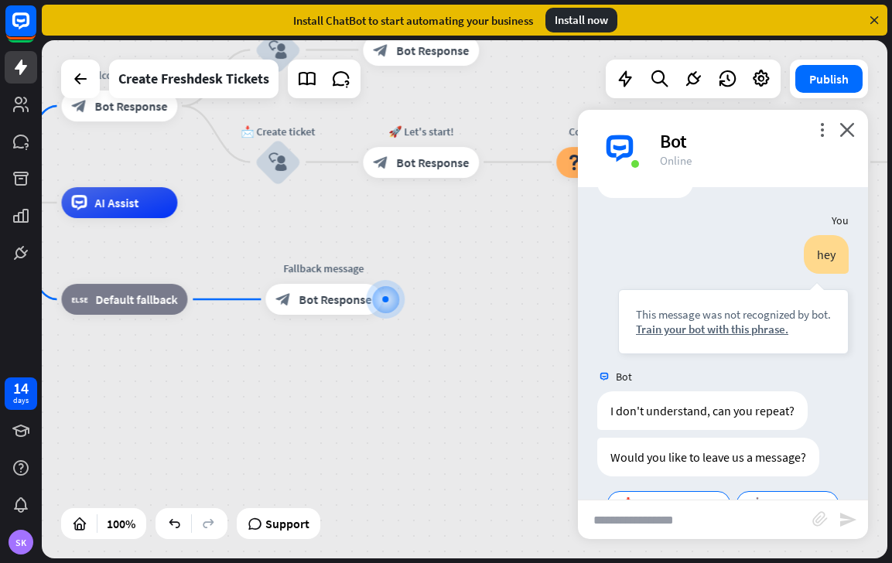
scroll to position [208, 0]
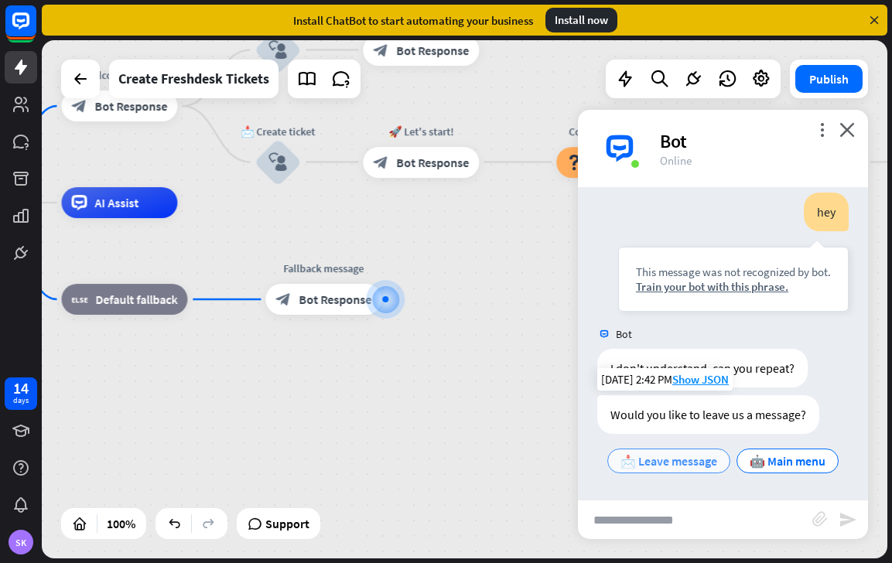
click at [677, 463] on span "📩 Leave message" at bounding box center [668, 460] width 97 height 15
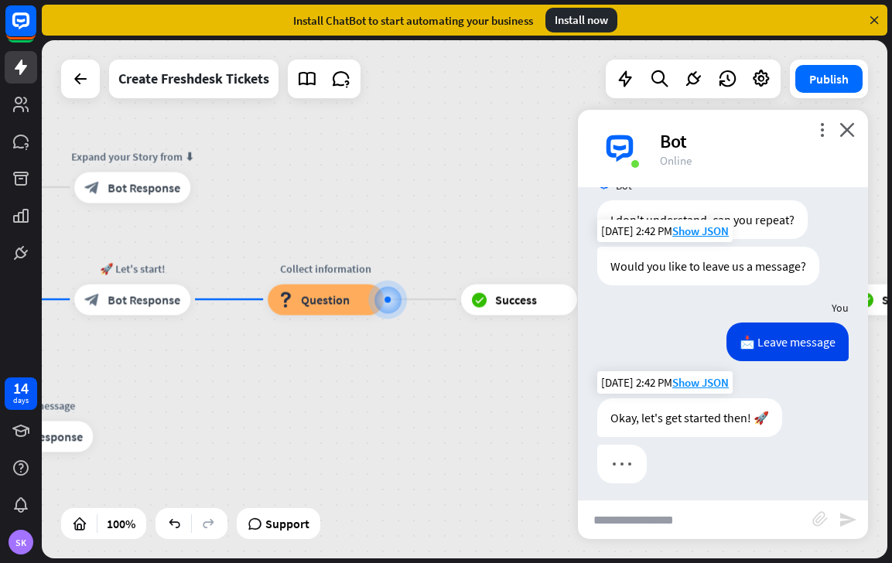
scroll to position [364, 0]
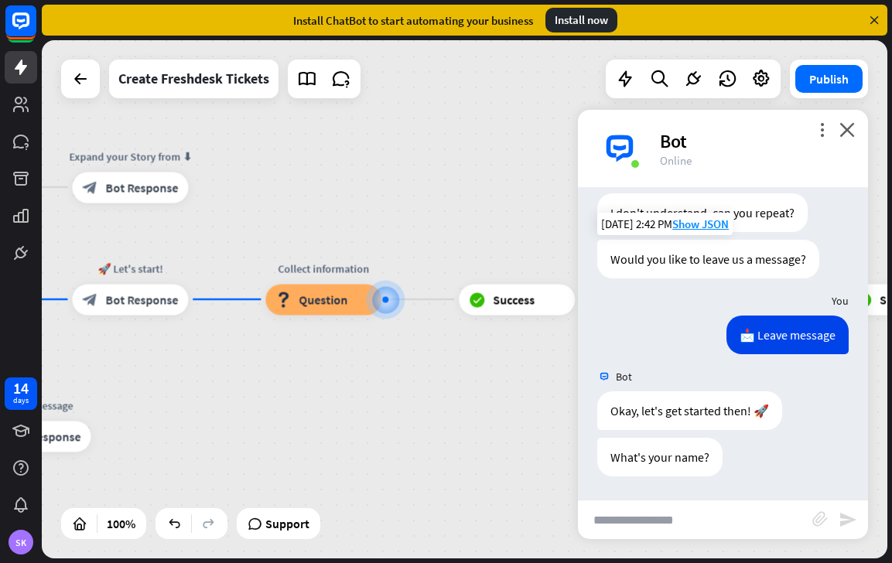
click at [671, 516] on input "text" at bounding box center [695, 519] width 234 height 39
type input "******"
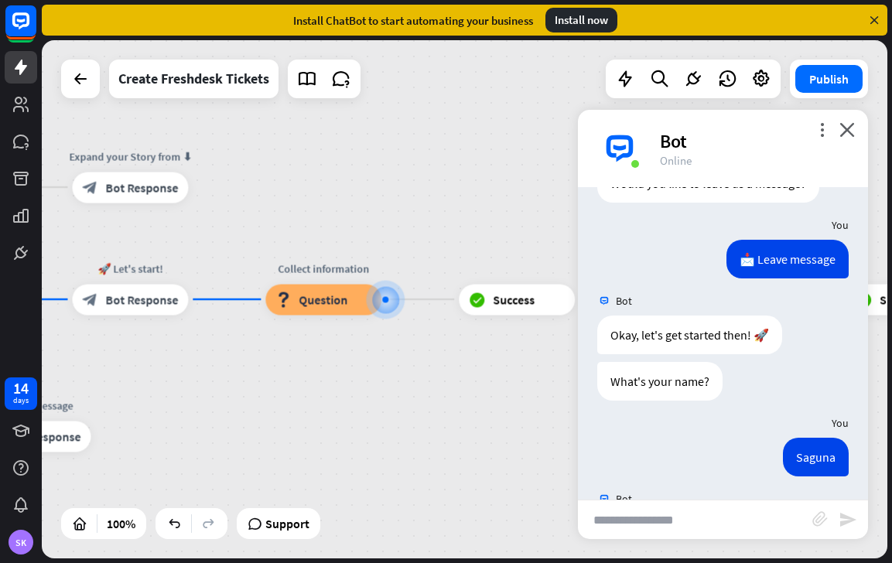
scroll to position [515, 0]
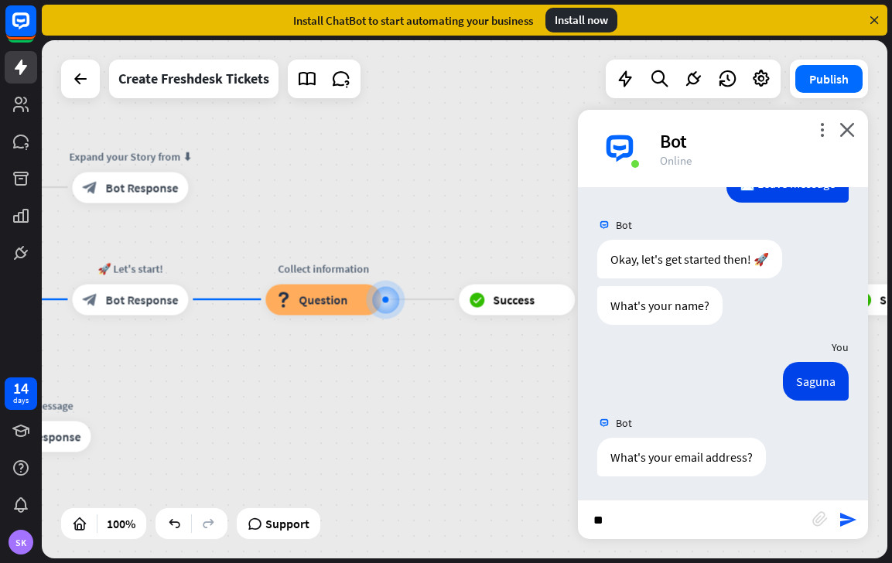
type input "*"
type input "**********"
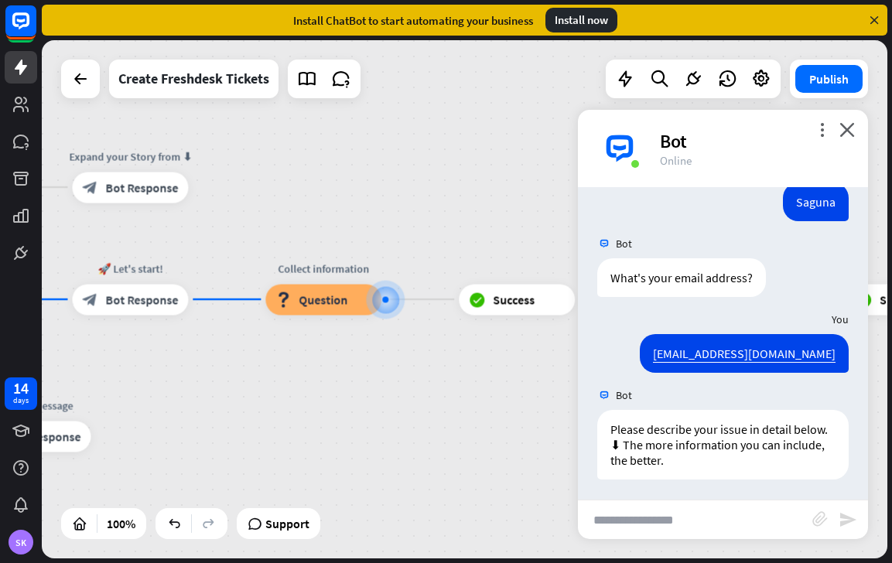
scroll to position [698, 0]
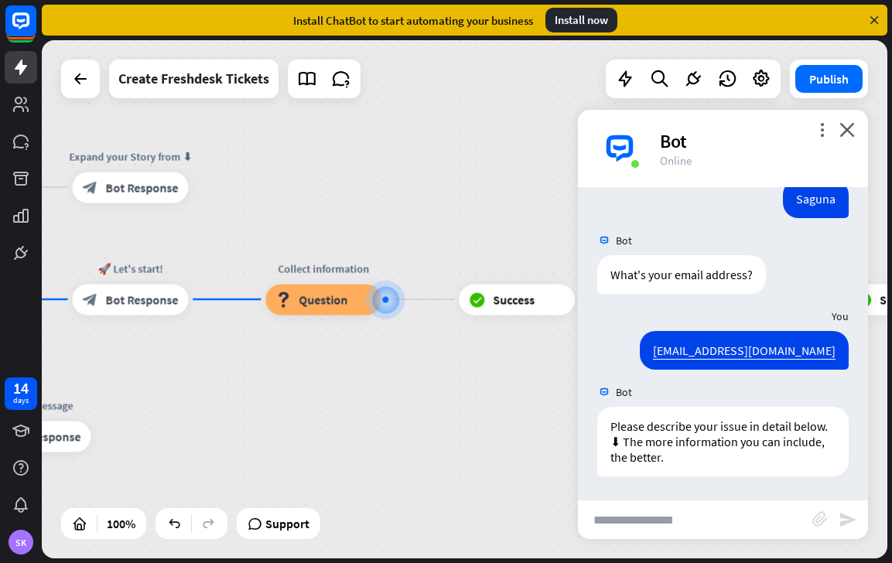
type input "*"
type input "**********"
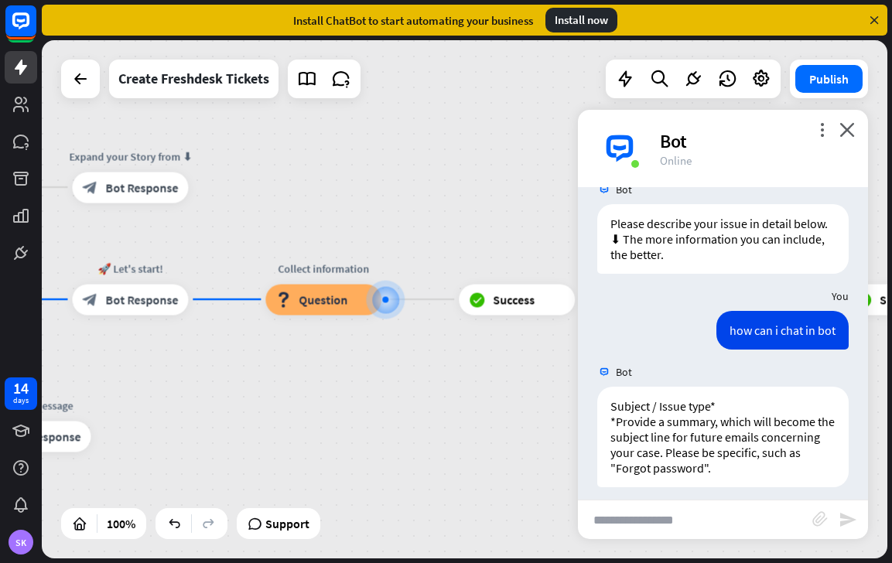
scroll to position [911, 0]
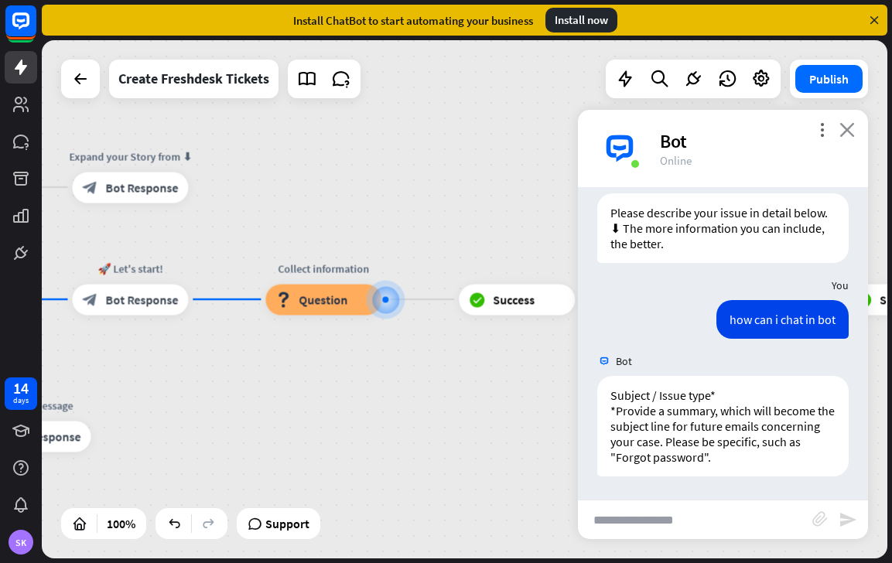
click at [846, 128] on icon "close" at bounding box center [846, 129] width 15 height 15
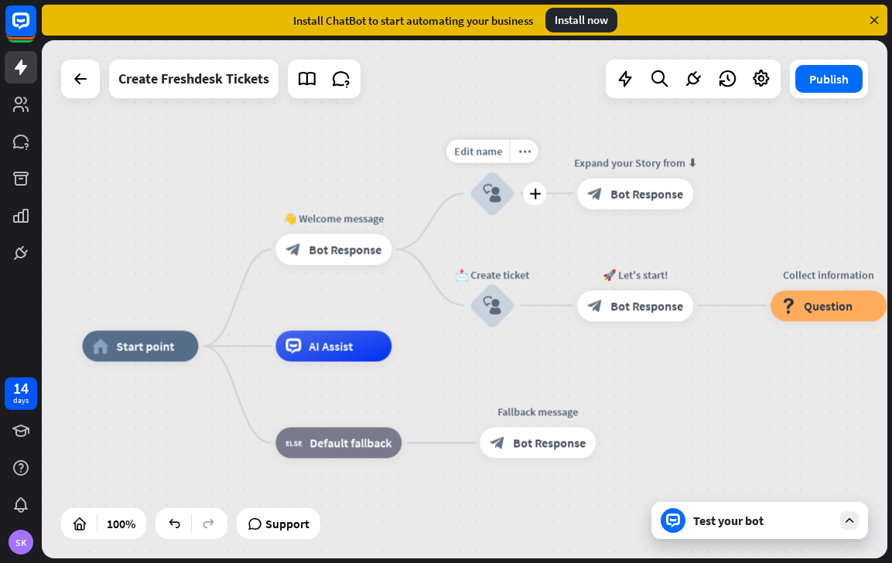
click at [499, 182] on div "block_user_input" at bounding box center [492, 193] width 46 height 46
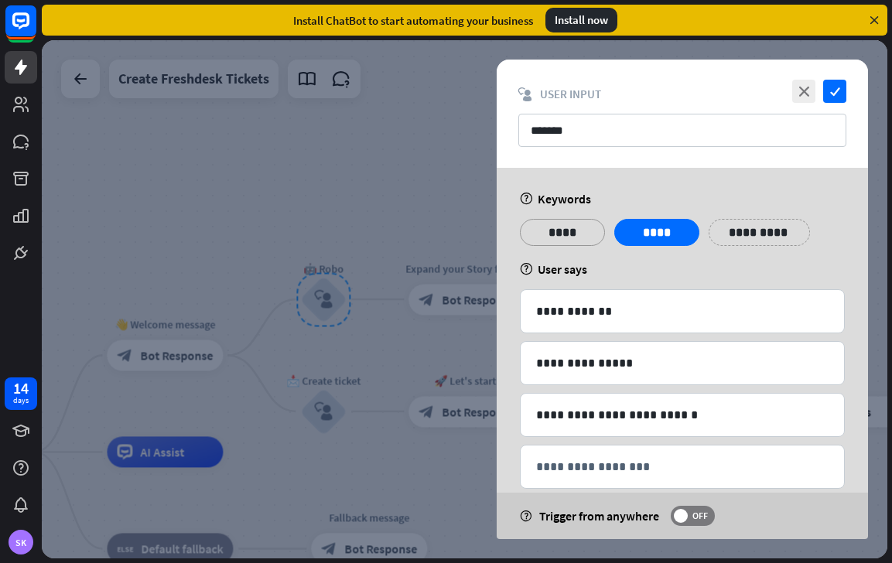
click at [543, 236] on p "****" at bounding box center [562, 232] width 62 height 19
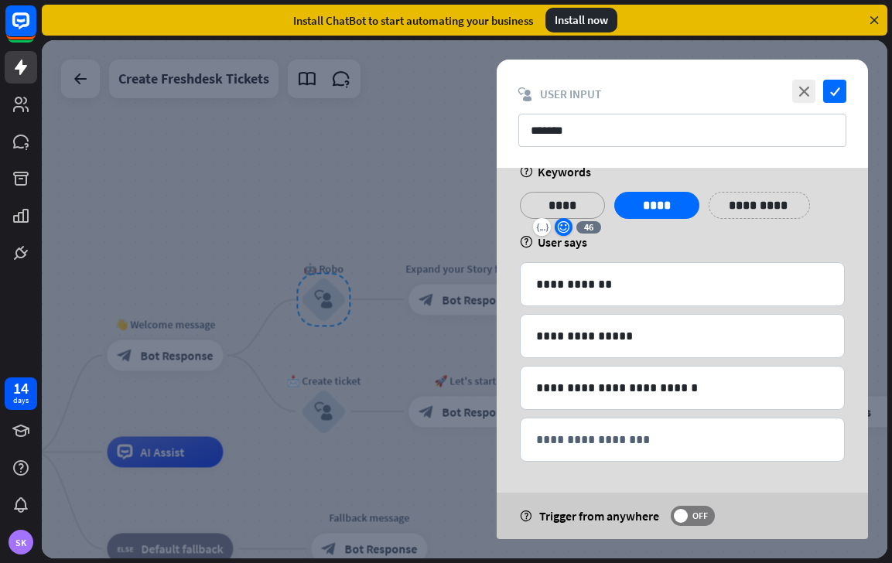
click at [565, 226] on icon "emoji_smile" at bounding box center [563, 227] width 13 height 12
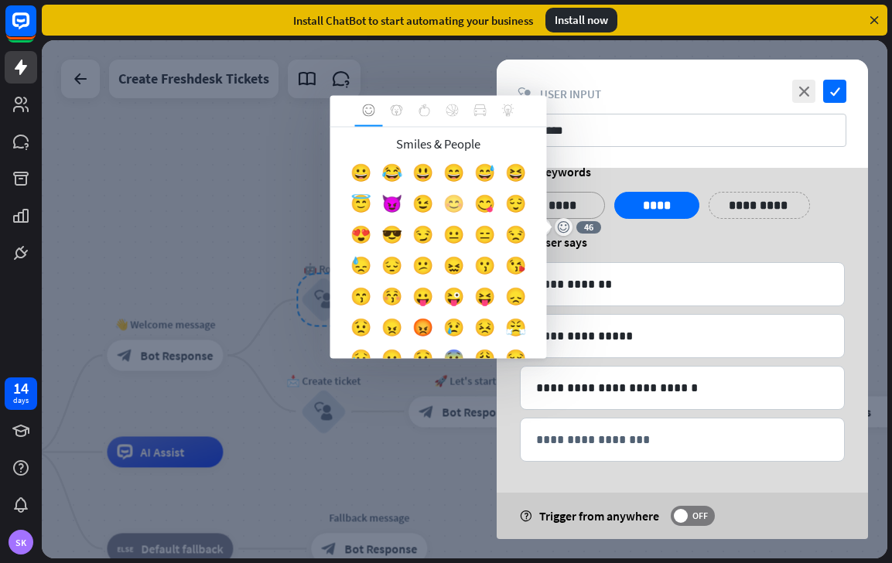
click at [455, 203] on div "😊" at bounding box center [454, 207] width 31 height 31
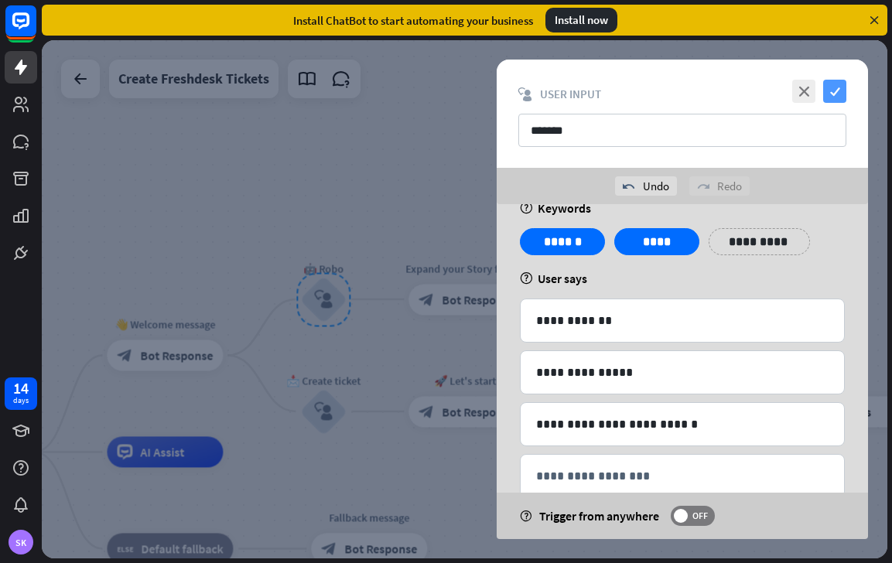
click at [835, 92] on icon "check" at bounding box center [834, 91] width 23 height 23
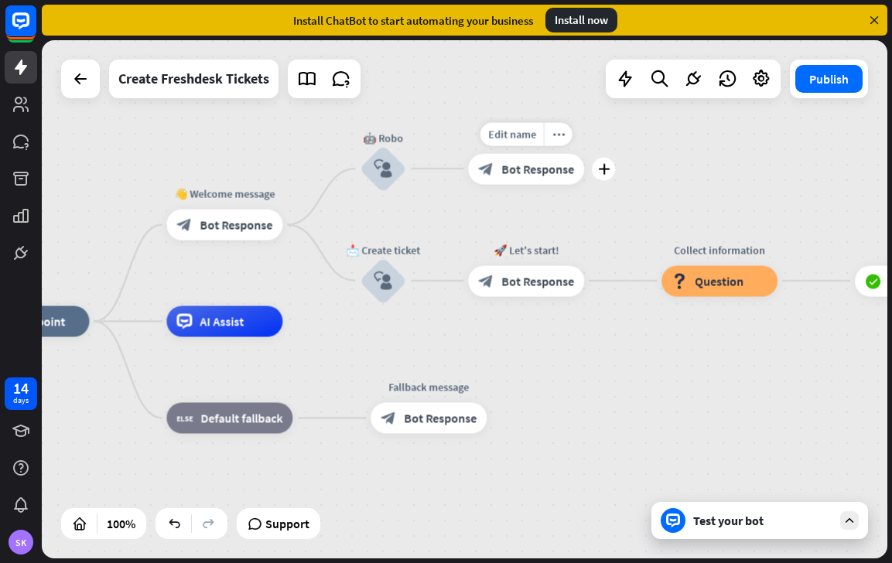
click at [529, 183] on div "block_bot_response Bot Response" at bounding box center [526, 168] width 116 height 31
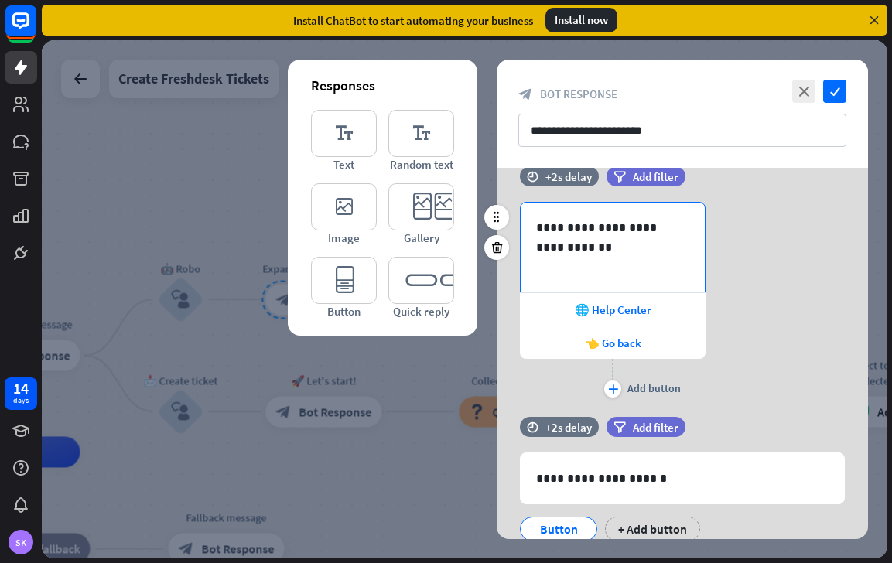
scroll to position [87, 0]
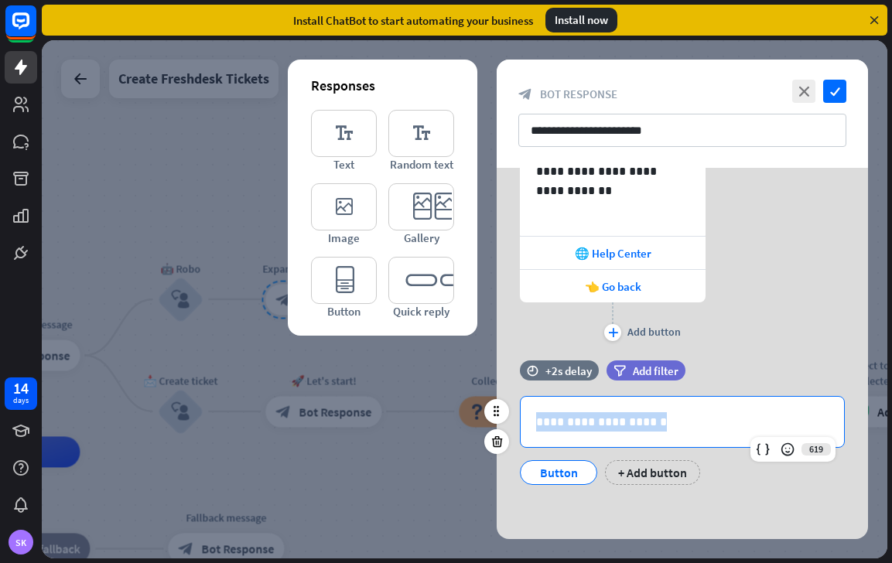
drag, startPoint x: 656, startPoint y: 423, endPoint x: 517, endPoint y: 393, distance: 141.7
click at [517, 393] on div "**********" at bounding box center [682, 430] width 371 height 140
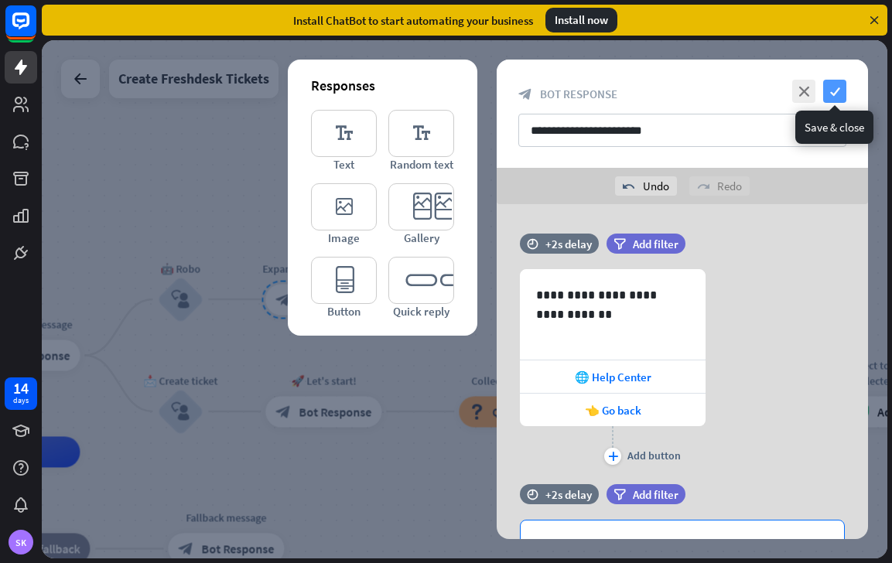
click at [833, 91] on icon "check" at bounding box center [834, 91] width 23 height 23
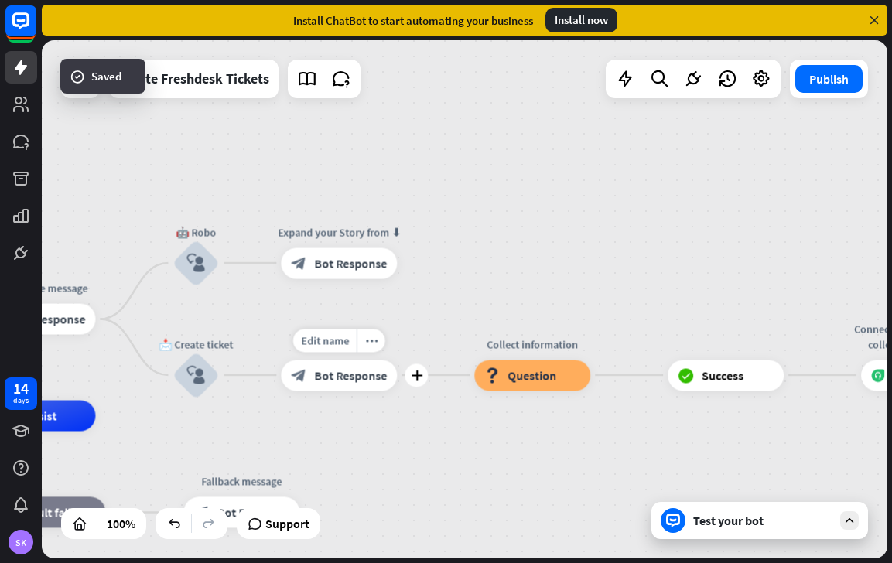
click at [348, 368] on span "Bot Response" at bounding box center [350, 374] width 73 height 15
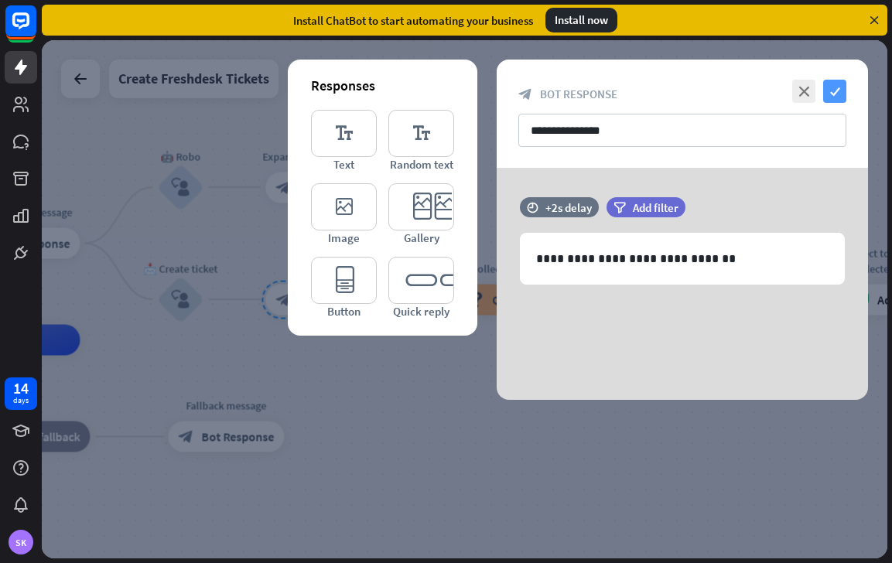
click at [833, 95] on icon "check" at bounding box center [834, 91] width 23 height 23
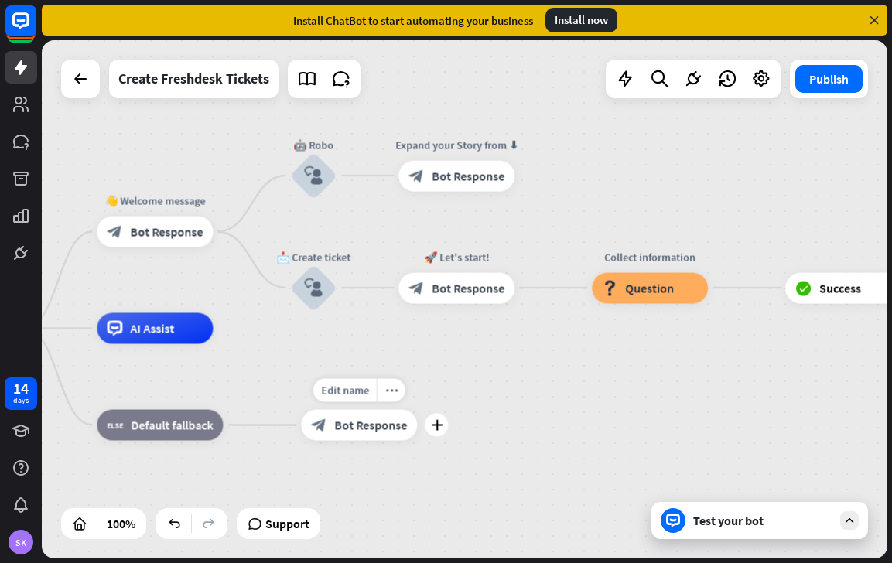
click at [351, 427] on span "Bot Response" at bounding box center [370, 424] width 73 height 15
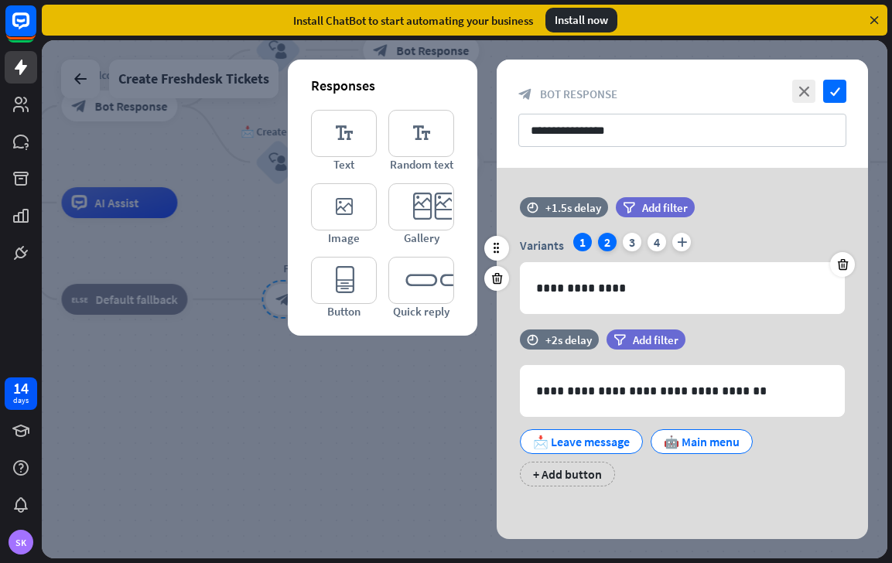
click at [604, 237] on div "2" at bounding box center [607, 242] width 19 height 19
click at [631, 243] on div "3" at bounding box center [632, 242] width 19 height 19
click at [653, 247] on div "4" at bounding box center [656, 242] width 19 height 19
click at [827, 108] on div "**********" at bounding box center [682, 114] width 371 height 108
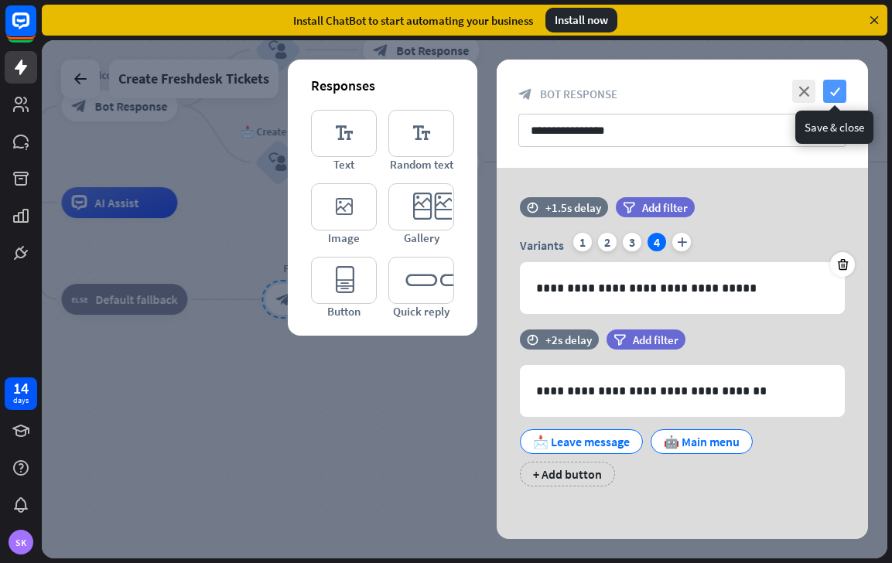
click at [839, 89] on icon "check" at bounding box center [834, 91] width 23 height 23
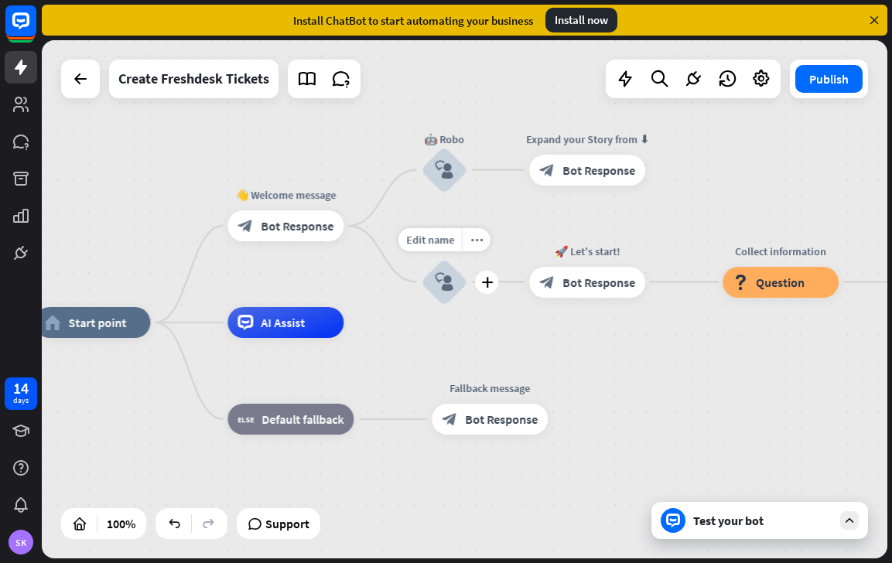
click at [439, 284] on icon "block_user_input" at bounding box center [444, 282] width 19 height 19
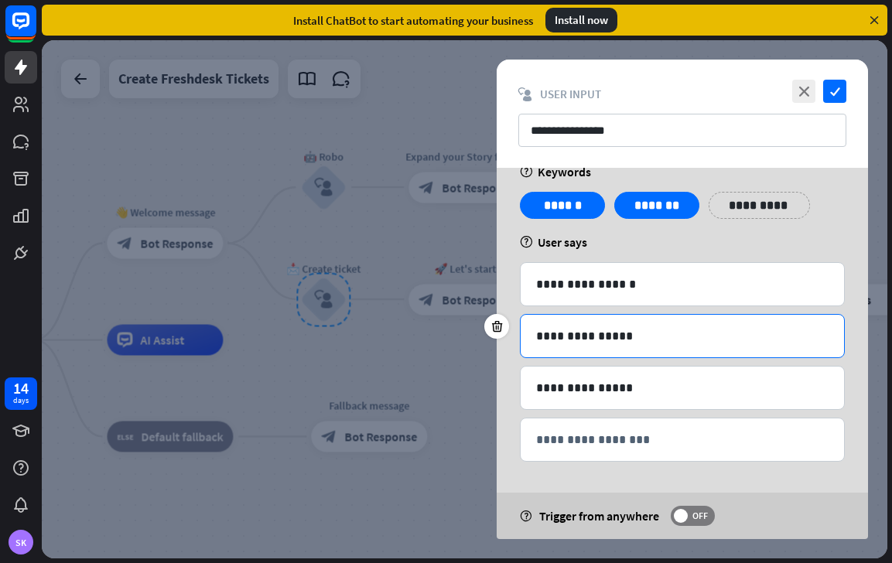
scroll to position [22, 0]
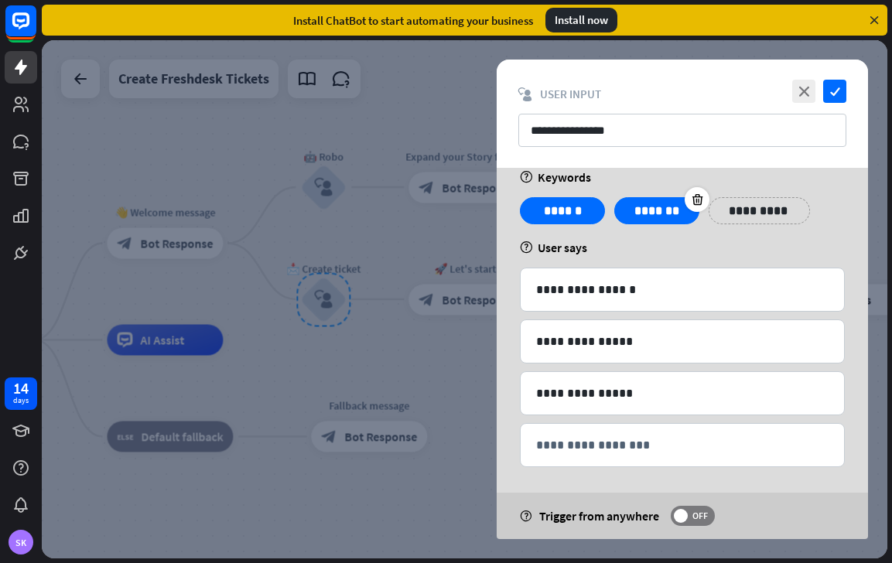
click at [658, 220] on div "*******" at bounding box center [656, 210] width 85 height 27
click at [658, 217] on p "*******" at bounding box center [657, 210] width 62 height 19
click at [680, 207] on p "*******" at bounding box center [657, 210] width 62 height 19
click at [653, 224] on div "emoji_smile" at bounding box center [658, 233] width 18 height 18
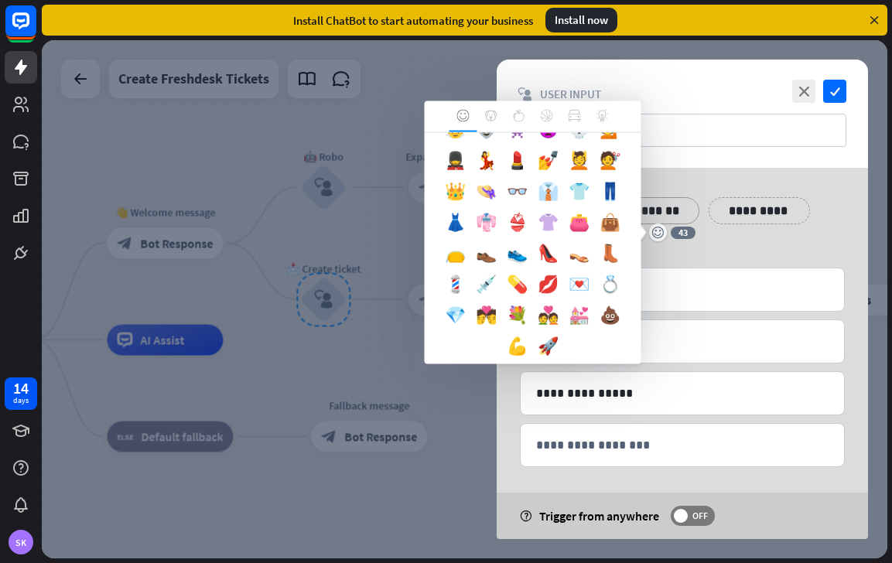
scroll to position [669, 0]
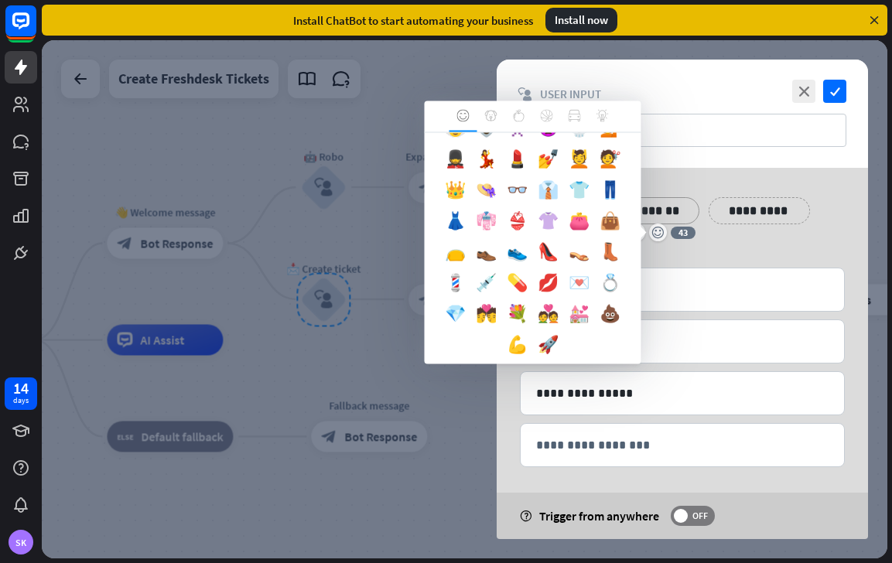
click at [583, 284] on div "💌" at bounding box center [579, 286] width 31 height 31
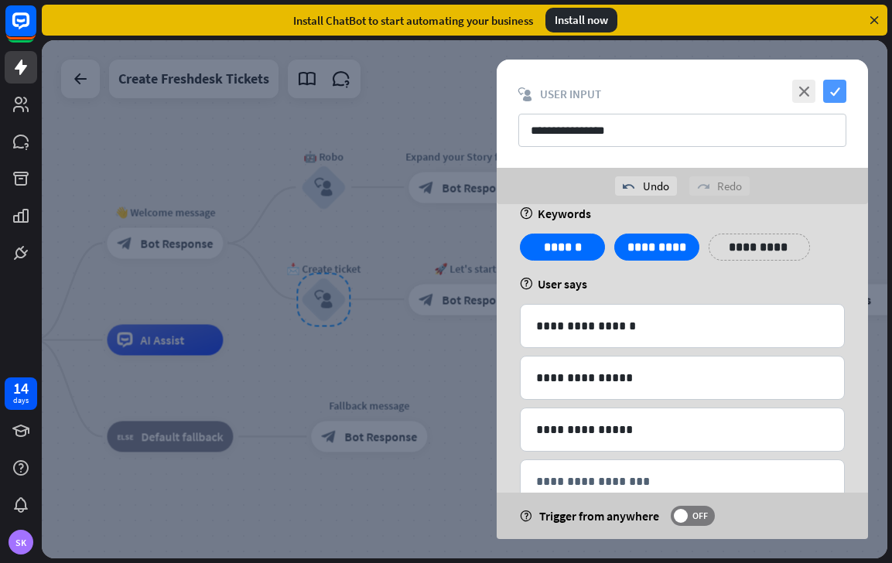
click at [832, 84] on icon "check" at bounding box center [834, 91] width 23 height 23
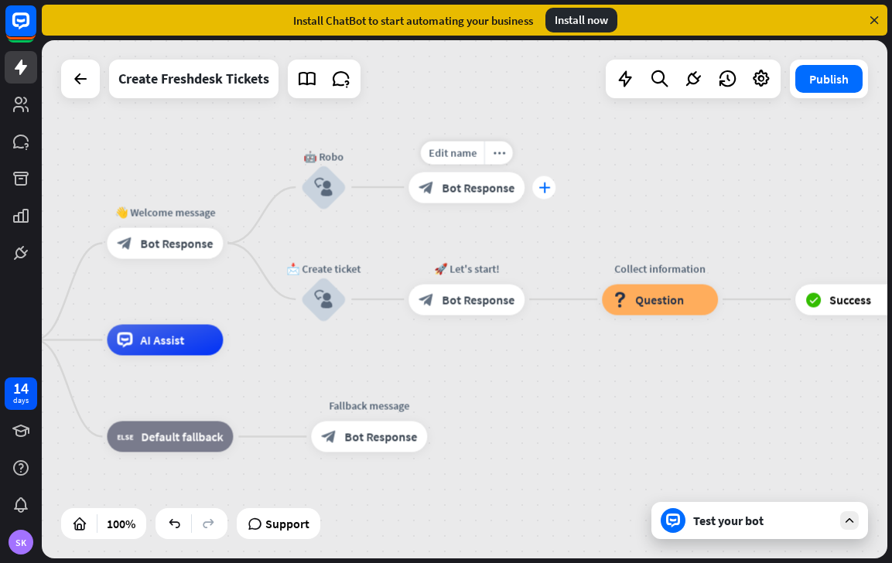
click at [541, 188] on icon "plus" at bounding box center [544, 187] width 12 height 11
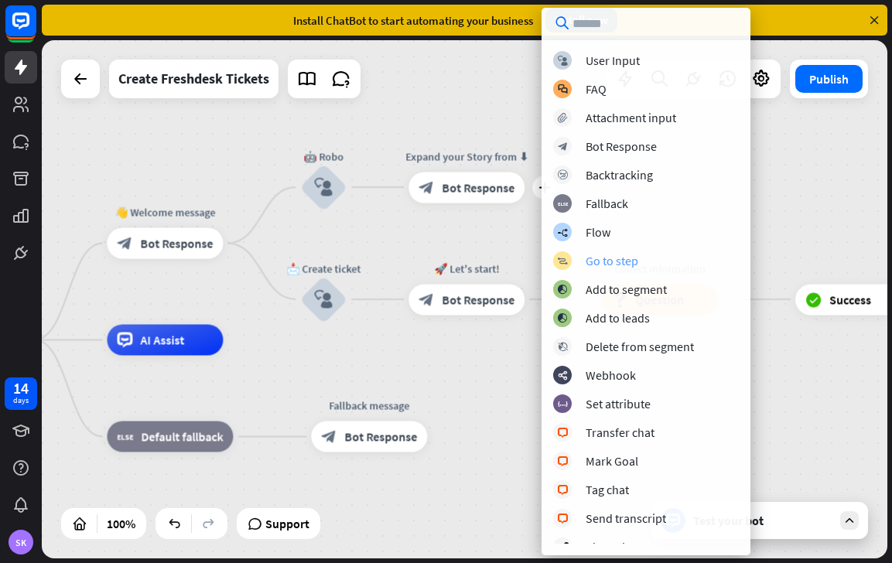
click at [635, 262] on div "Go to step" at bounding box center [612, 260] width 53 height 15
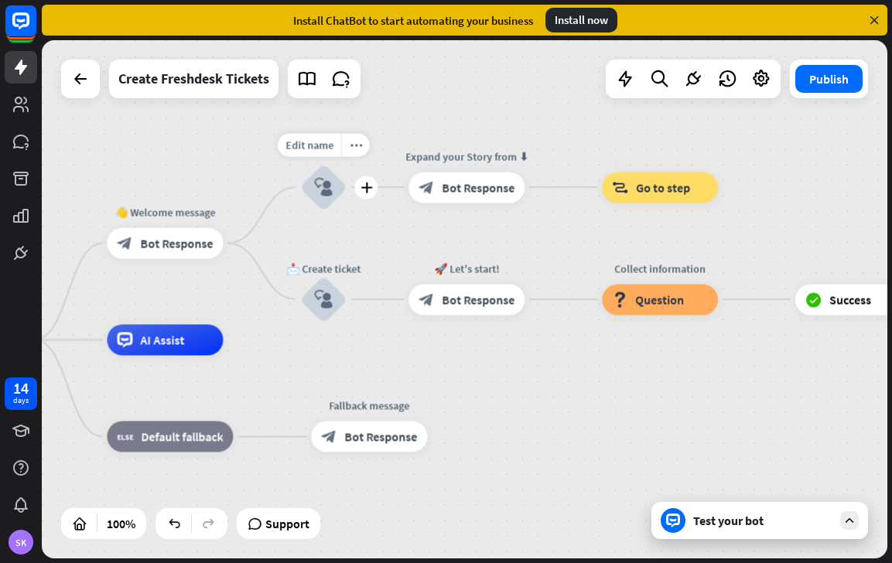
click at [319, 194] on icon "block_user_input" at bounding box center [323, 187] width 19 height 19
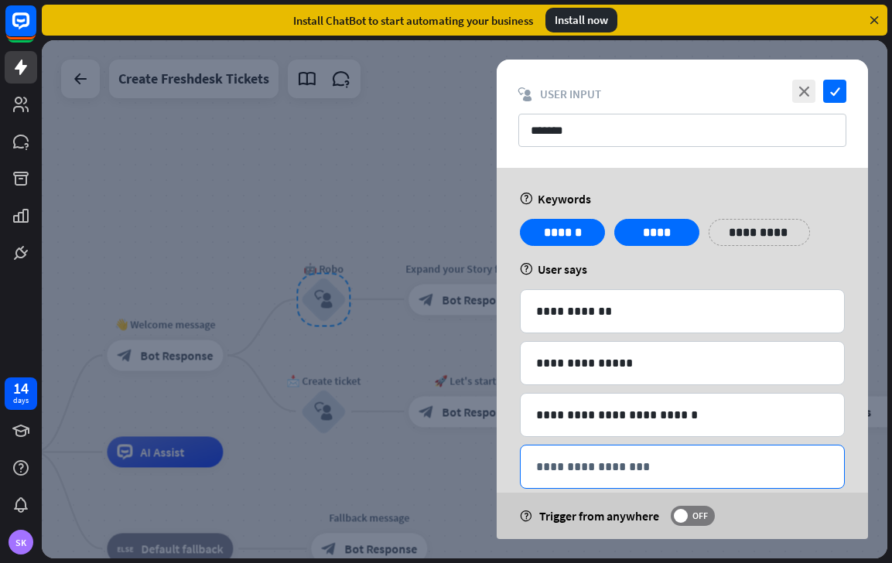
scroll to position [27, 0]
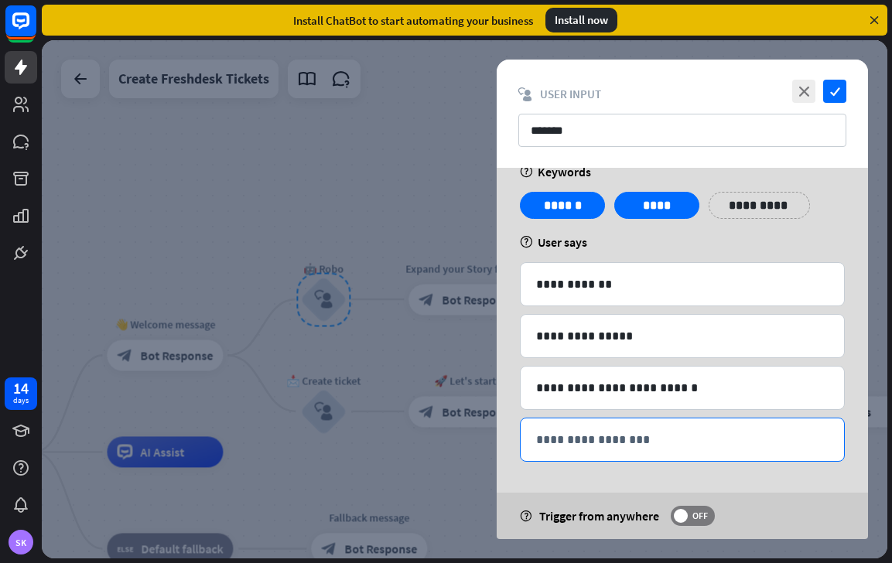
click at [691, 448] on p "**********" at bounding box center [682, 439] width 292 height 19
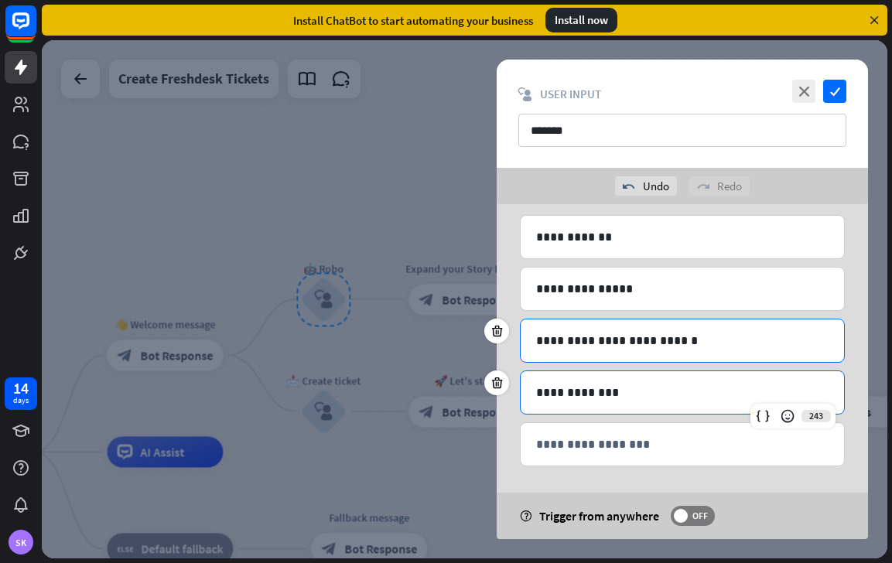
scroll to position [115, 0]
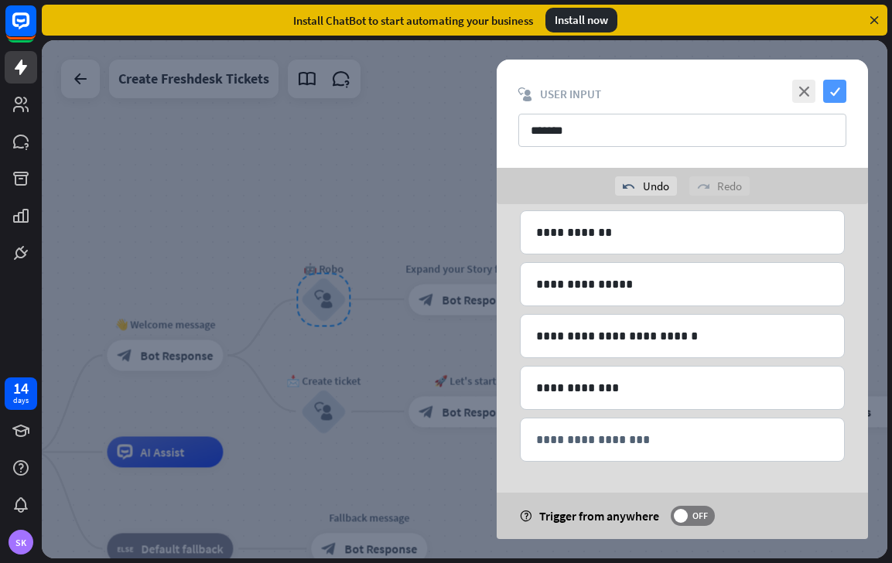
click at [838, 95] on icon "check" at bounding box center [834, 91] width 23 height 23
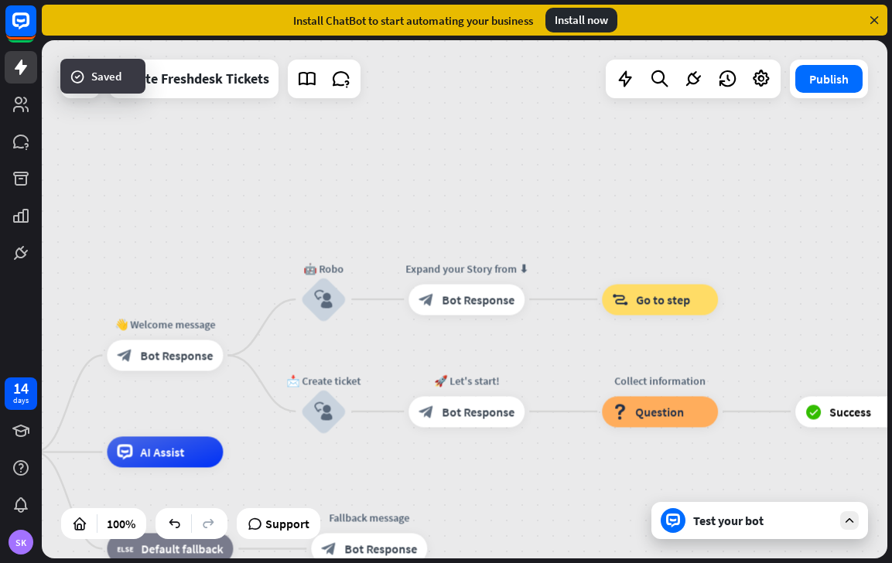
click at [739, 525] on div "Test your bot" at bounding box center [762, 520] width 139 height 15
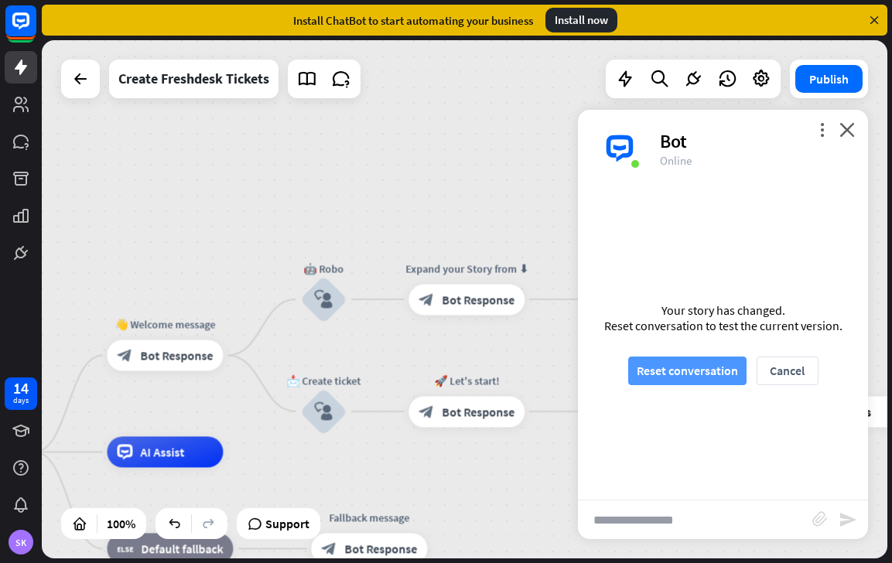
click at [673, 371] on button "Reset conversation" at bounding box center [687, 371] width 118 height 29
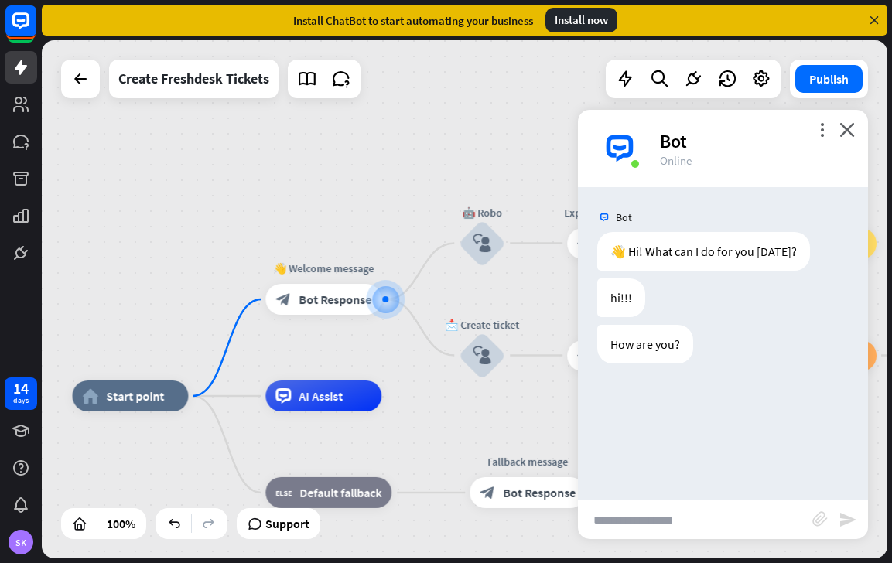
click at [625, 512] on input "text" at bounding box center [695, 519] width 234 height 39
type input "****"
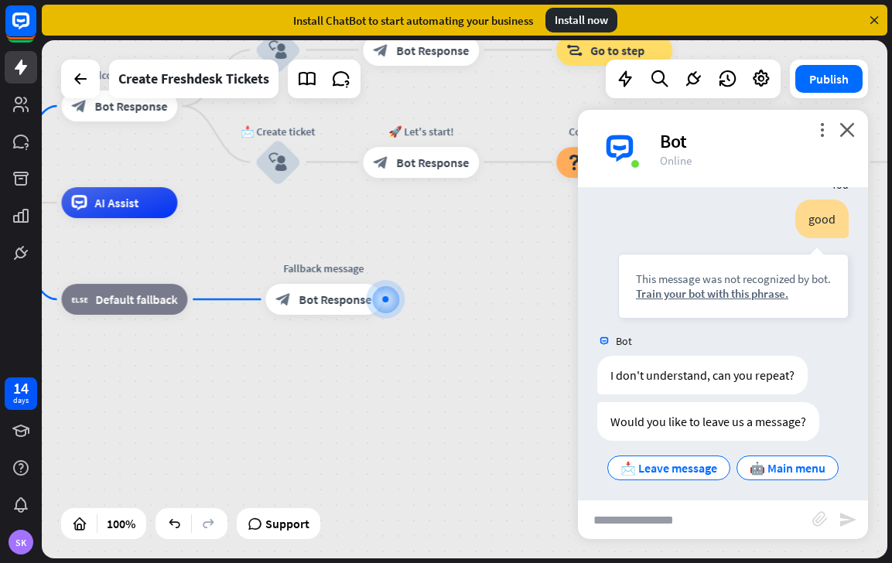
scroll to position [208, 0]
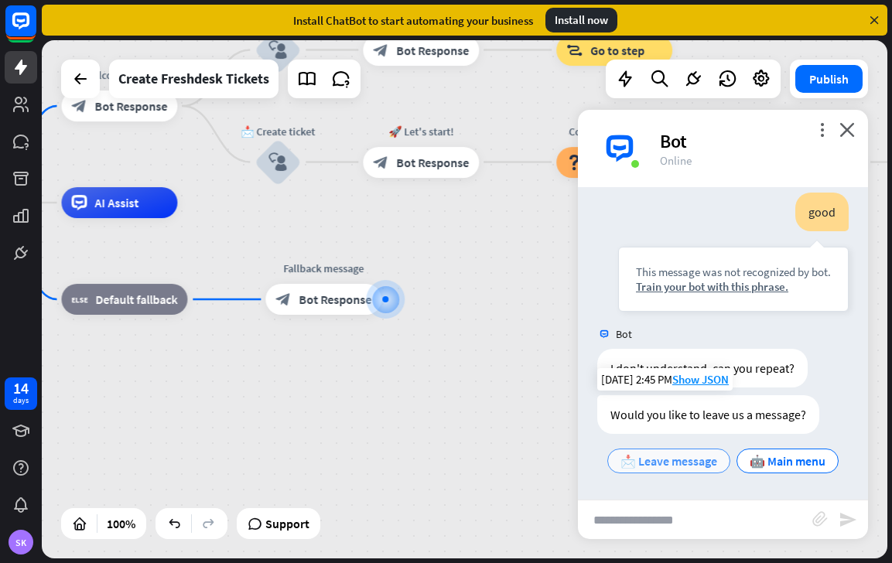
click at [692, 465] on span "📩 Leave message" at bounding box center [668, 460] width 97 height 15
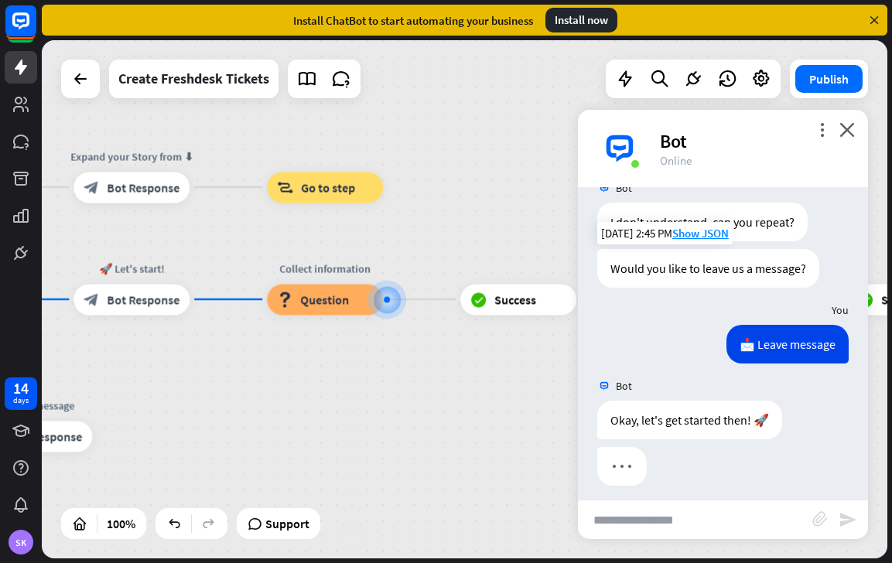
scroll to position [364, 0]
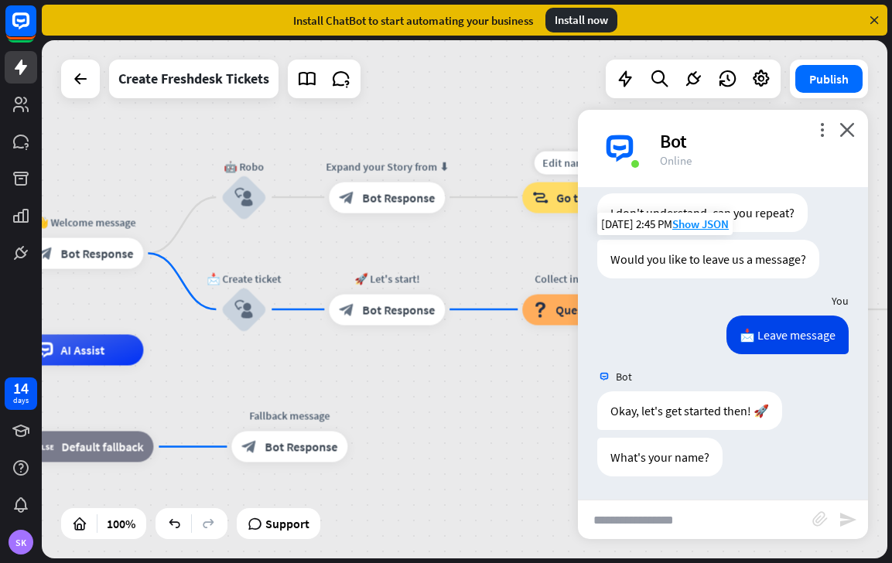
click at [548, 203] on div "block_goto Go to step" at bounding box center [580, 197] width 116 height 31
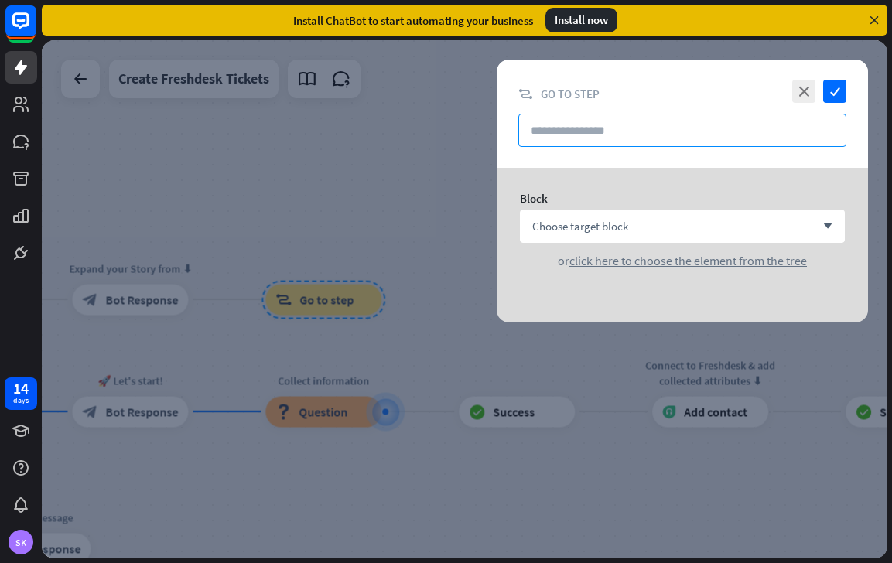
click at [586, 132] on input "text" at bounding box center [682, 130] width 328 height 33
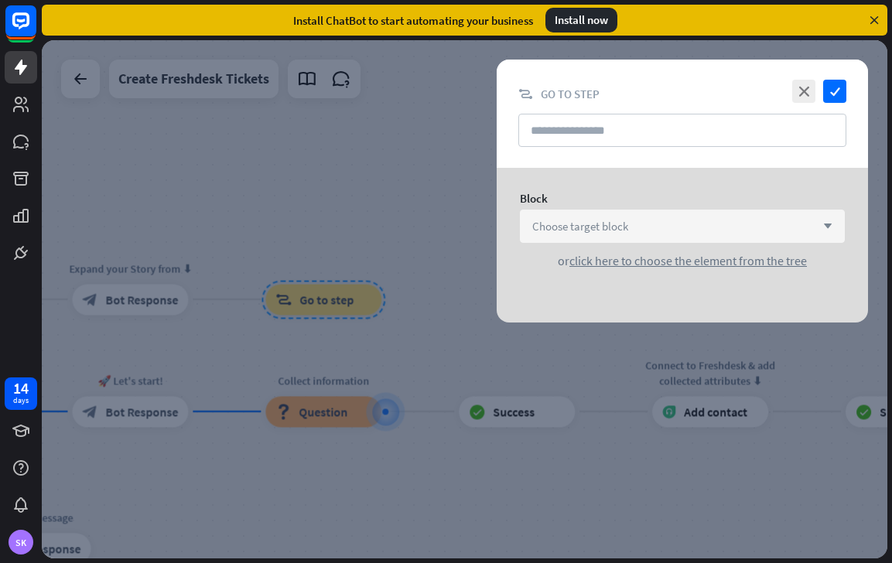
click at [586, 238] on div "Choose target block arrow_down" at bounding box center [682, 226] width 325 height 33
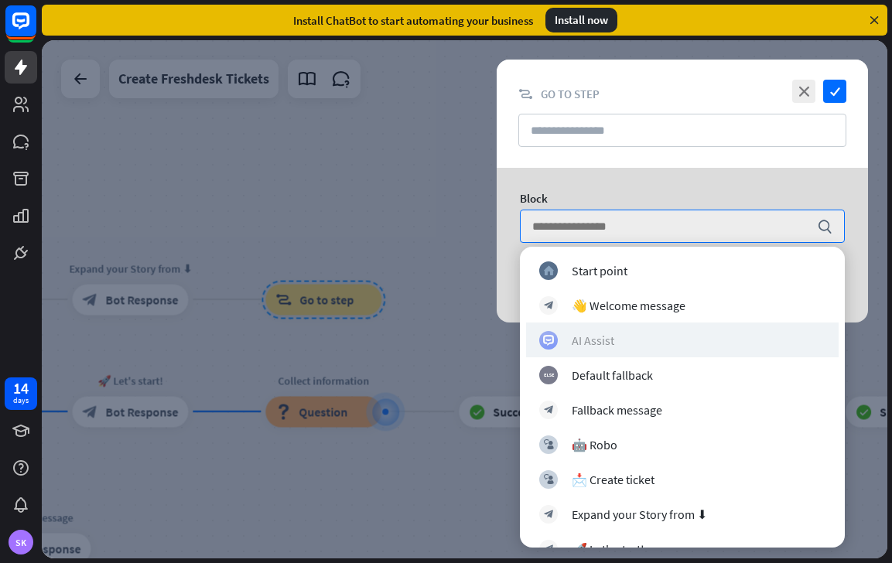
click at [600, 342] on div "AI Assist" at bounding box center [593, 340] width 43 height 15
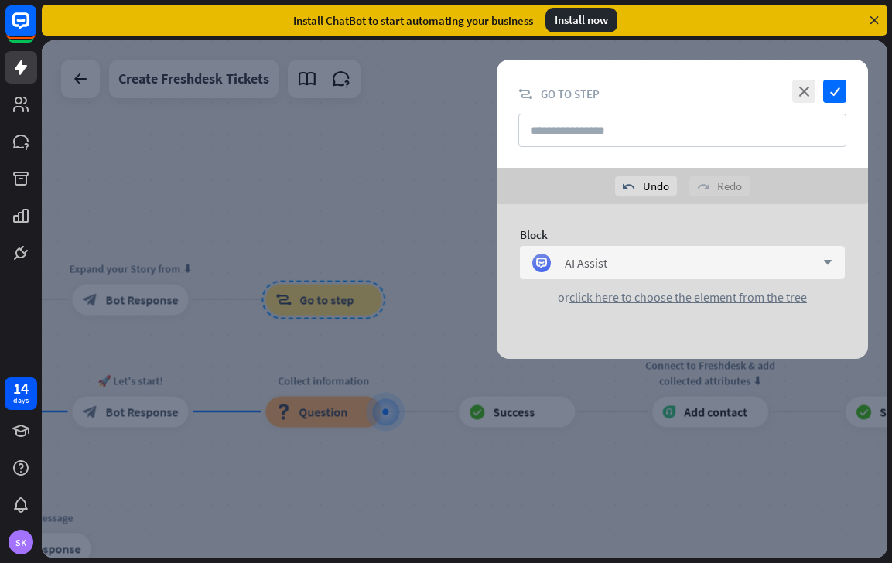
click at [606, 251] on div "AI Assist arrow_down" at bounding box center [682, 262] width 325 height 33
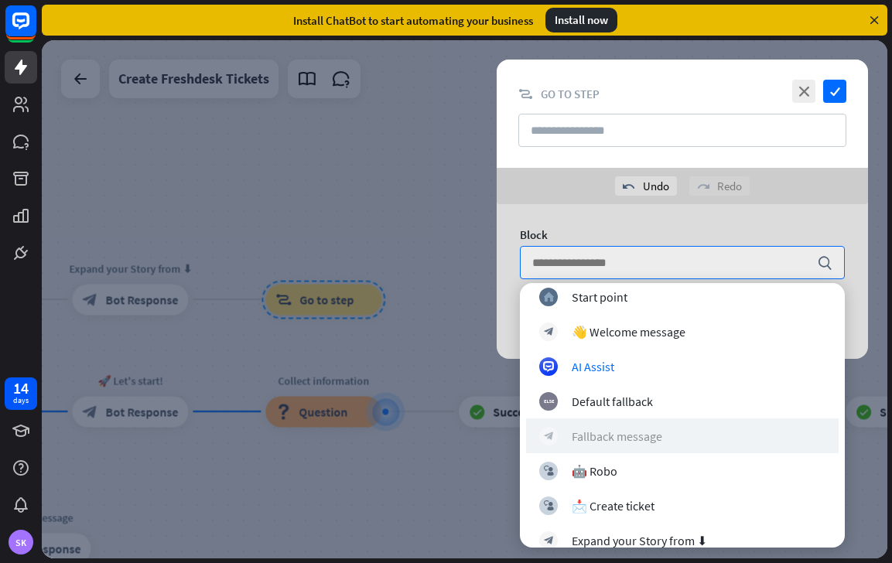
scroll to position [9, 0]
click at [617, 441] on div "Fallback message" at bounding box center [617, 436] width 91 height 15
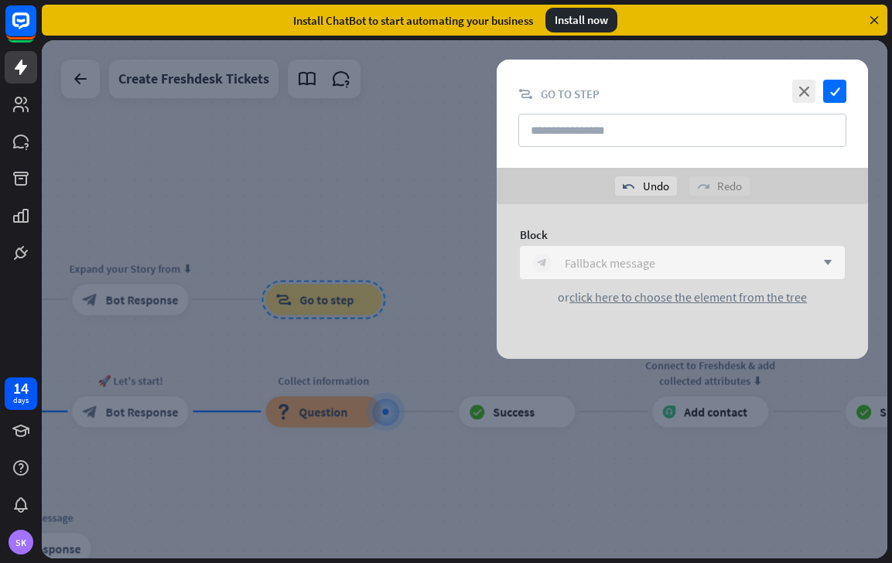
click at [648, 259] on div "Fallback message" at bounding box center [610, 262] width 91 height 15
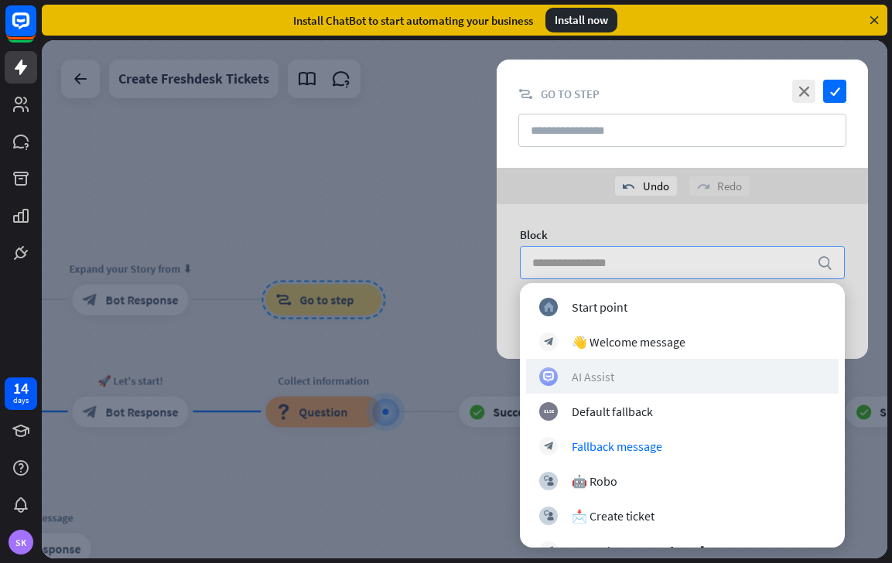
click at [617, 377] on div "AI Assist" at bounding box center [682, 376] width 286 height 19
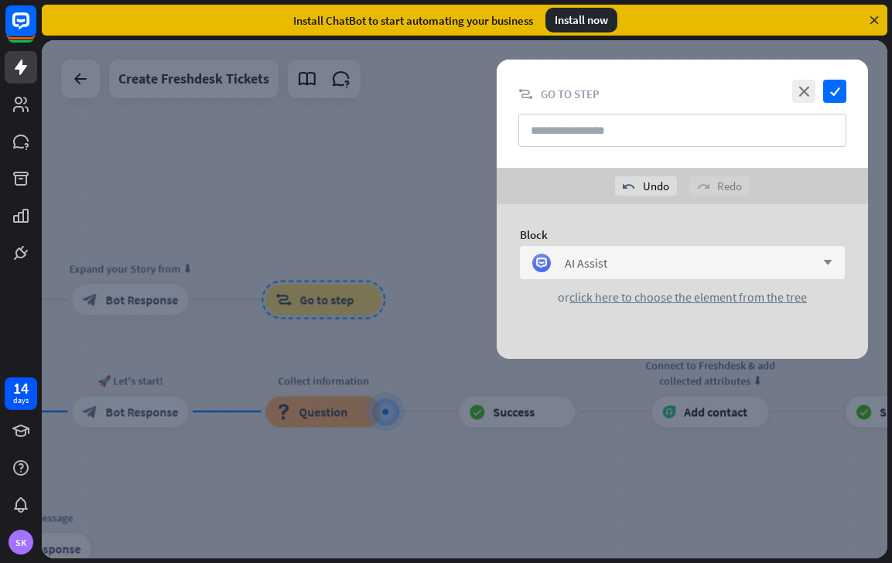
click at [575, 110] on div "close check block_goto Go to step" at bounding box center [682, 114] width 371 height 108
click at [582, 128] on input "text" at bounding box center [682, 130] width 328 height 33
click at [589, 132] on input "text" at bounding box center [682, 130] width 328 height 33
click at [876, 19] on icon at bounding box center [874, 20] width 14 height 14
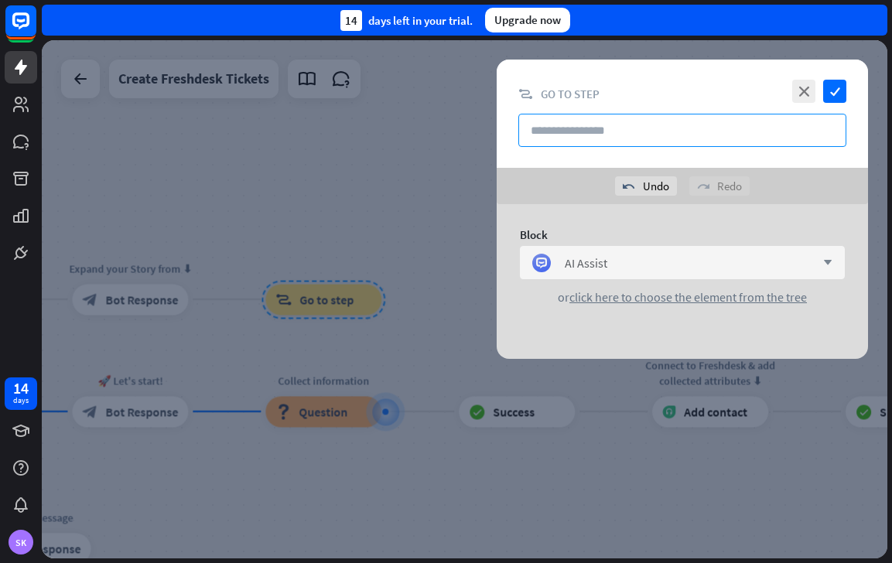
click at [728, 122] on input "text" at bounding box center [682, 130] width 328 height 33
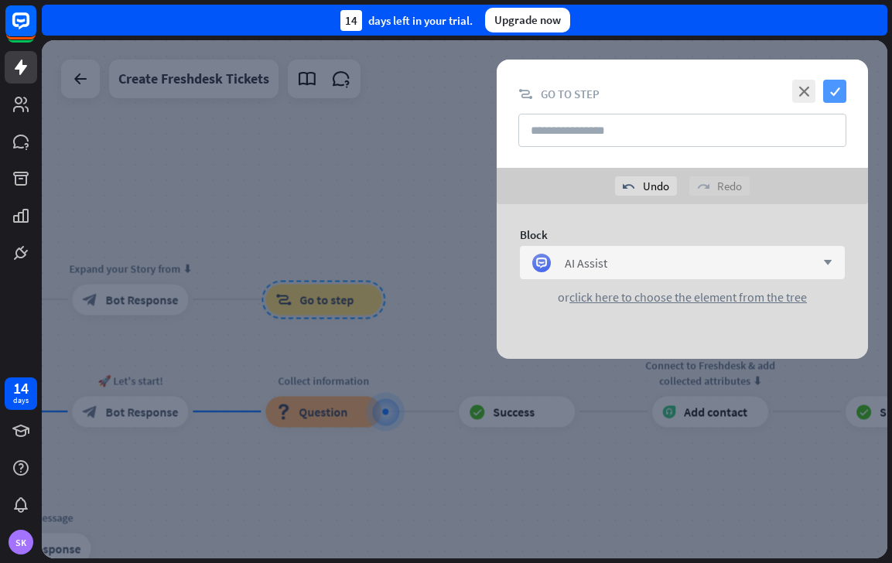
click at [831, 89] on icon "check" at bounding box center [834, 91] width 23 height 23
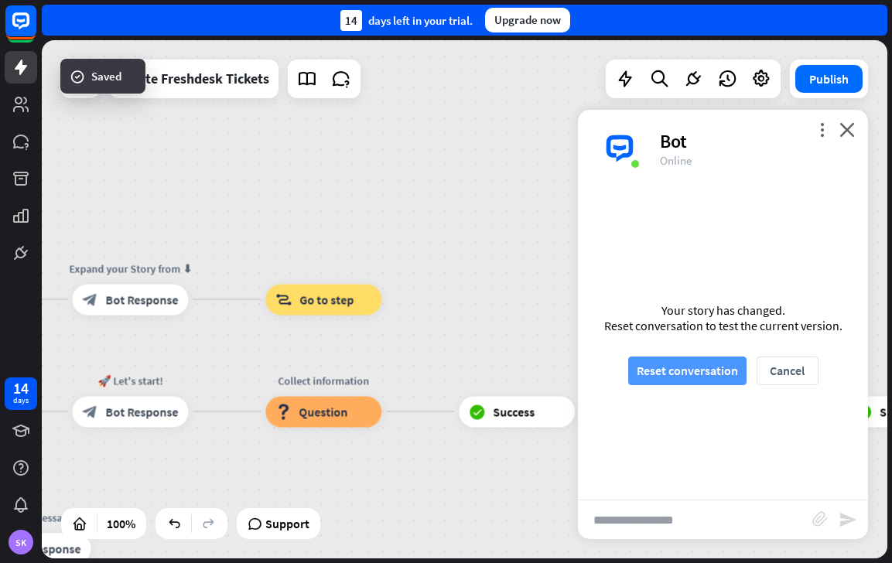
click at [718, 375] on button "Reset conversation" at bounding box center [687, 371] width 118 height 29
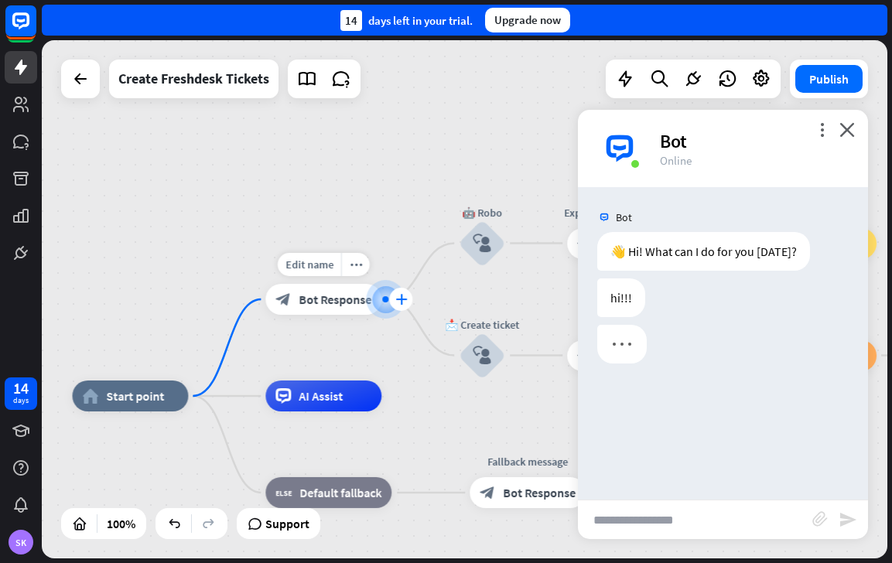
click at [410, 304] on div "plus" at bounding box center [400, 299] width 23 height 23
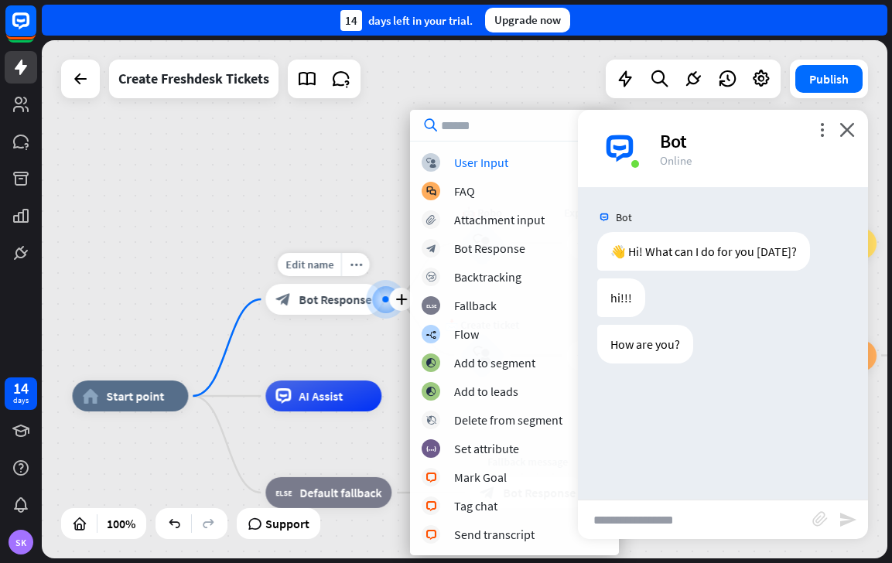
click at [346, 294] on span "Bot Response" at bounding box center [335, 299] width 73 height 15
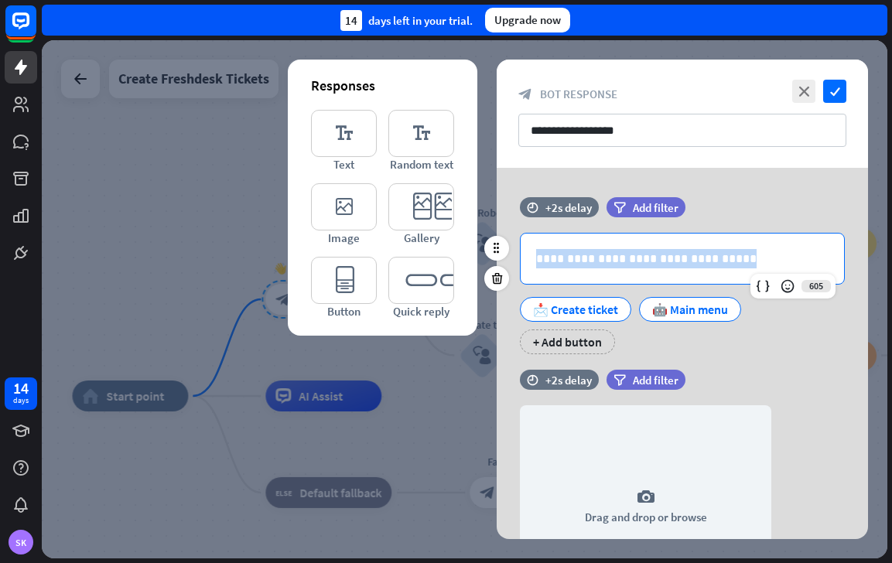
drag, startPoint x: 739, startPoint y: 257, endPoint x: 527, endPoint y: 252, distance: 212.8
click at [527, 255] on div "**********" at bounding box center [682, 259] width 323 height 50
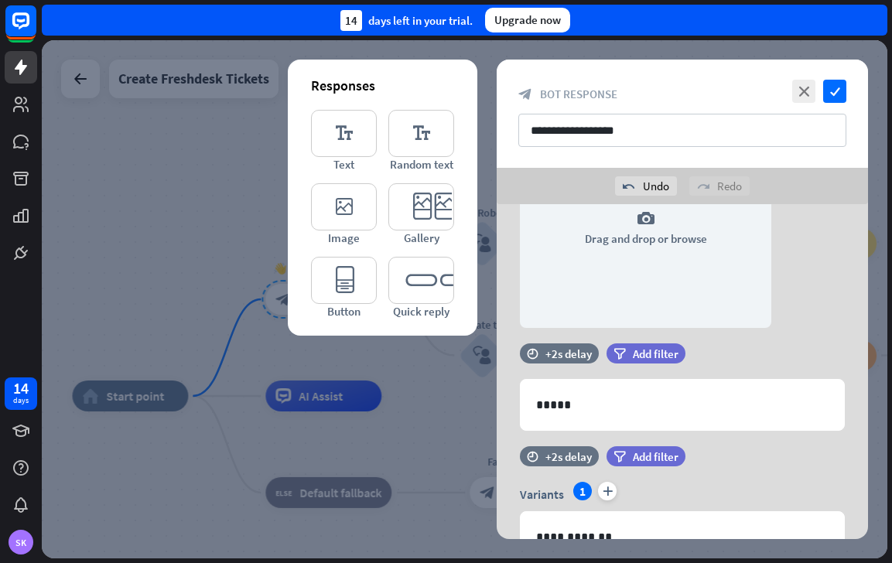
scroll to position [393, 0]
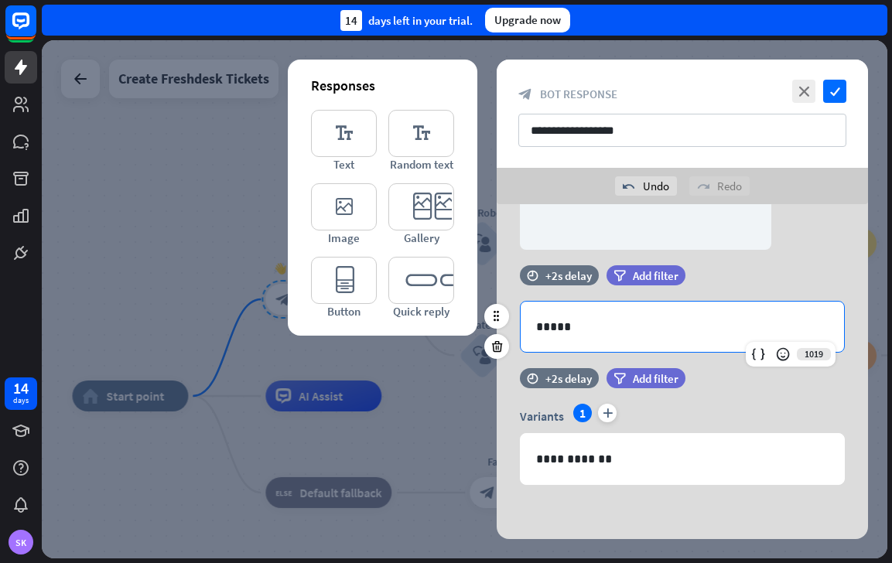
drag, startPoint x: 591, startPoint y: 333, endPoint x: 590, endPoint y: 352, distance: 18.6
click at [587, 352] on div "*****" at bounding box center [682, 327] width 325 height 52
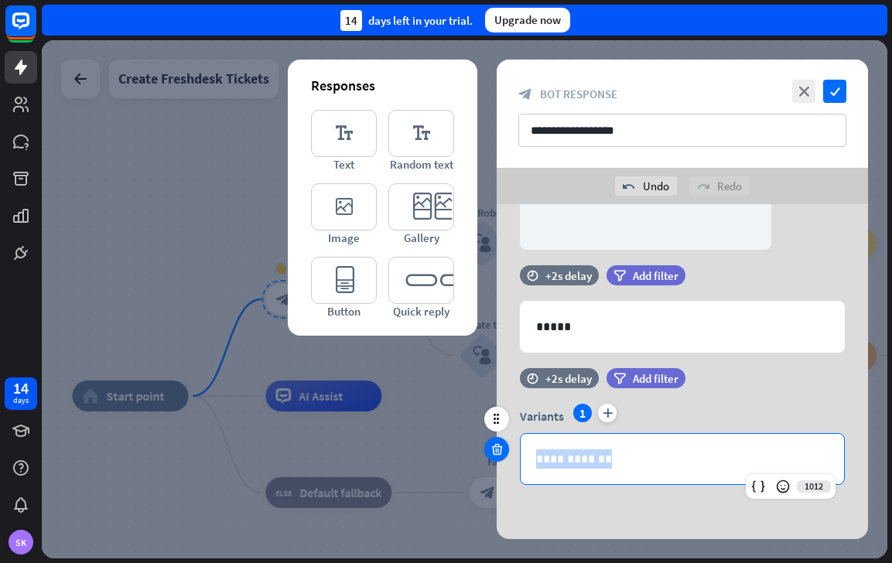
drag, startPoint x: 636, startPoint y: 455, endPoint x: 503, endPoint y: 453, distance: 133.1
click at [503, 453] on div "**********" at bounding box center [682, 434] width 371 height 132
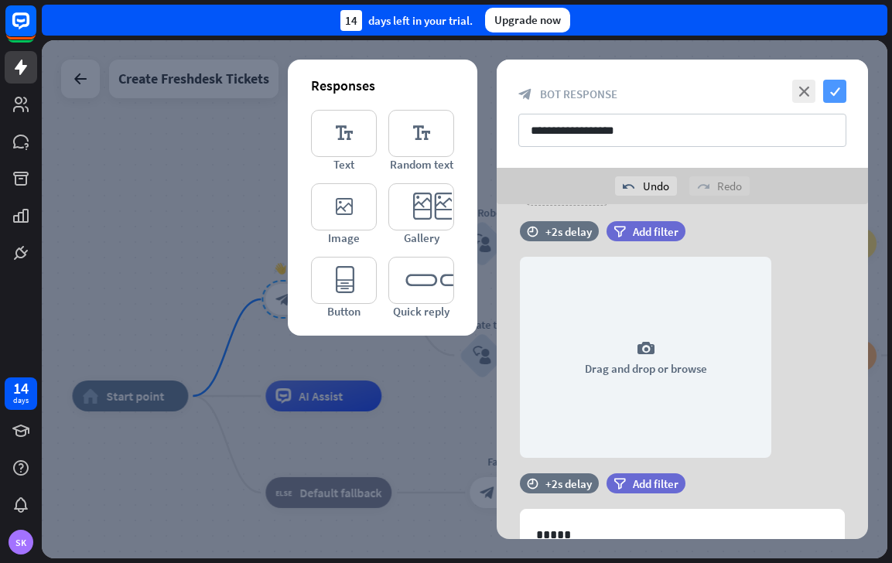
click at [841, 94] on icon "check" at bounding box center [834, 91] width 23 height 23
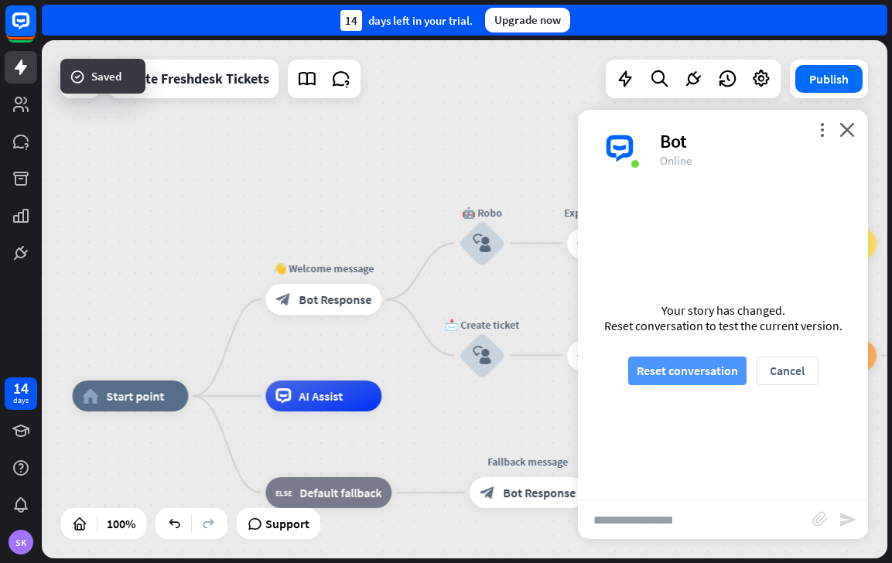
click at [706, 374] on button "Reset conversation" at bounding box center [687, 371] width 118 height 29
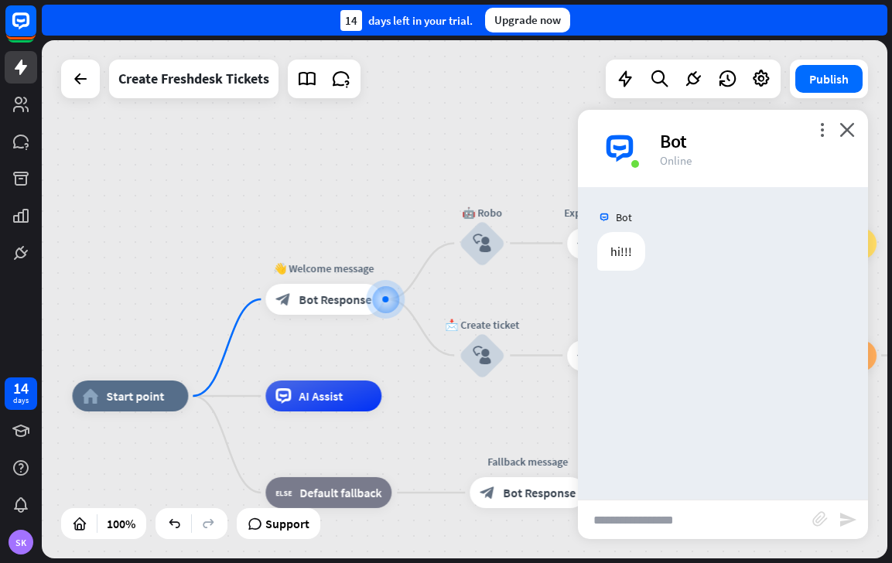
click at [663, 525] on input "text" at bounding box center [695, 519] width 234 height 39
type input "***"
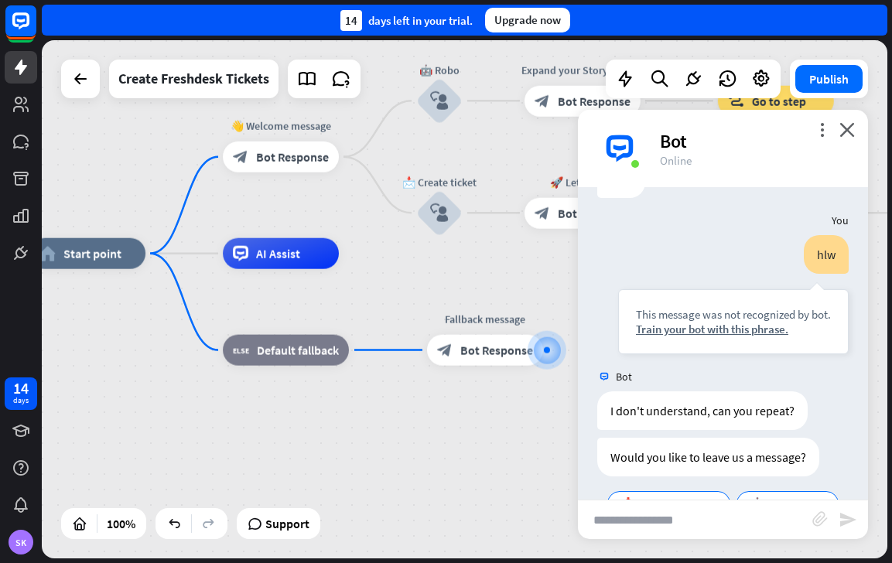
scroll to position [115, 0]
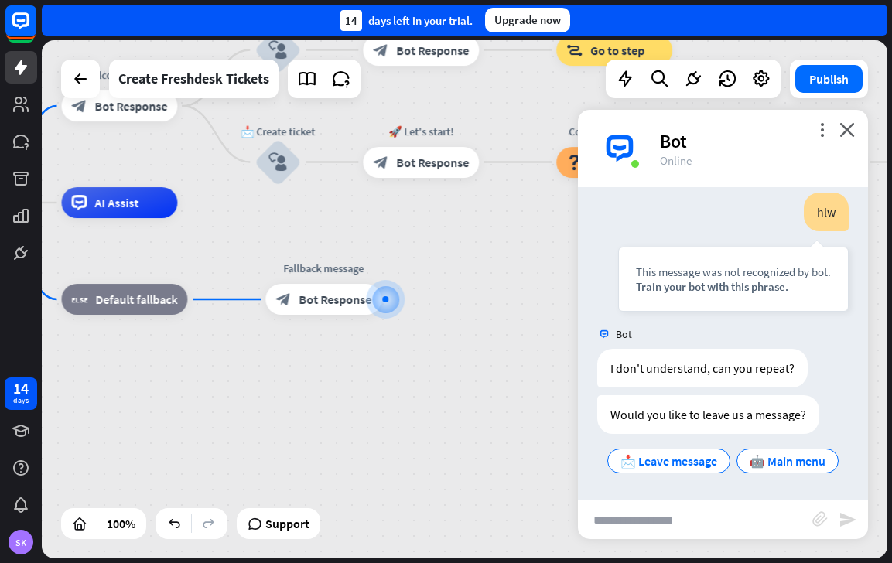
click at [664, 516] on input "text" at bounding box center [695, 519] width 234 height 39
type input "*********"
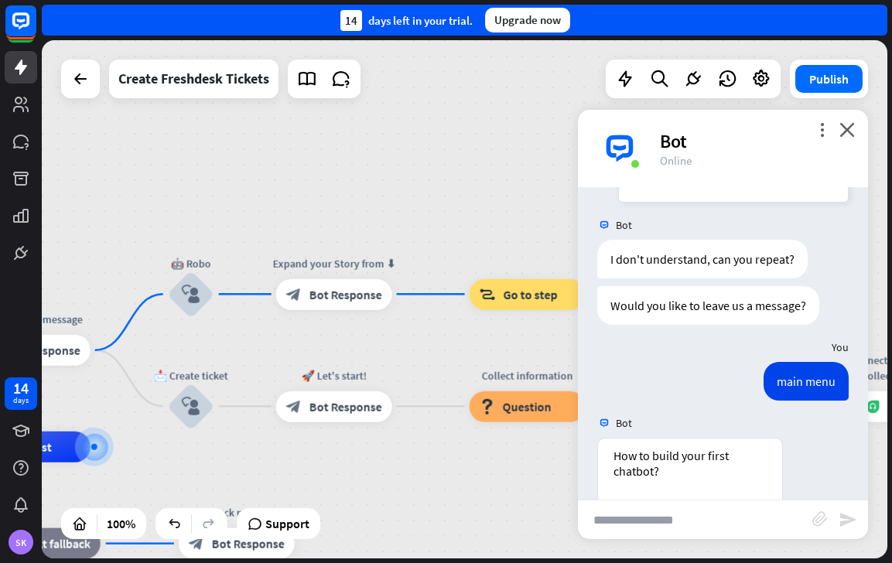
scroll to position [320, 0]
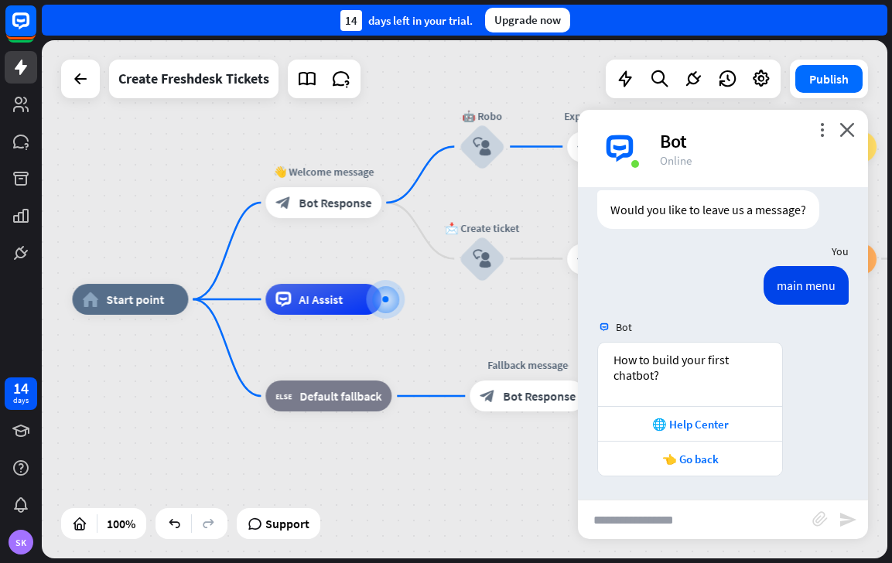
click at [649, 524] on input "text" at bounding box center [695, 519] width 234 height 39
type input "**********"
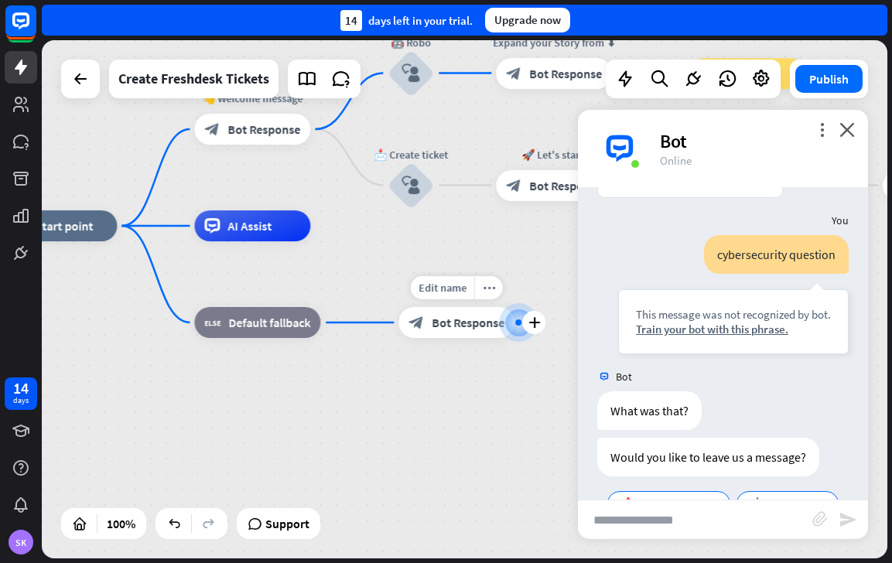
scroll to position [641, 0]
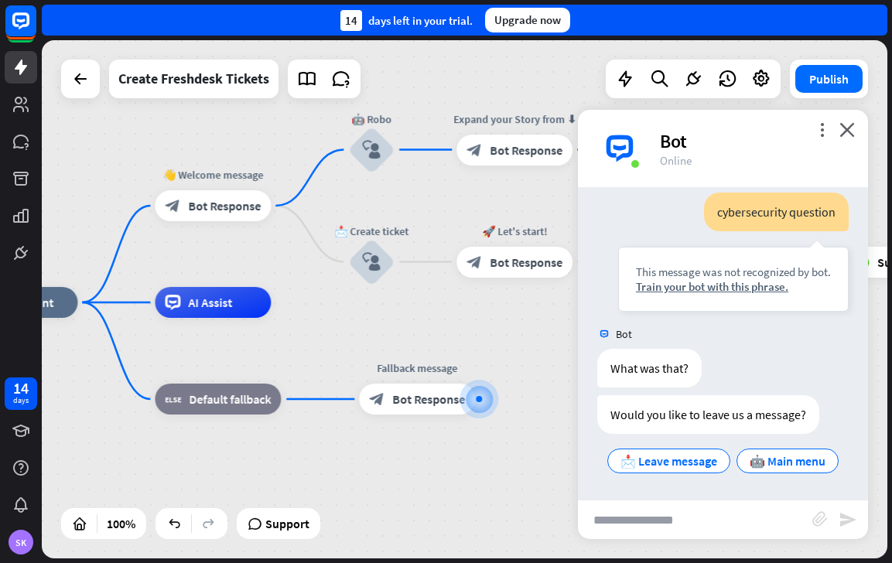
click at [668, 517] on input "text" at bounding box center [695, 519] width 234 height 39
type input "***"
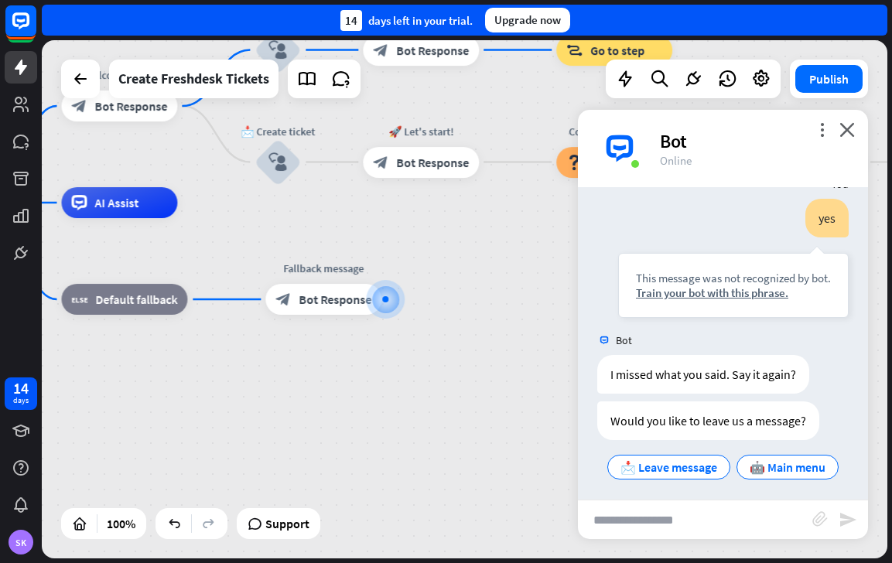
scroll to position [920, 0]
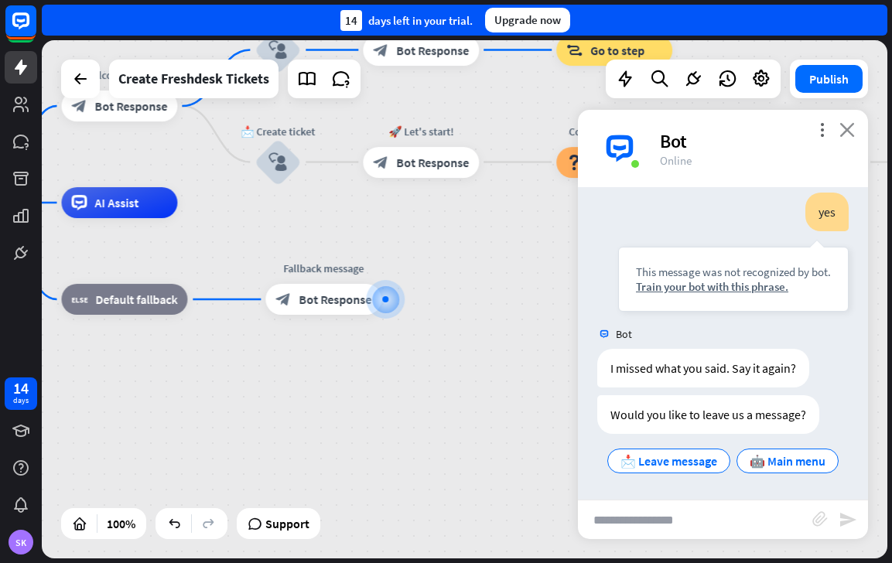
click at [852, 124] on icon "close" at bounding box center [846, 129] width 15 height 15
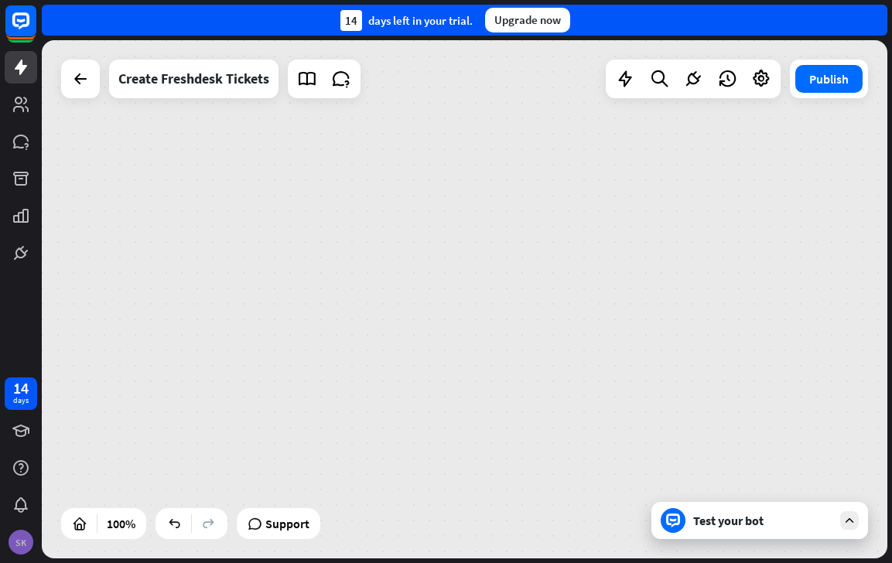
click at [17, 549] on div "SK" at bounding box center [21, 542] width 25 height 25
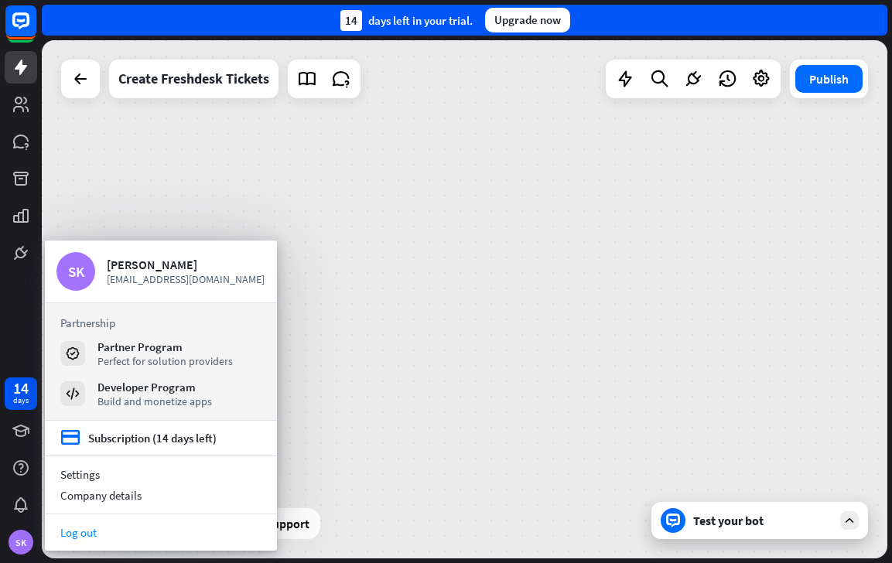
click at [87, 535] on link "Log out" at bounding box center [161, 532] width 232 height 21
